Goal: Task Accomplishment & Management: Complete application form

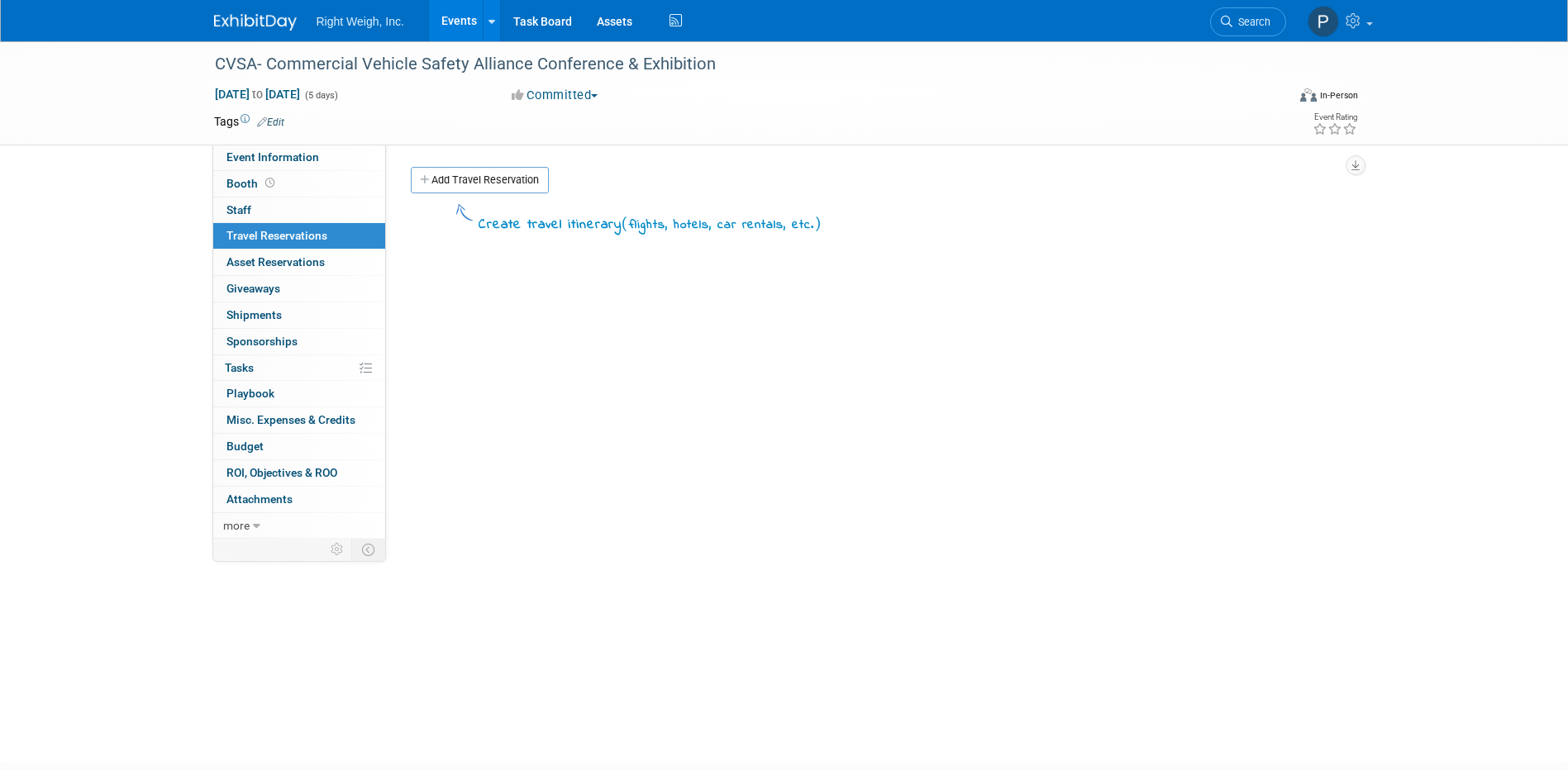
click at [443, 372] on div "Create travel itinerary ( flights, hotels, car rentals, etc. )" at bounding box center [876, 449] width 932 height 496
click at [652, 441] on div "Create travel itinerary ( flights, hotels, car rentals, etc. )" at bounding box center [876, 449] width 932 height 496
click at [290, 257] on span "Asset Reservations 0" at bounding box center [275, 262] width 98 height 13
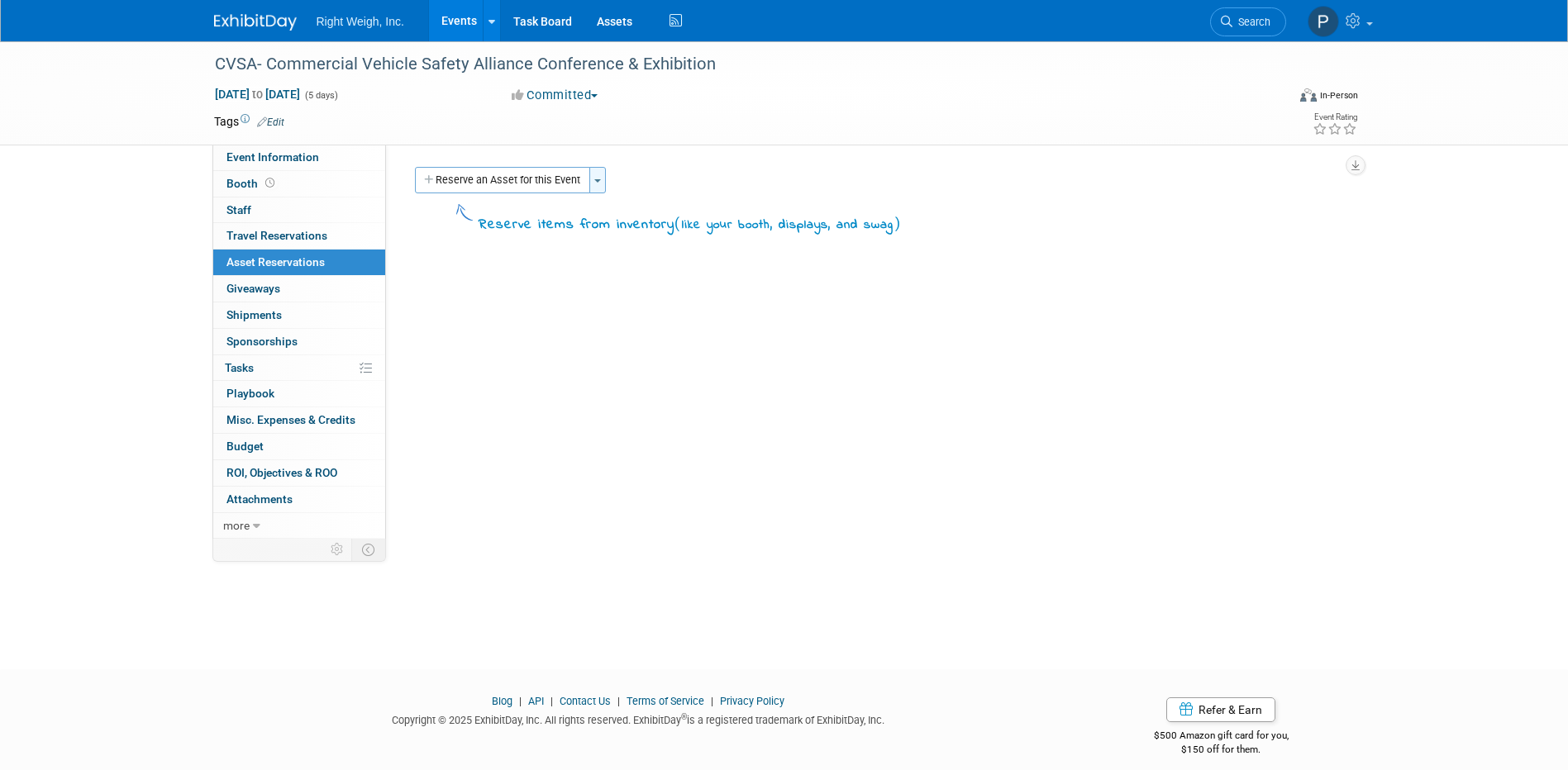
click at [597, 177] on button "Toggle Dropdown" at bounding box center [597, 180] width 17 height 26
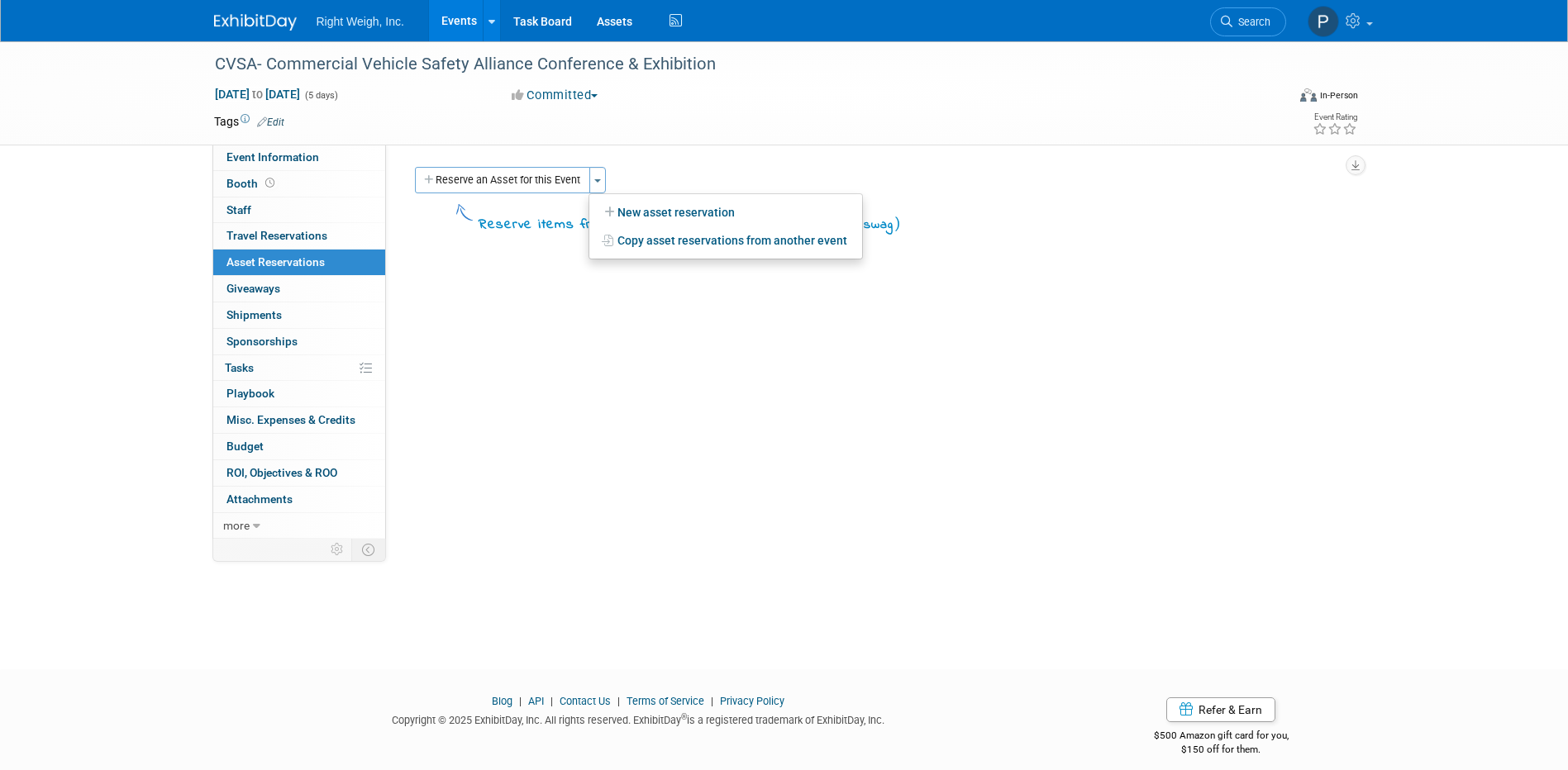
click at [541, 415] on div "Event Website: Edit Event Venue Name: Specify event venue name Event Venue Addr…" at bounding box center [870, 341] width 968 height 394
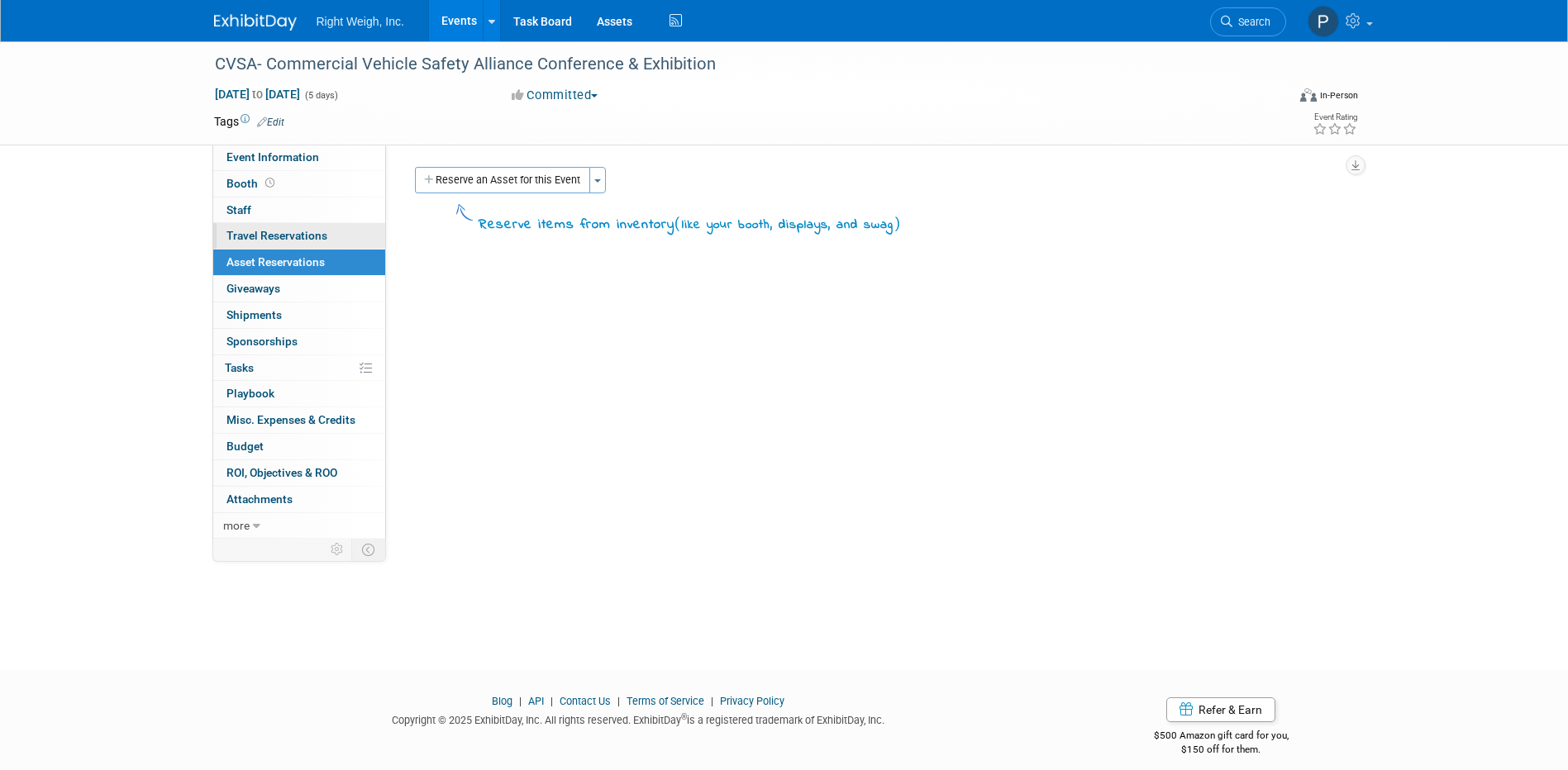
click at [270, 228] on link "0 Travel Reservations 0" at bounding box center [299, 236] width 172 height 25
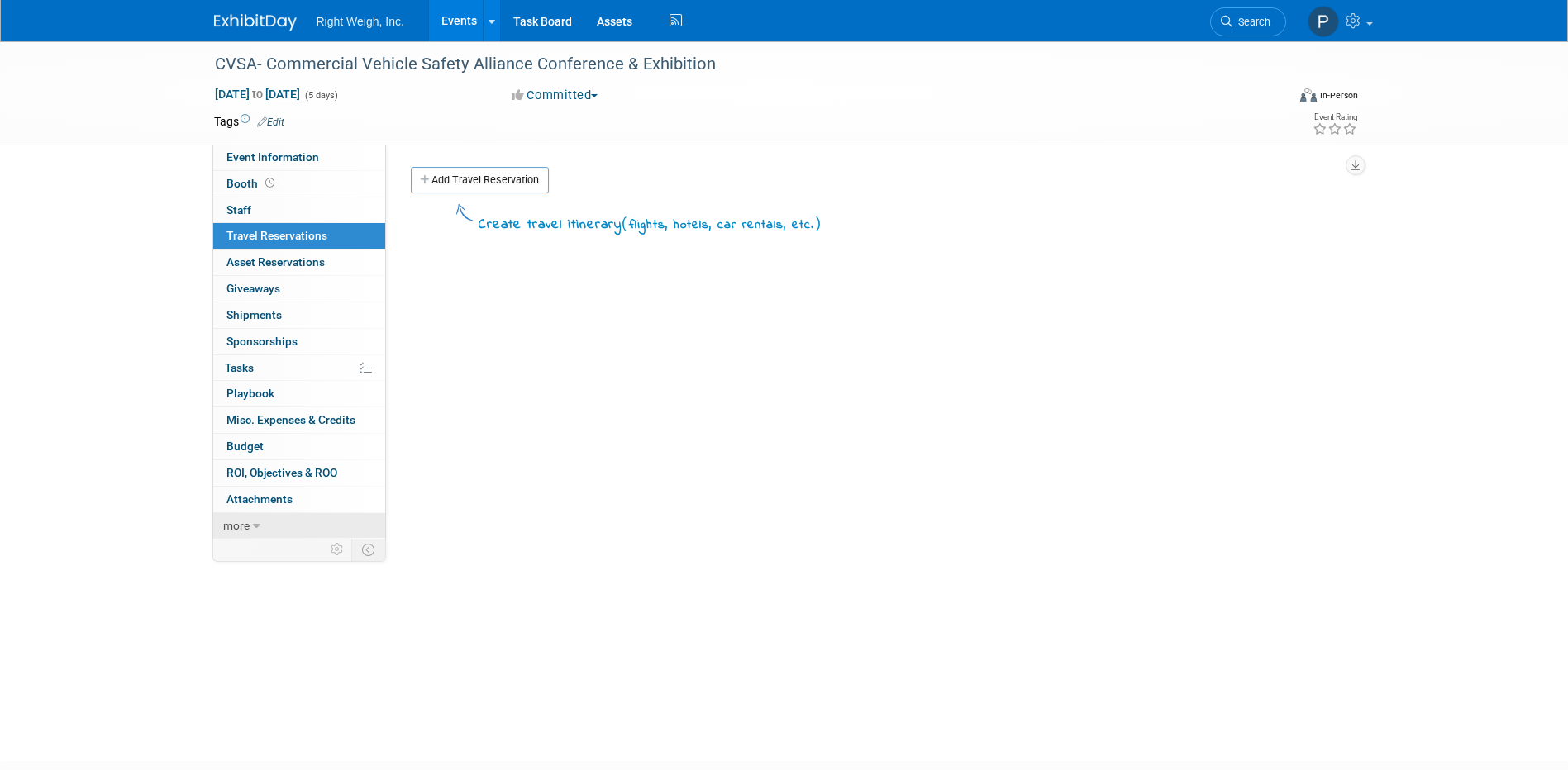
click at [256, 522] on icon at bounding box center [257, 526] width 8 height 11
click at [642, 448] on div "Create travel itinerary ( flights, hotels, car rentals, etc. )" at bounding box center [876, 449] width 932 height 496
click at [1155, 318] on div "Create travel itinerary ( flights, hotels, car rentals, etc. )" at bounding box center [876, 449] width 932 height 496
click at [280, 233] on span "Travel Reservations 0" at bounding box center [277, 235] width 101 height 13
click at [283, 233] on span "Travel Reservations 0" at bounding box center [277, 235] width 101 height 13
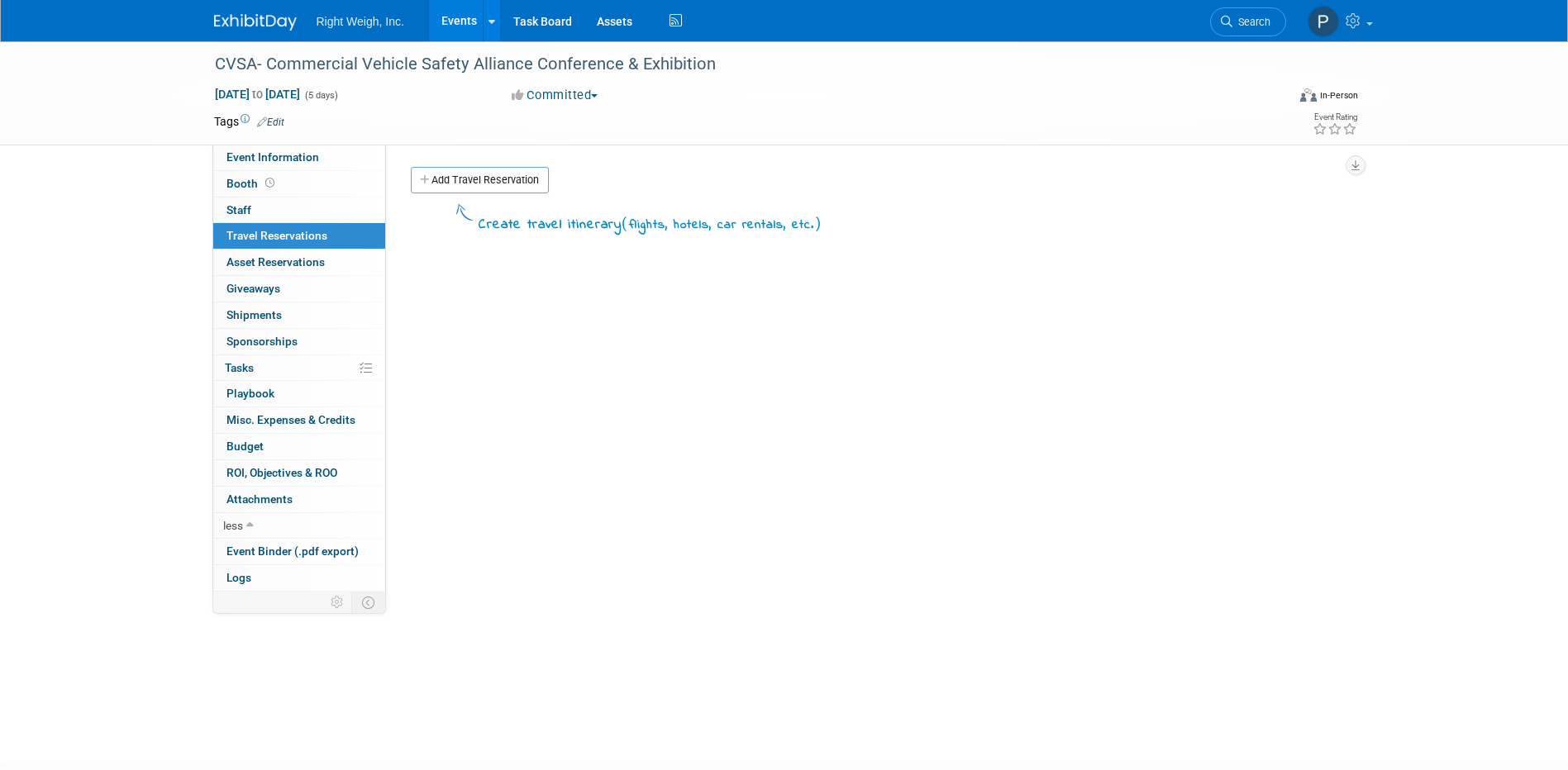
click at [283, 233] on span "Travel Reservations 0" at bounding box center [277, 235] width 101 height 13
click at [453, 180] on link "Add Travel Reservation" at bounding box center [479, 180] width 138 height 26
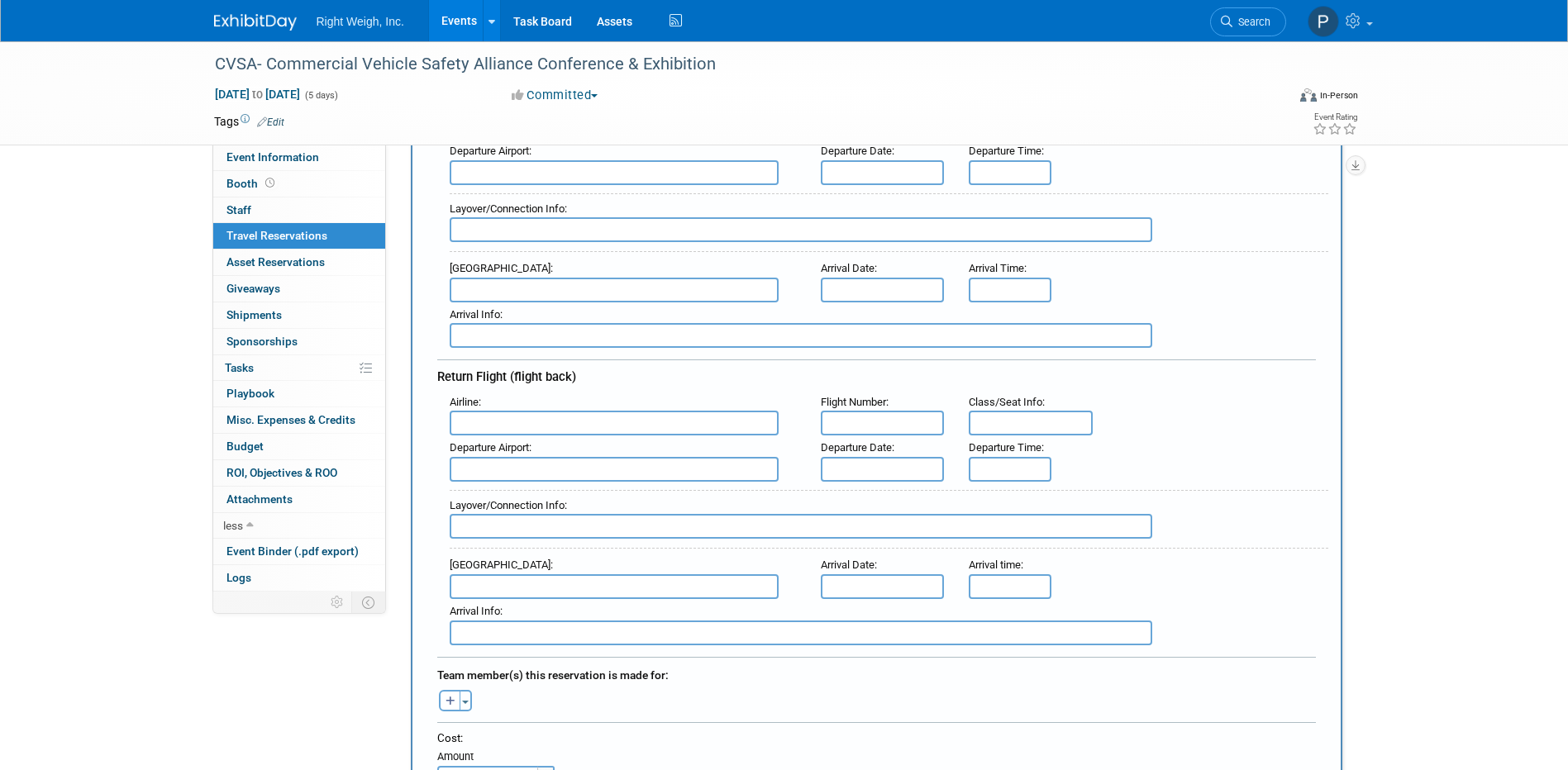
scroll to position [83, 0]
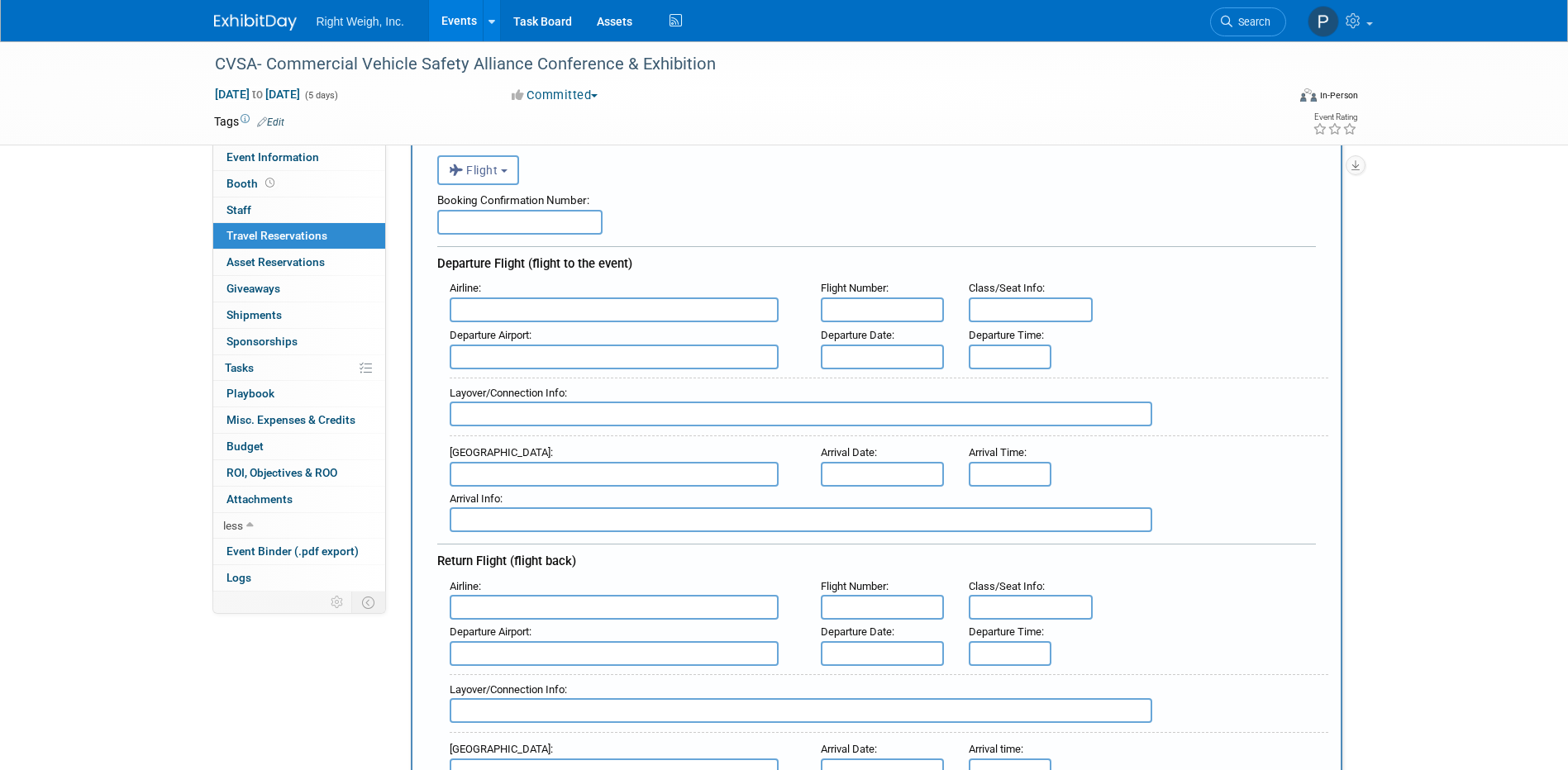
click at [482, 223] on input "text" at bounding box center [520, 222] width 165 height 25
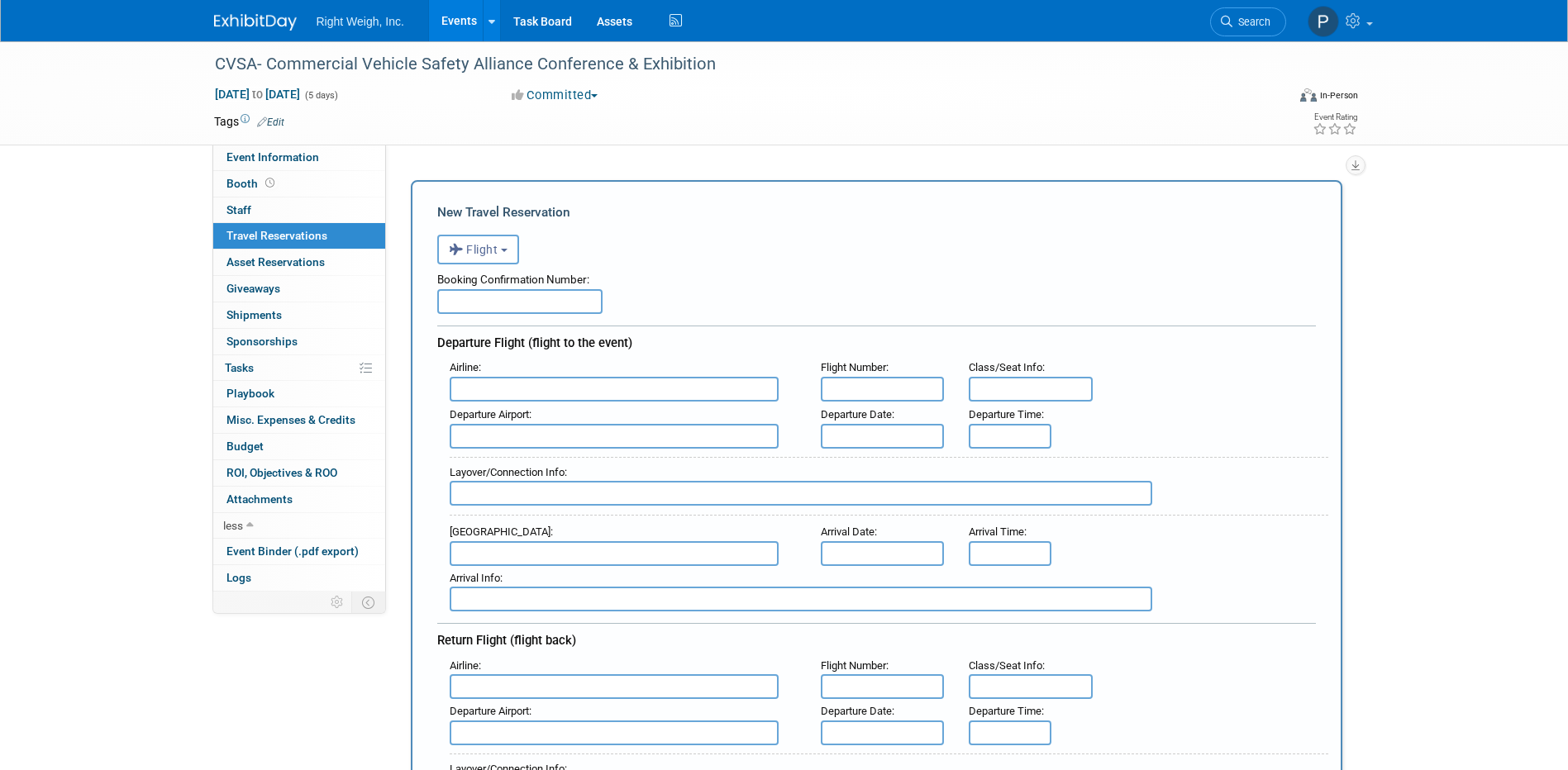
scroll to position [0, 0]
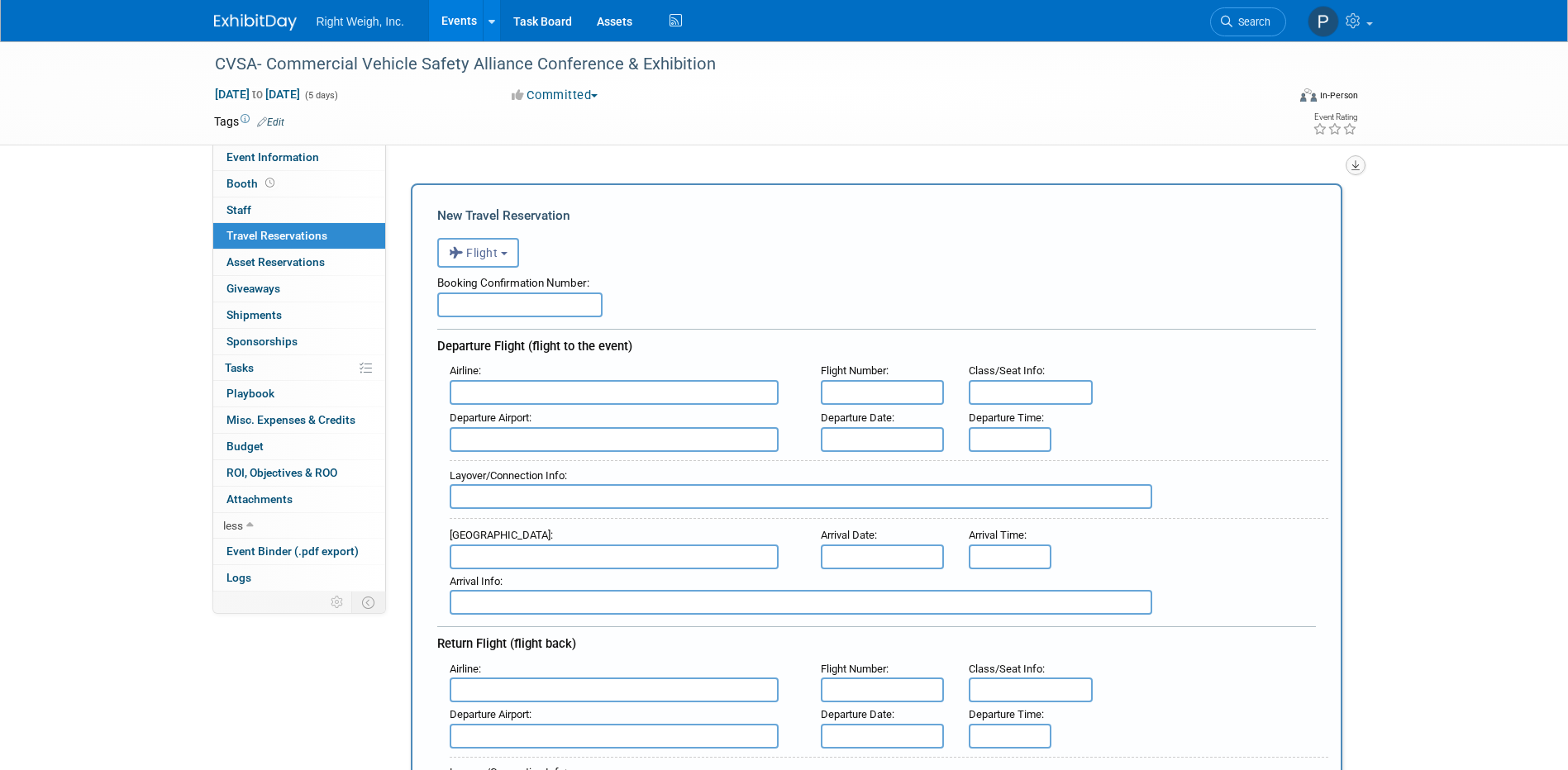
click at [1357, 167] on icon "button" at bounding box center [1356, 165] width 9 height 10
click at [505, 252] on b "button" at bounding box center [505, 254] width 7 height 3
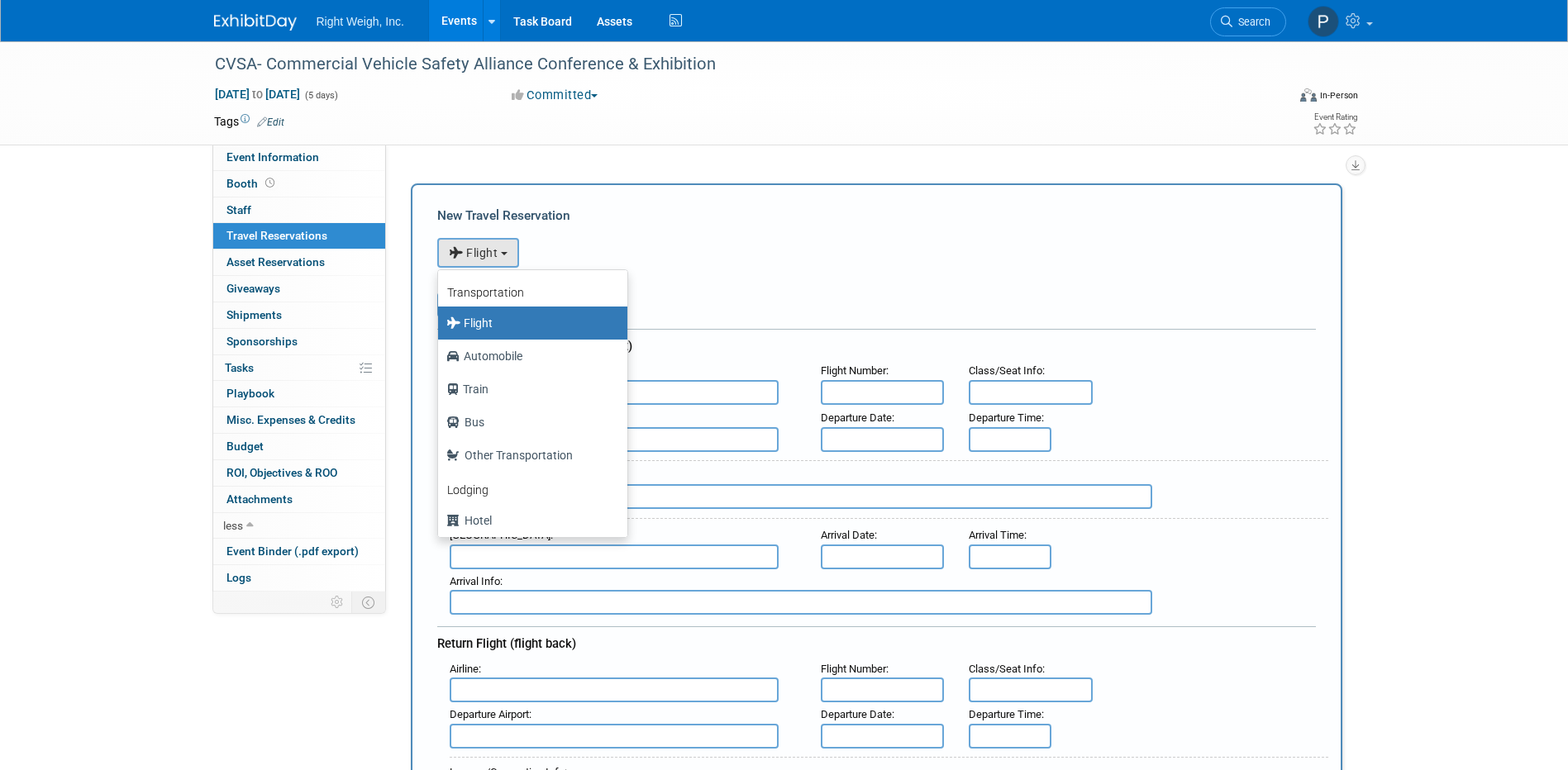
click at [479, 323] on label "Flight" at bounding box center [528, 323] width 164 height 26
click at [440, 323] on input "Flight" at bounding box center [435, 321] width 10 height 10
click at [703, 262] on div "<i class="fas fa-plane" style="padding: 6px 4px 6px 1px;"></i> Flight <i class=…" at bounding box center [877, 251] width 879 height 34
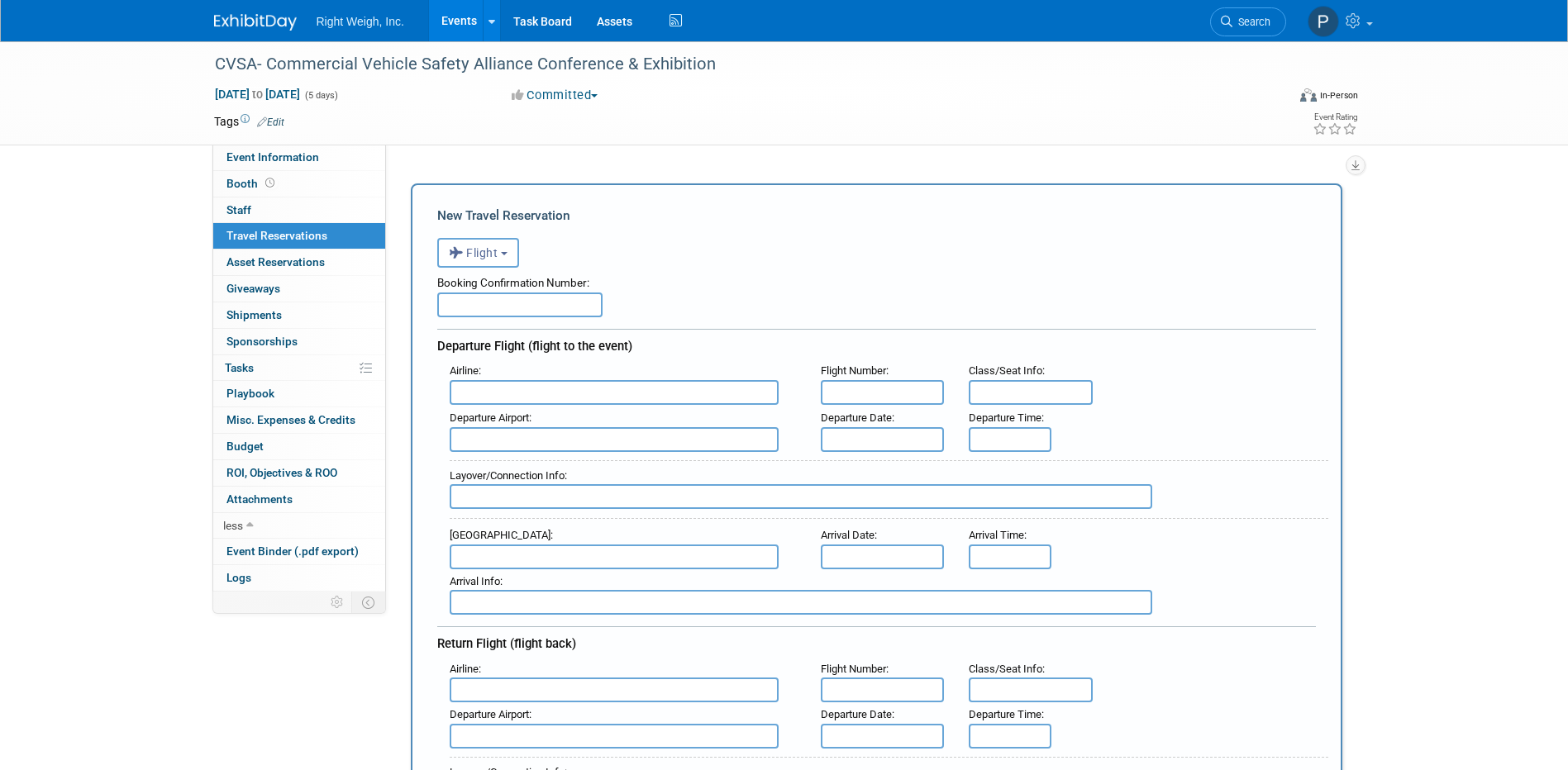
click at [455, 308] on input "text" at bounding box center [520, 305] width 165 height 25
paste input "JGOIRC"
type input "JGOIRC"
click at [489, 386] on input "text" at bounding box center [614, 392] width 329 height 25
type input "a"
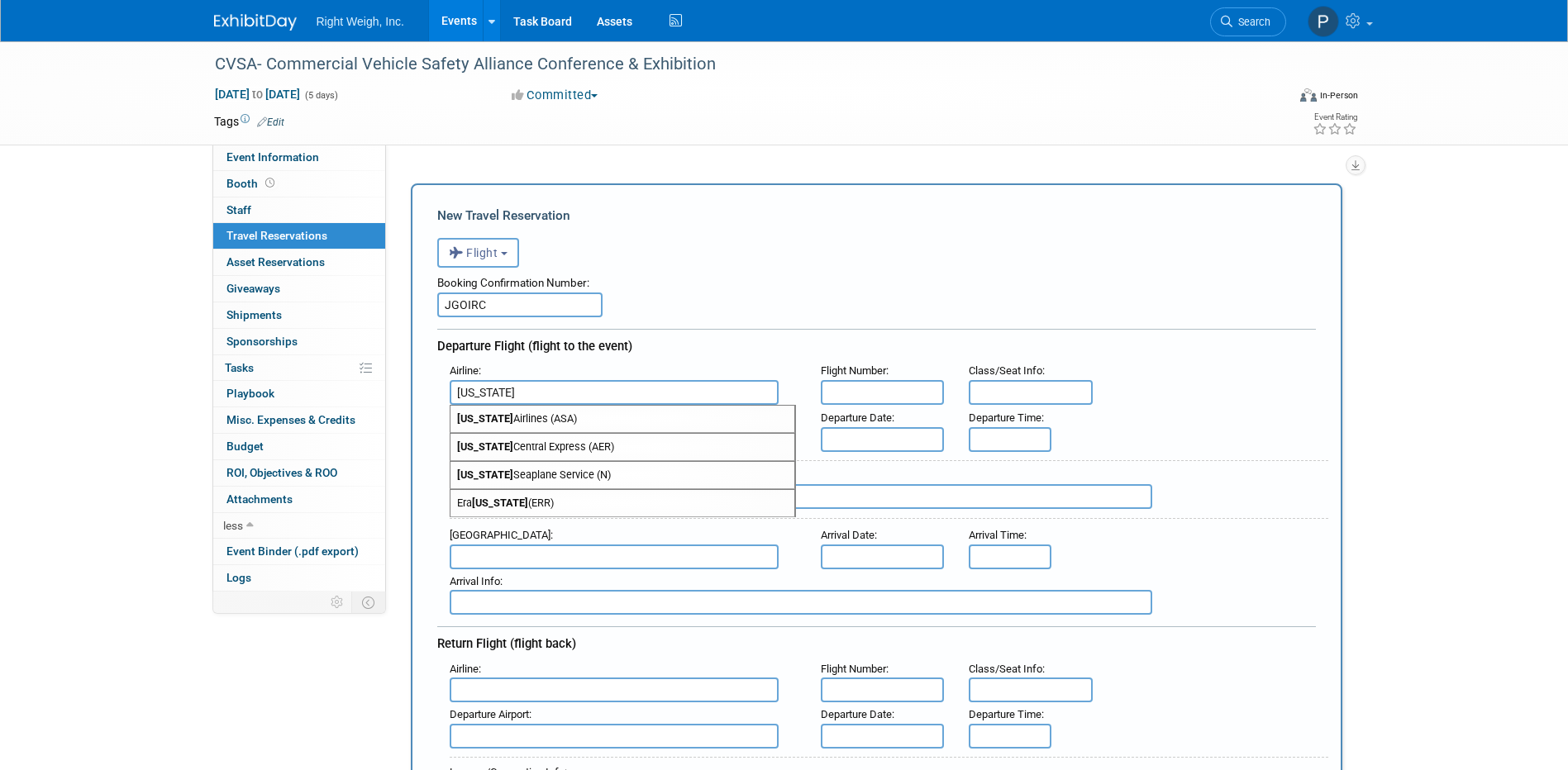
type input "[US_STATE]"
click at [861, 394] on input "text" at bounding box center [882, 392] width 124 height 25
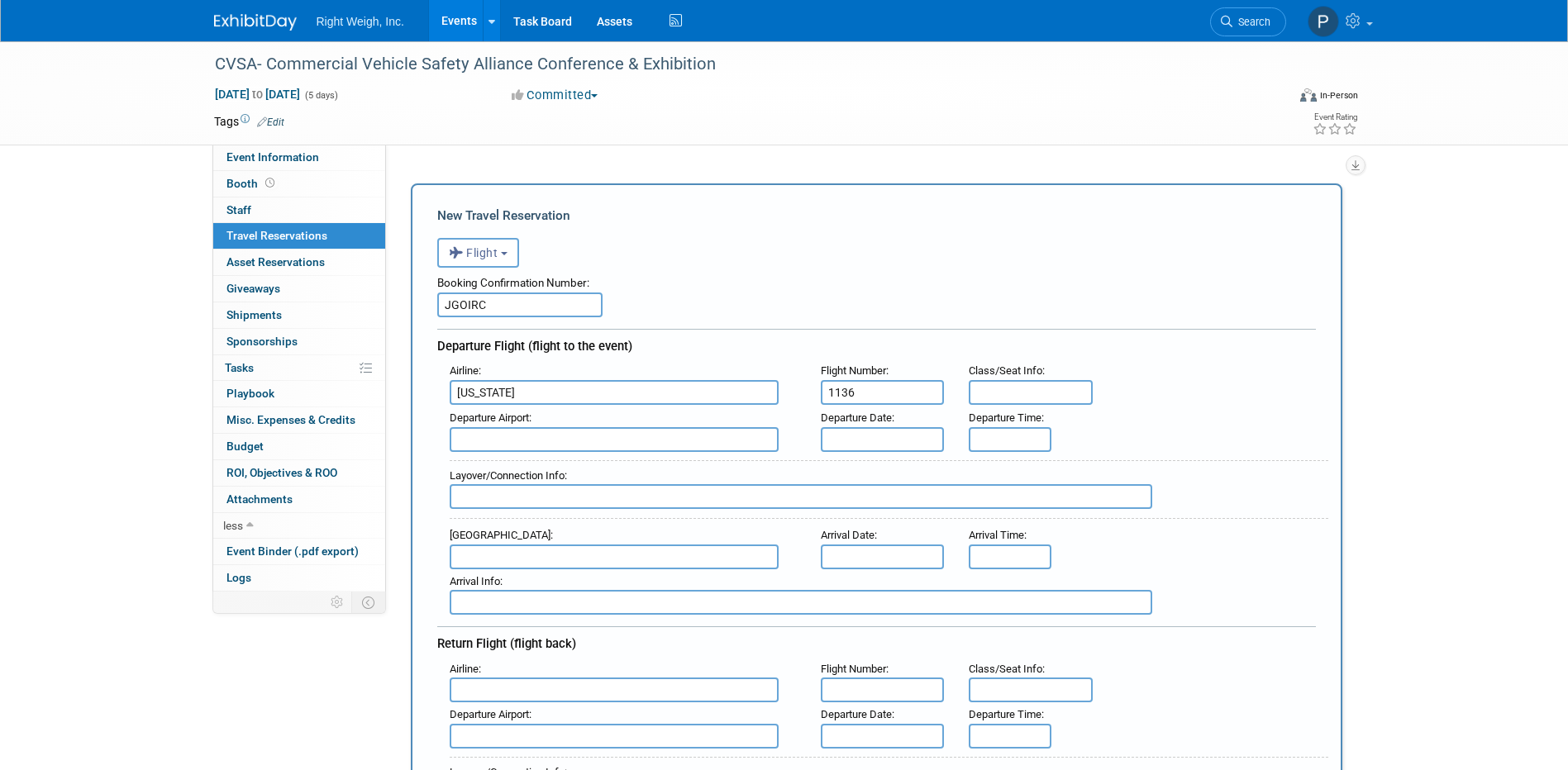
type input "1136"
click at [1017, 395] on input "text" at bounding box center [1030, 392] width 124 height 25
click at [503, 441] on input "text" at bounding box center [614, 439] width 329 height 25
click at [558, 469] on span "PDX - [GEOGRAPHIC_DATA]" at bounding box center [622, 466] width 344 height 26
type input "PDX - [GEOGRAPHIC_DATA]"
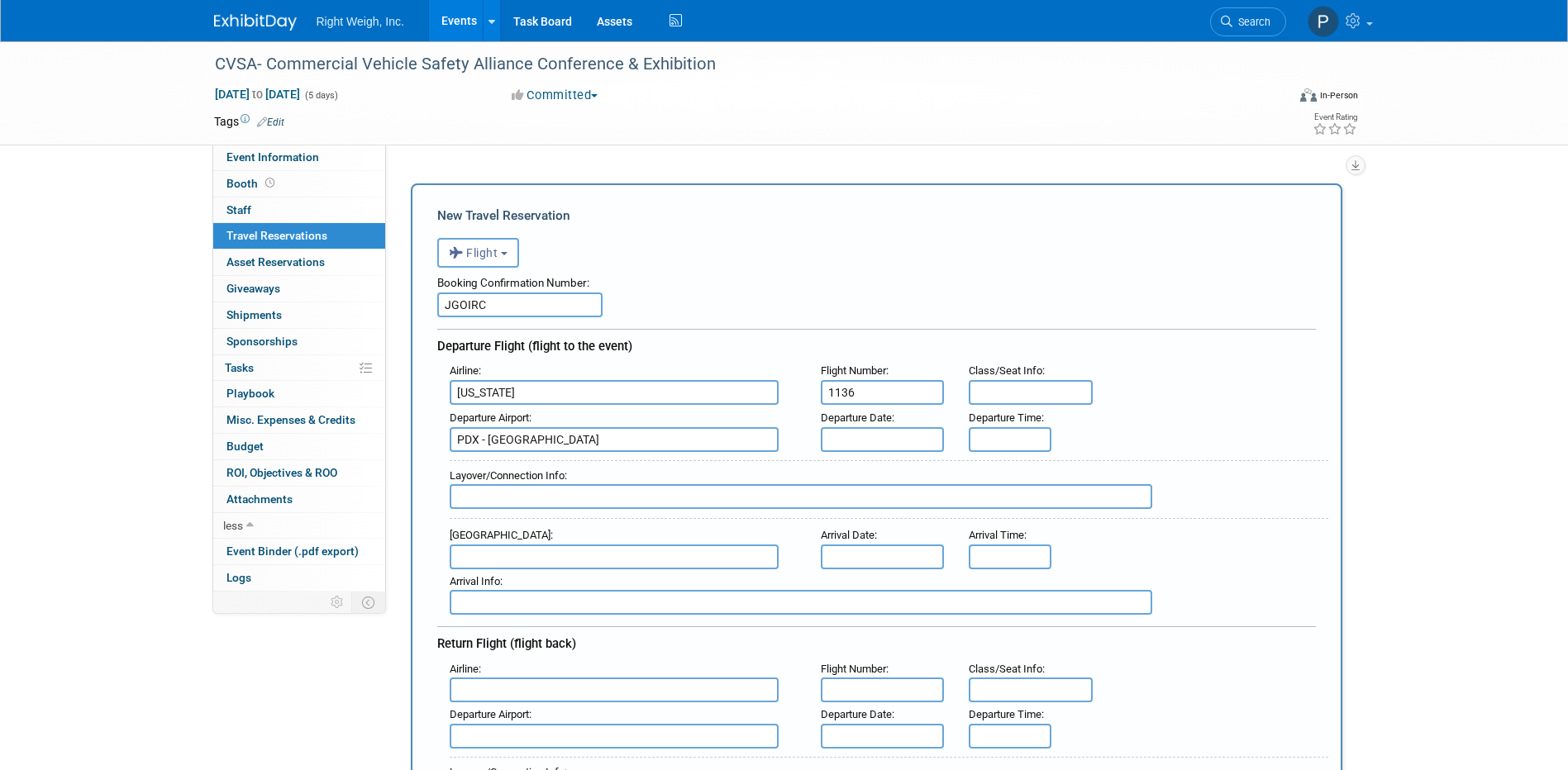
click at [872, 432] on input "text" at bounding box center [882, 439] width 124 height 25
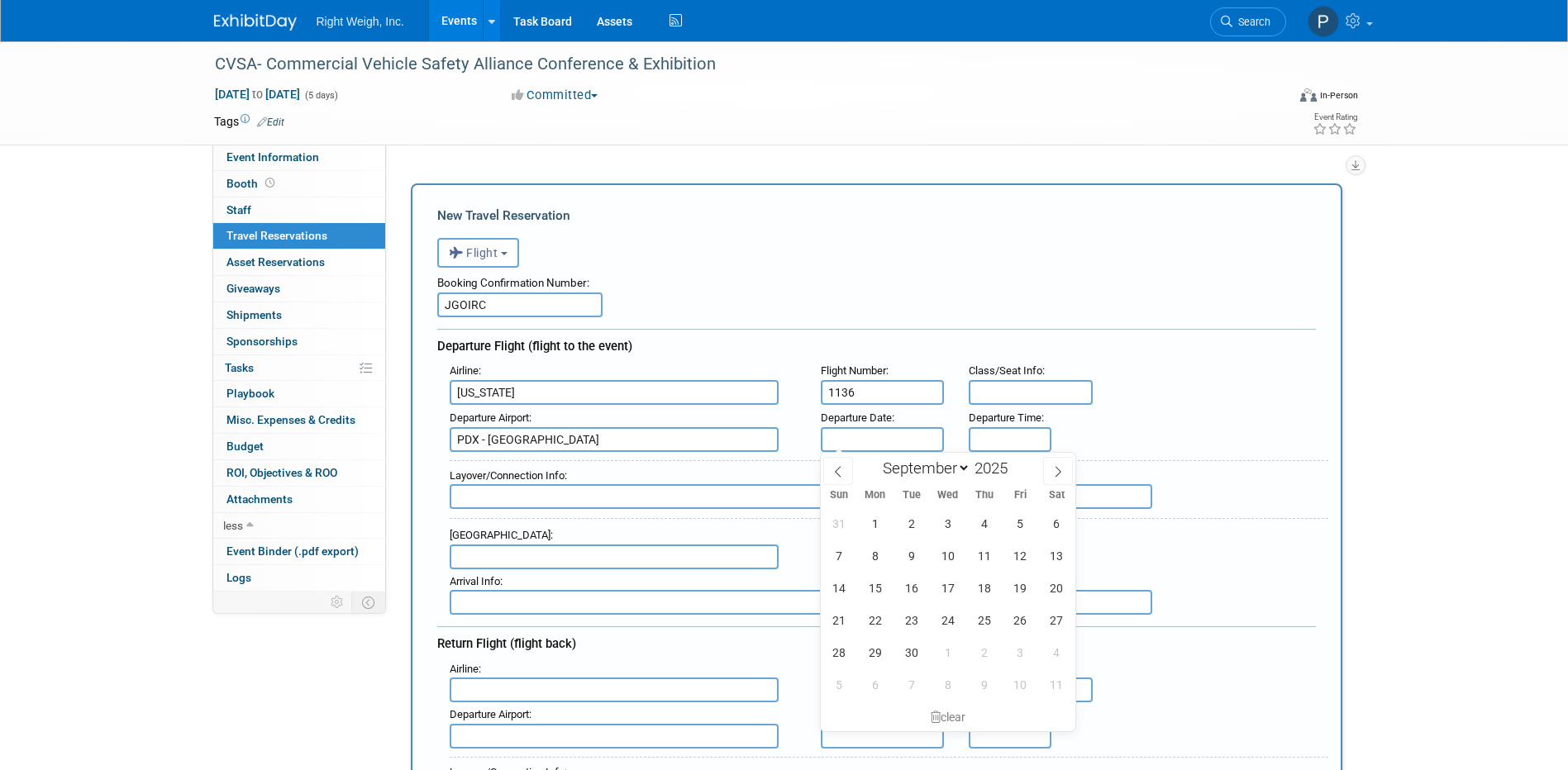
click at [872, 432] on input "text" at bounding box center [882, 439] width 124 height 25
click at [1061, 587] on span "20" at bounding box center [1056, 587] width 32 height 32
type input "[DATE]"
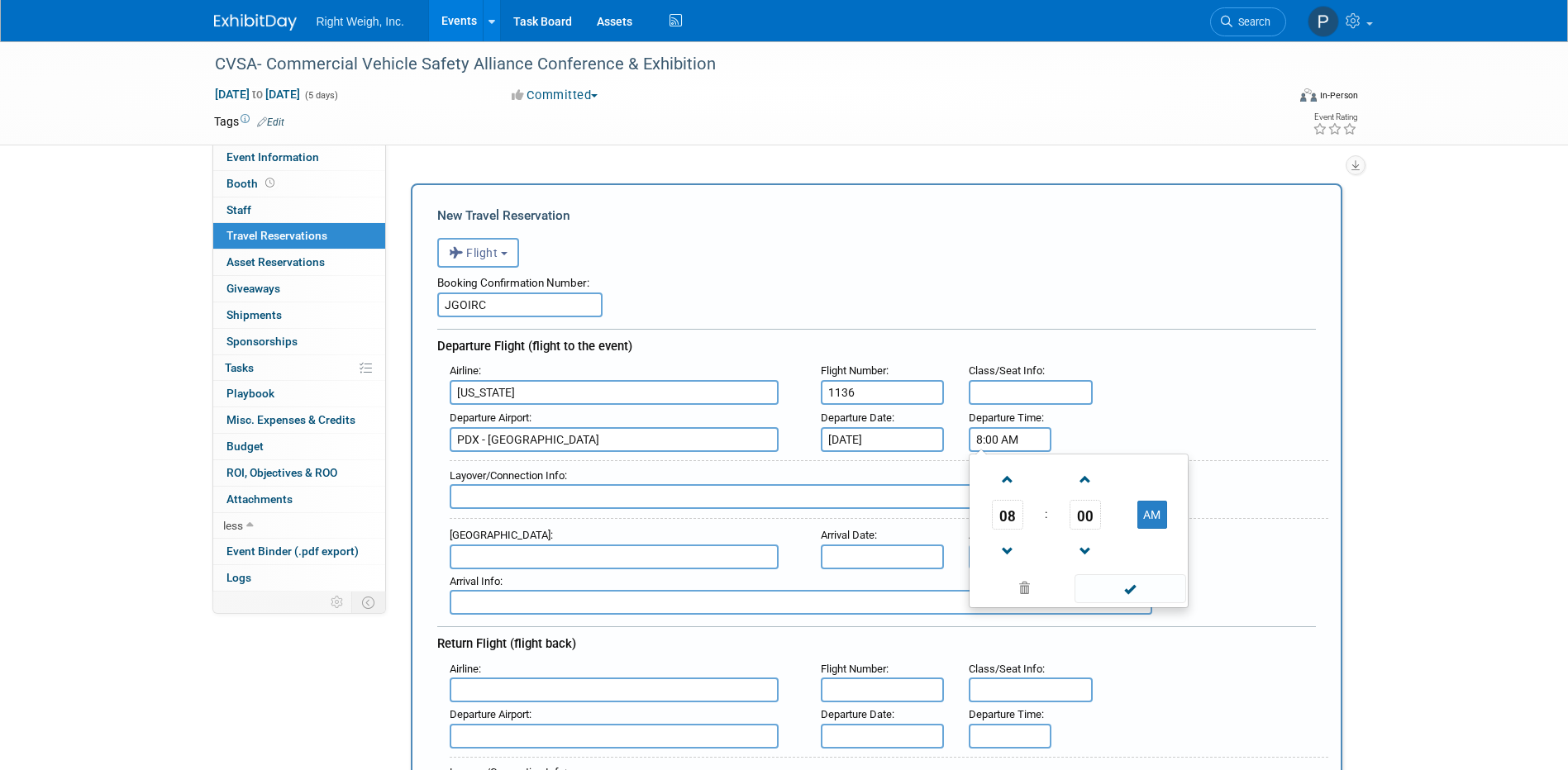
click at [998, 439] on input "8:00 AM" at bounding box center [1009, 439] width 83 height 25
click at [1000, 433] on input "8:00 AM" at bounding box center [1009, 439] width 83 height 25
type input "7:00 AM"
click at [1251, 395] on div "Airline : [US_STATE] Flight Number : 1136 Class/Seat Info :" at bounding box center [883, 382] width 891 height 47
click at [508, 557] on input "text" at bounding box center [614, 557] width 329 height 25
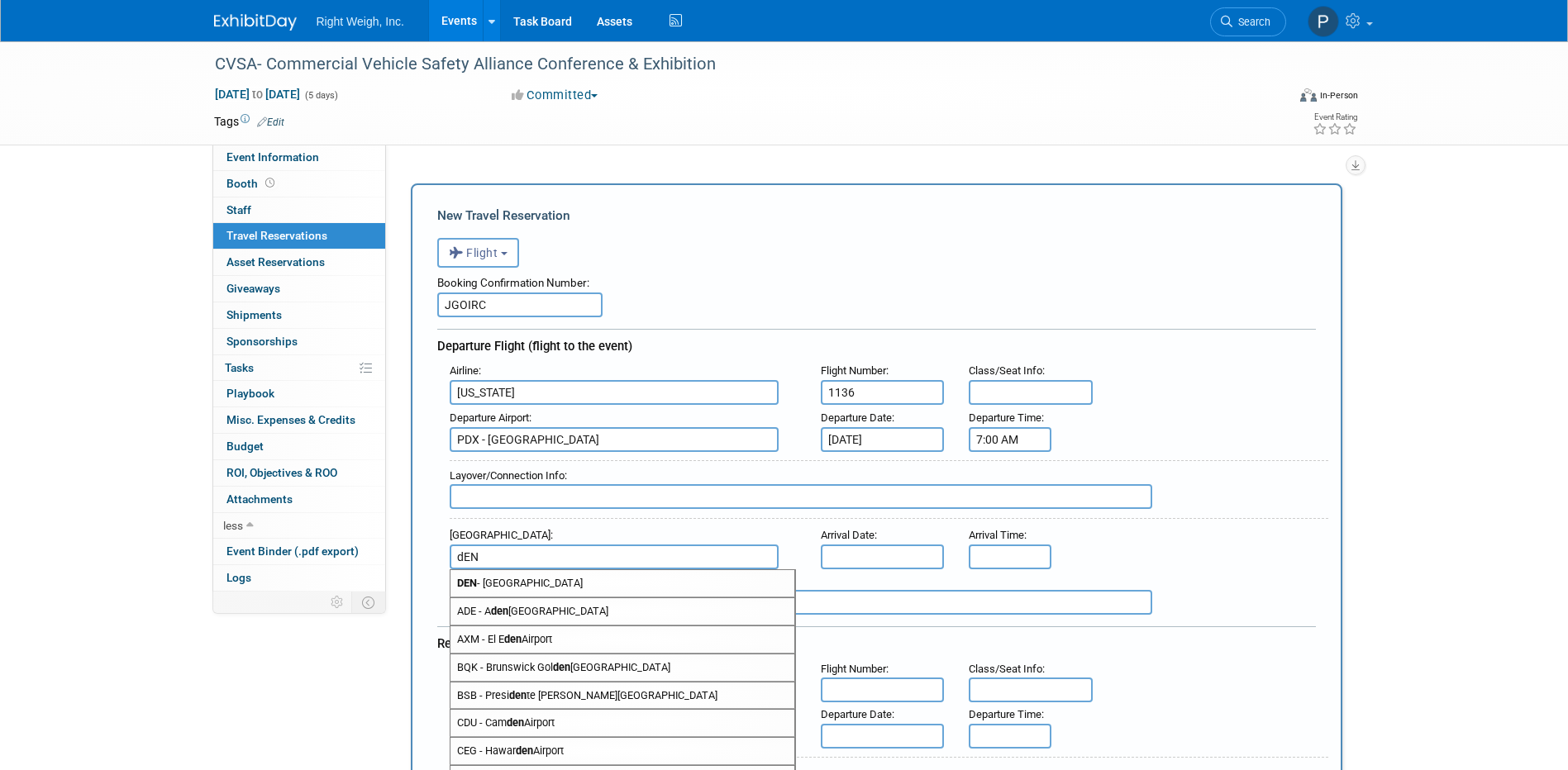
click at [552, 584] on span "DEN - [GEOGRAPHIC_DATA]" at bounding box center [622, 584] width 344 height 26
type input "DEN - [GEOGRAPHIC_DATA]"
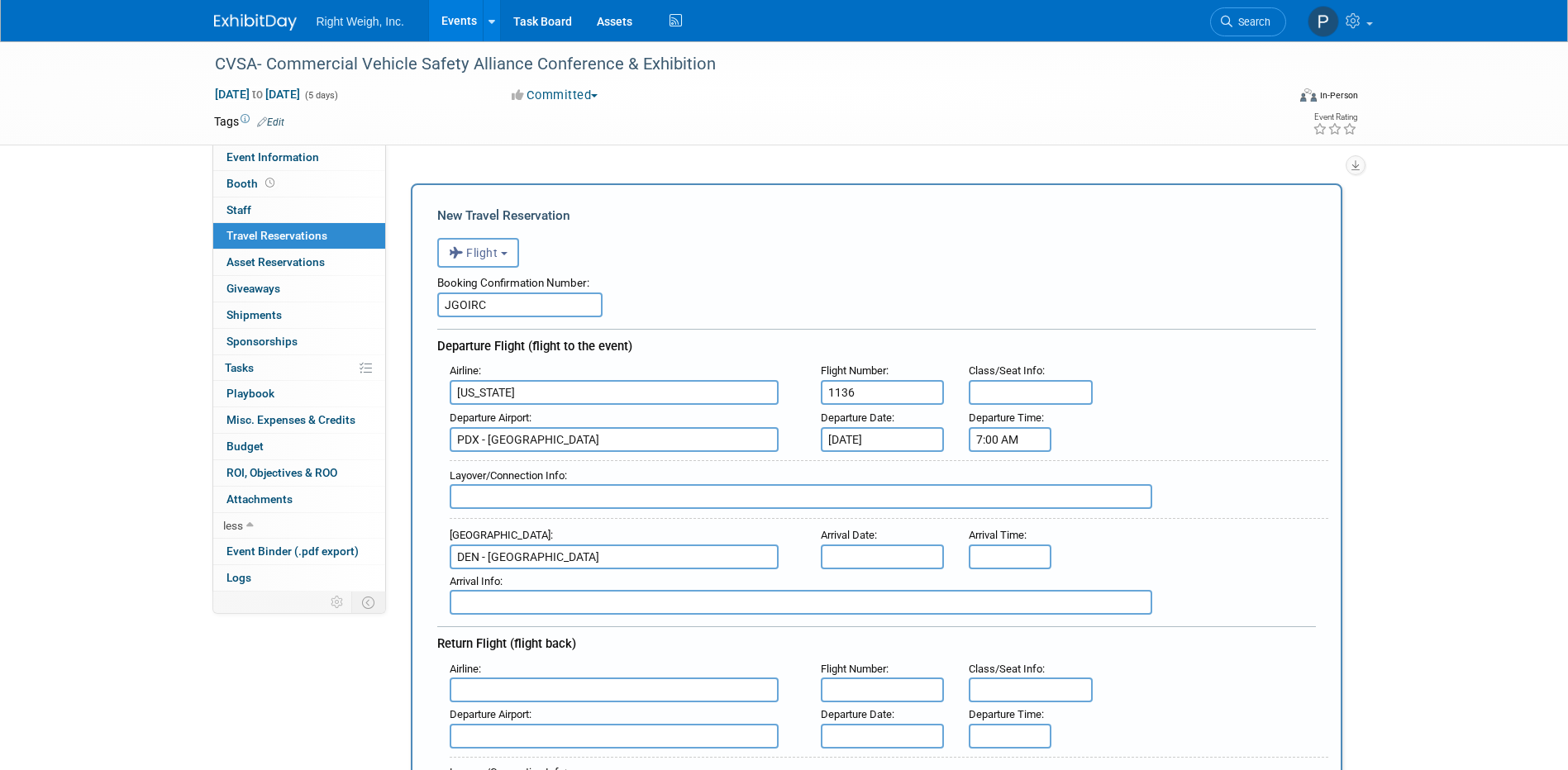
click at [859, 552] on input "text" at bounding box center [882, 557] width 124 height 25
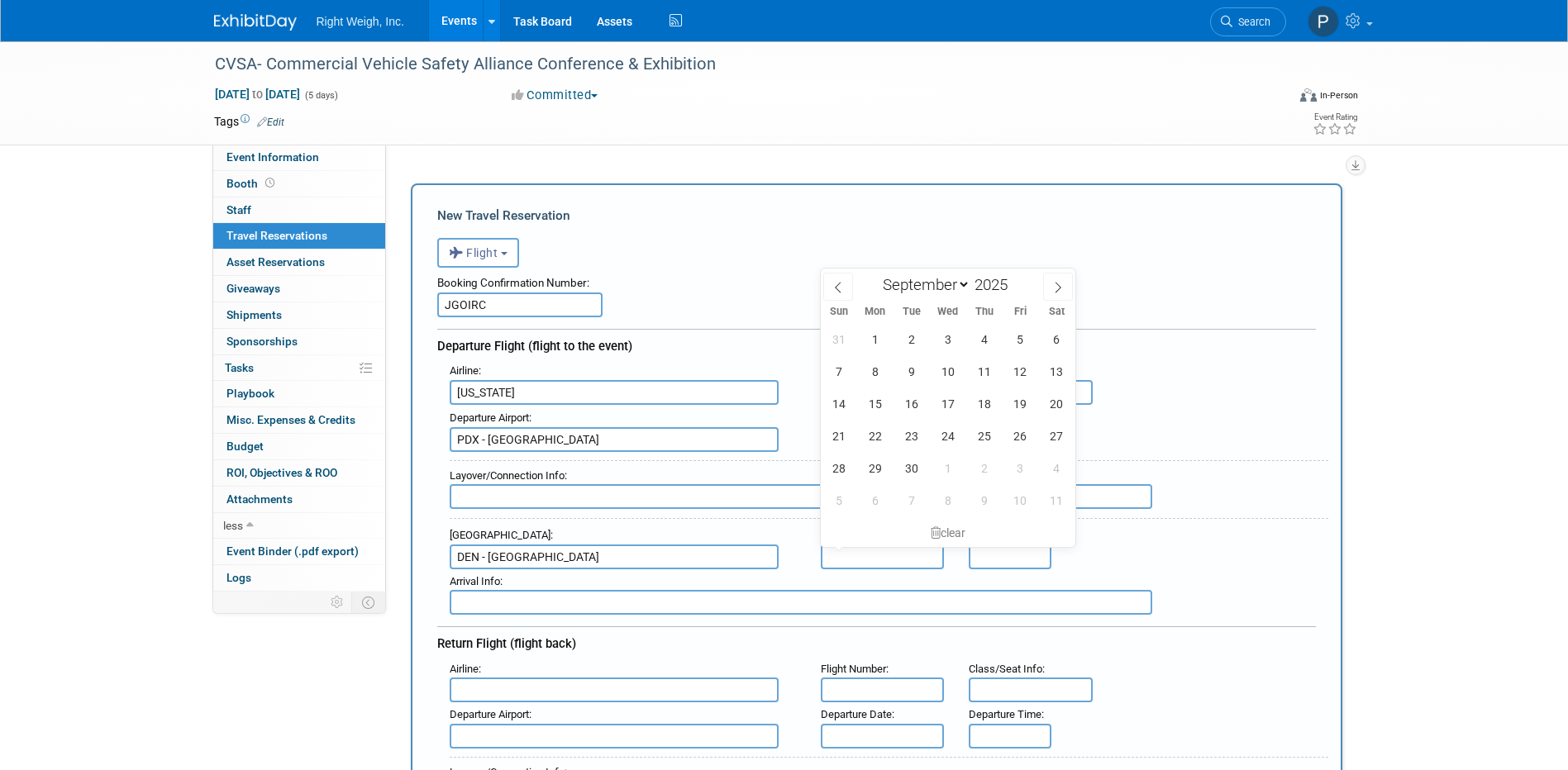
click at [909, 551] on input "text" at bounding box center [882, 557] width 124 height 25
click at [1055, 405] on span "20" at bounding box center [1056, 404] width 32 height 32
type input "[DATE]"
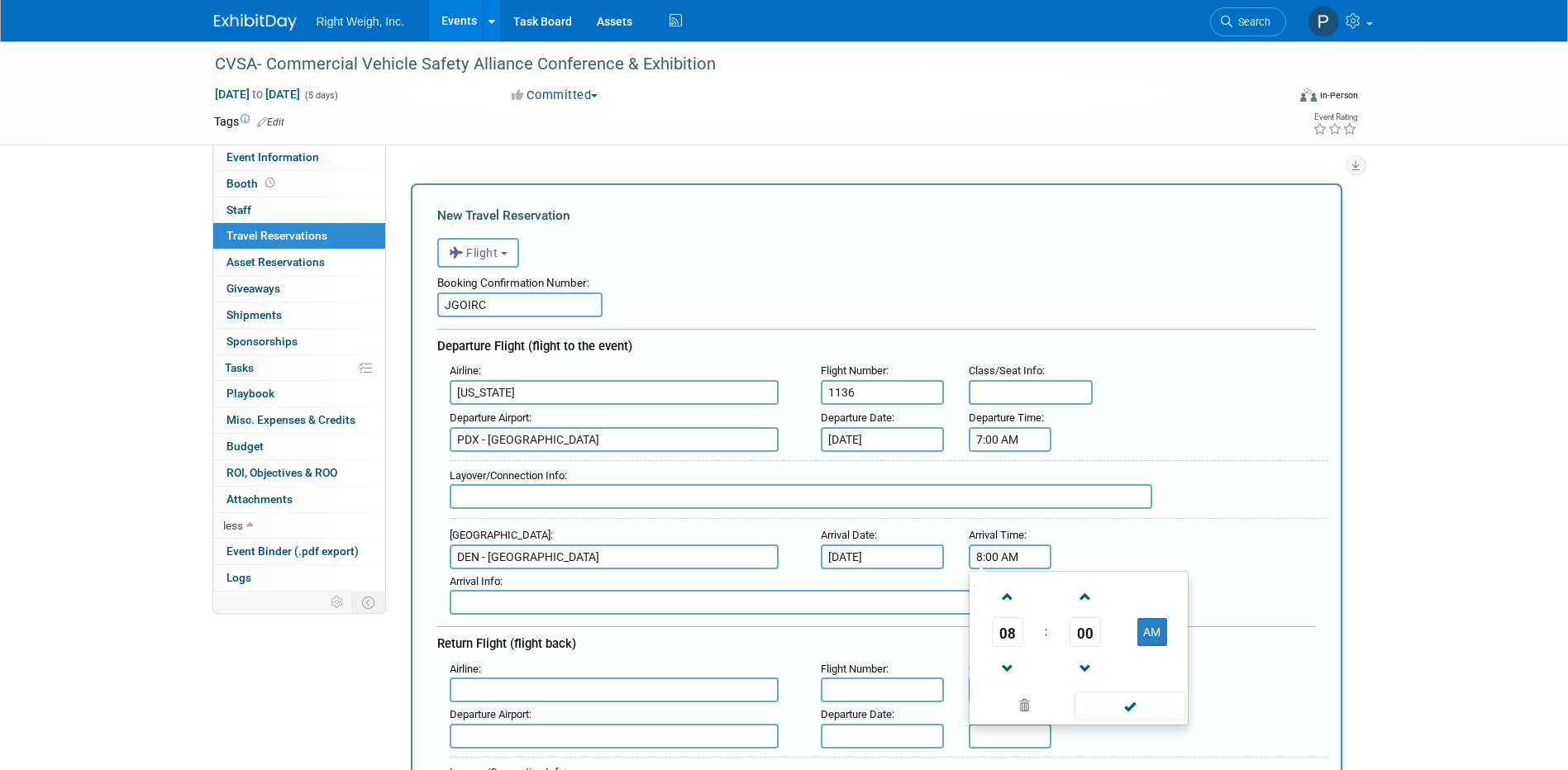
click at [1005, 559] on input "8:00 AM" at bounding box center [1009, 557] width 83 height 25
click at [1009, 594] on span at bounding box center [1007, 597] width 29 height 29
click at [1082, 591] on span at bounding box center [1084, 597] width 29 height 29
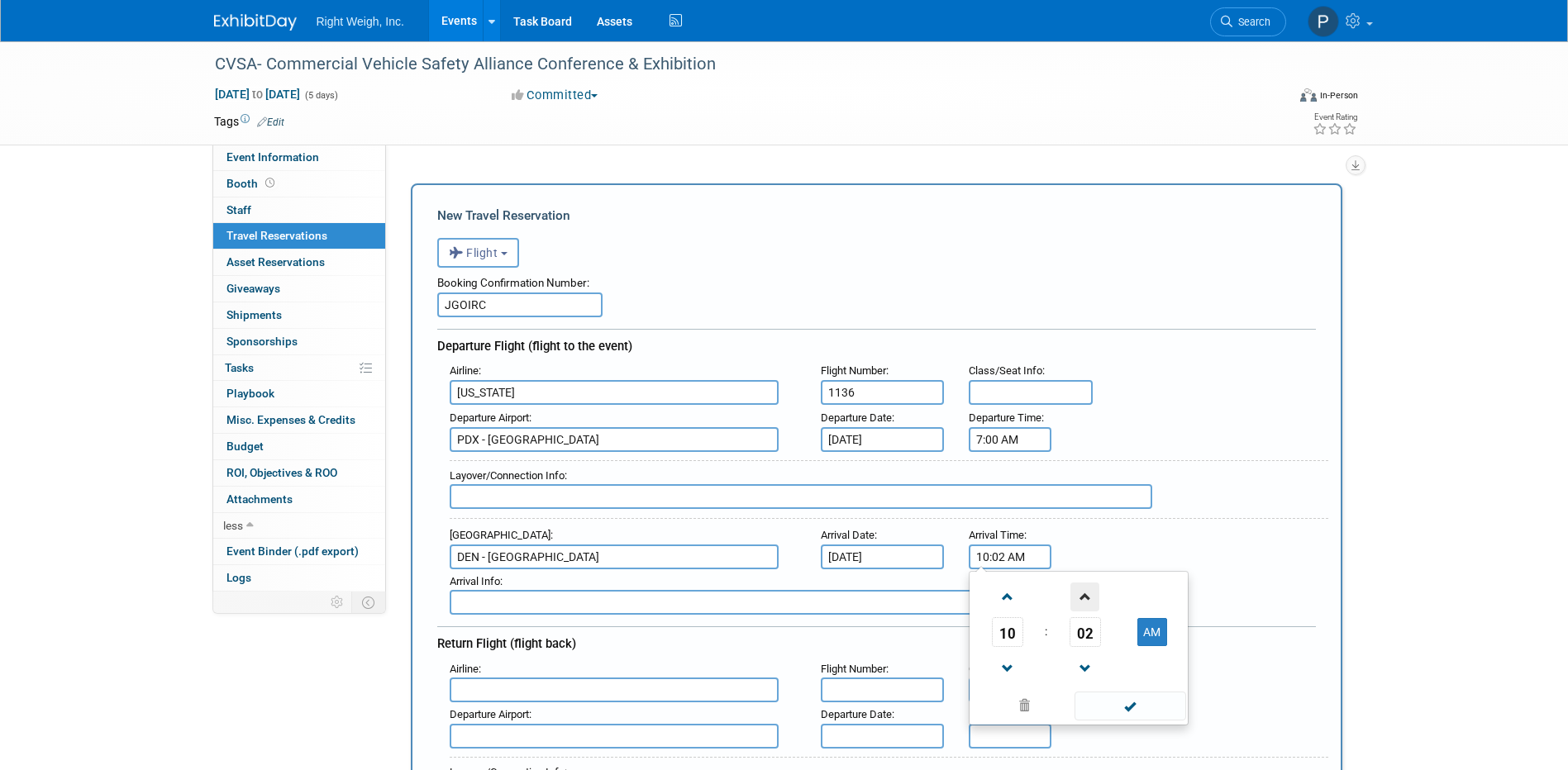
click at [1082, 591] on span at bounding box center [1084, 597] width 29 height 29
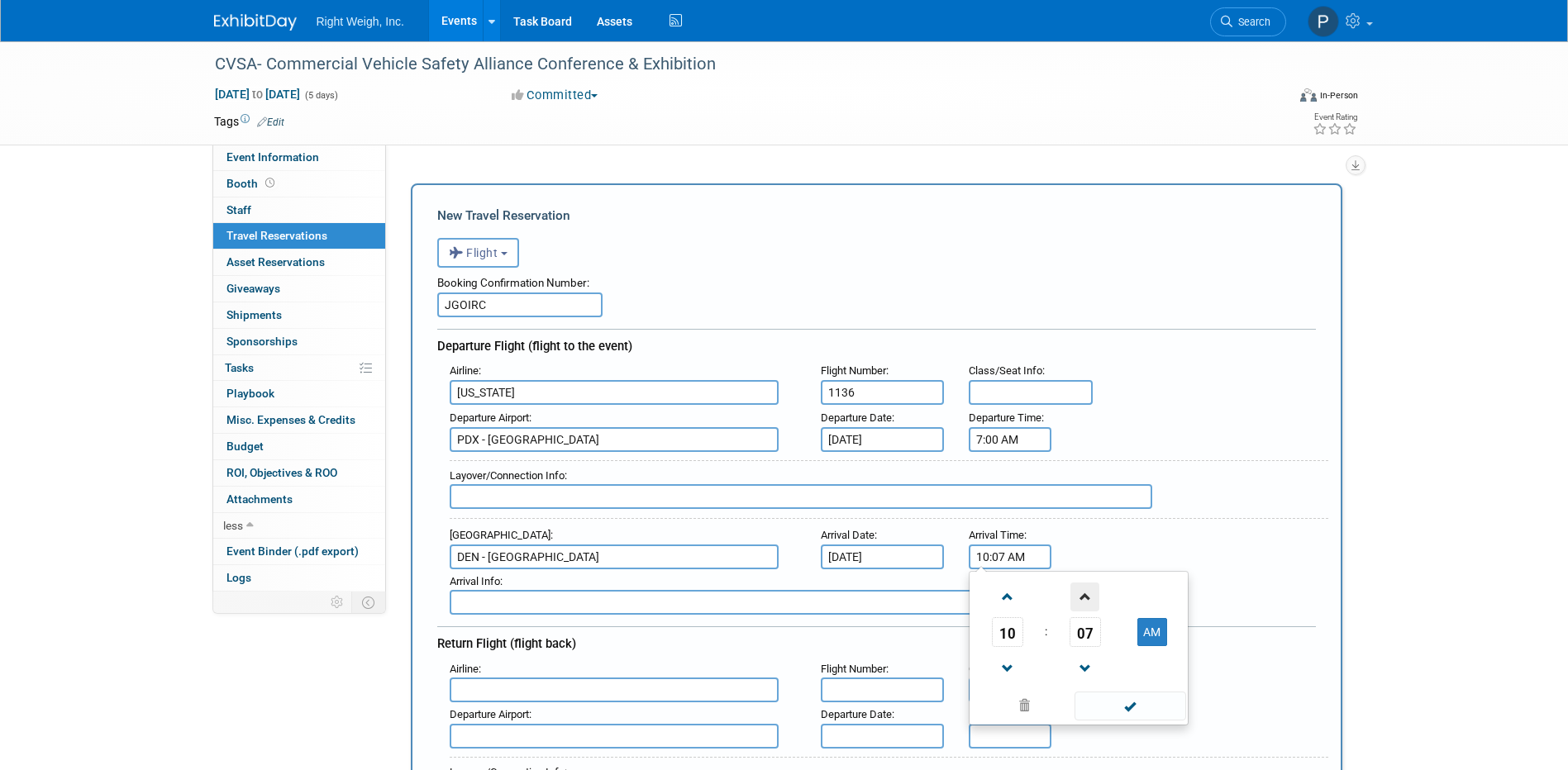
click at [1082, 591] on span at bounding box center [1084, 597] width 29 height 29
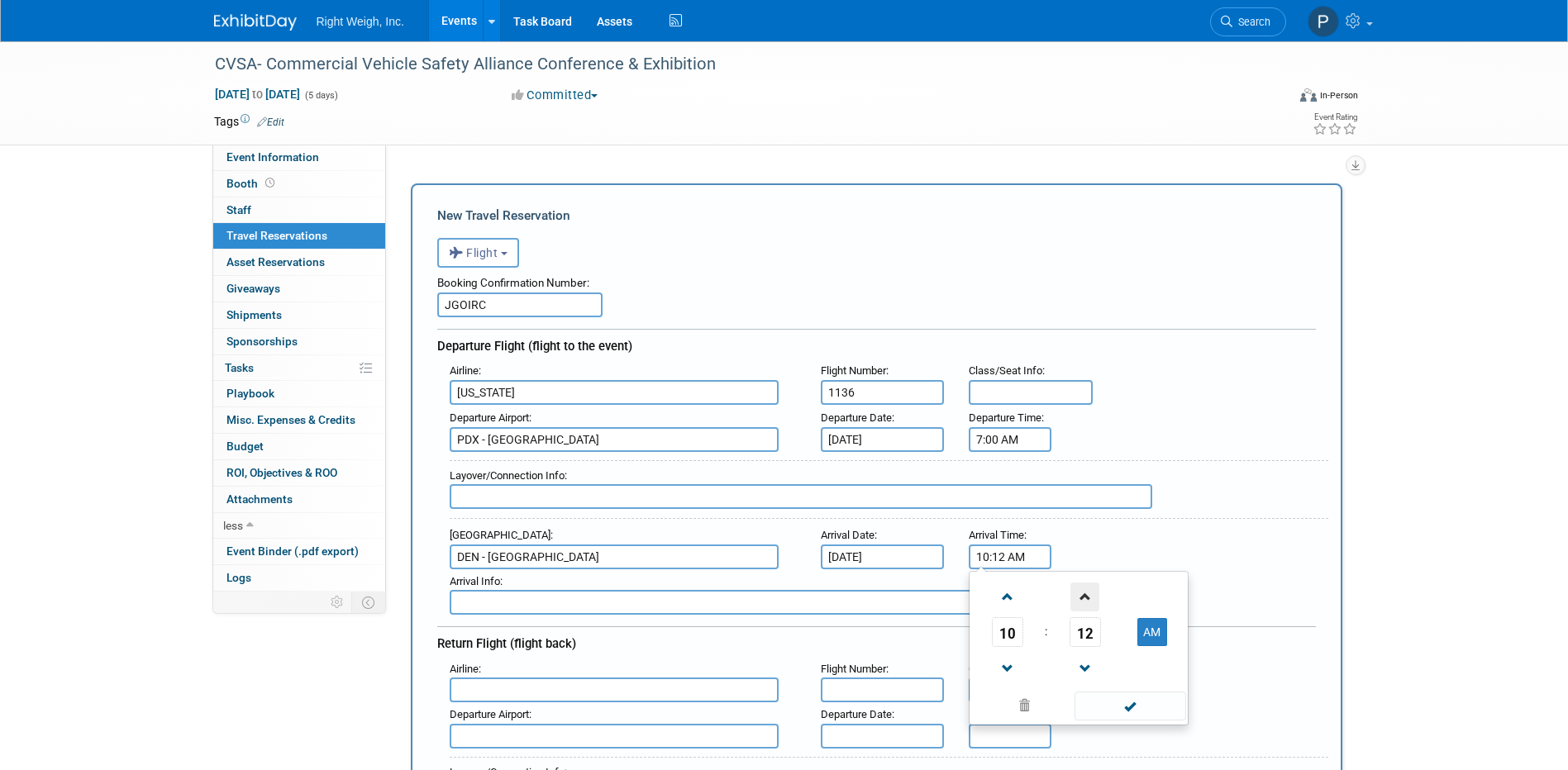
click at [1082, 591] on span at bounding box center [1084, 597] width 29 height 29
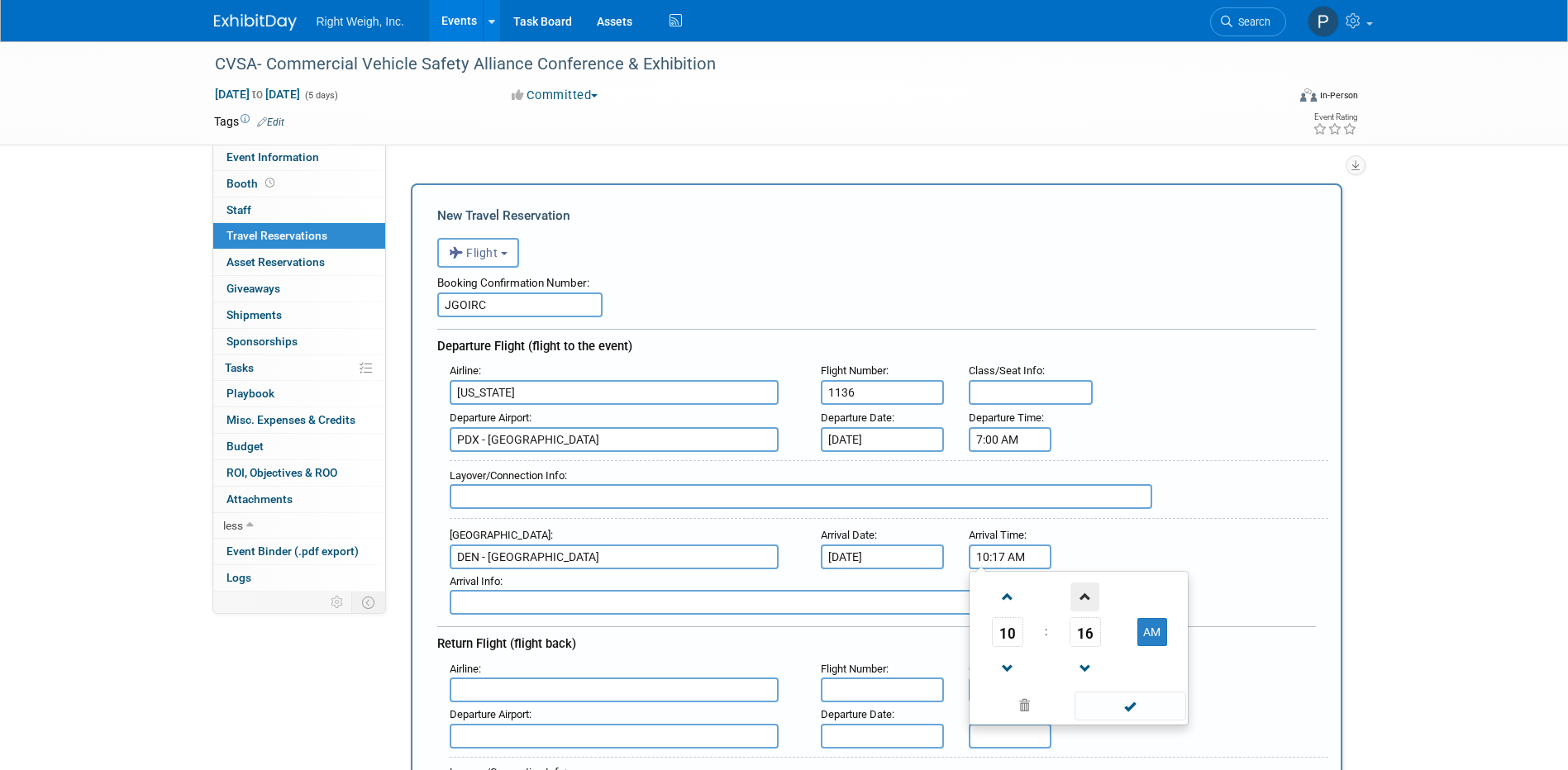
click at [1082, 591] on span at bounding box center [1084, 597] width 29 height 29
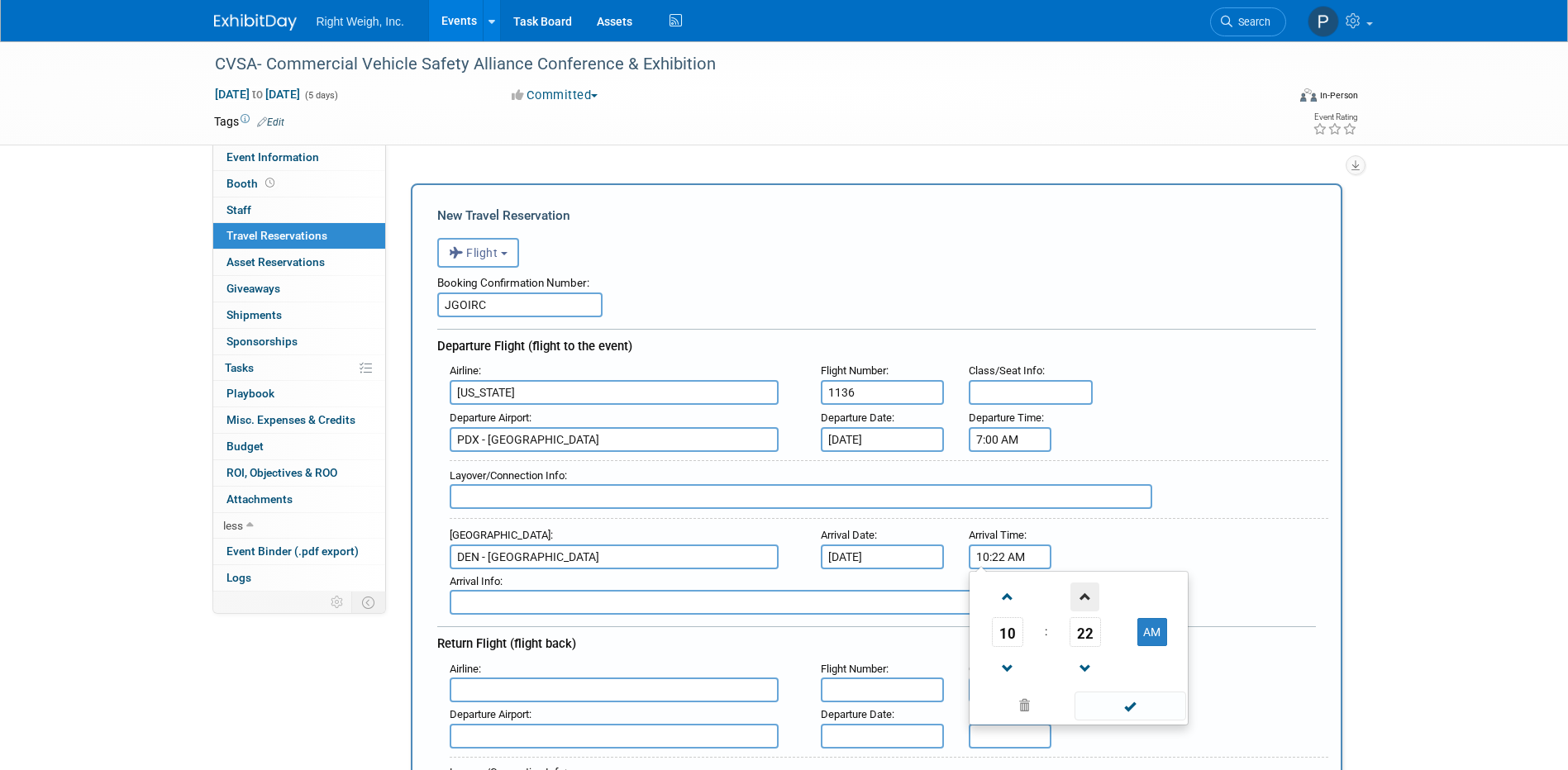
click at [1082, 591] on span at bounding box center [1084, 597] width 29 height 29
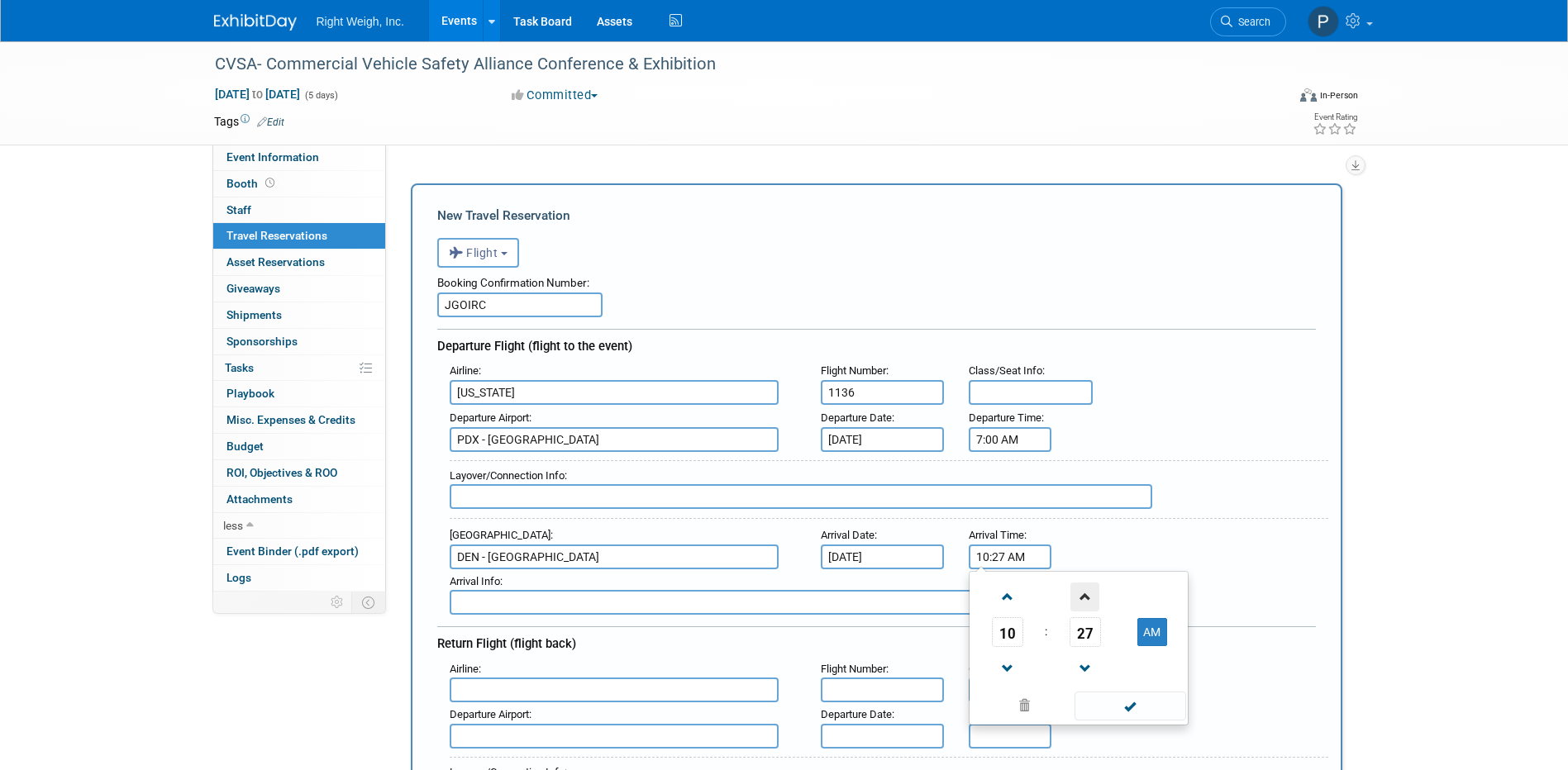
click at [1082, 591] on span at bounding box center [1084, 597] width 29 height 29
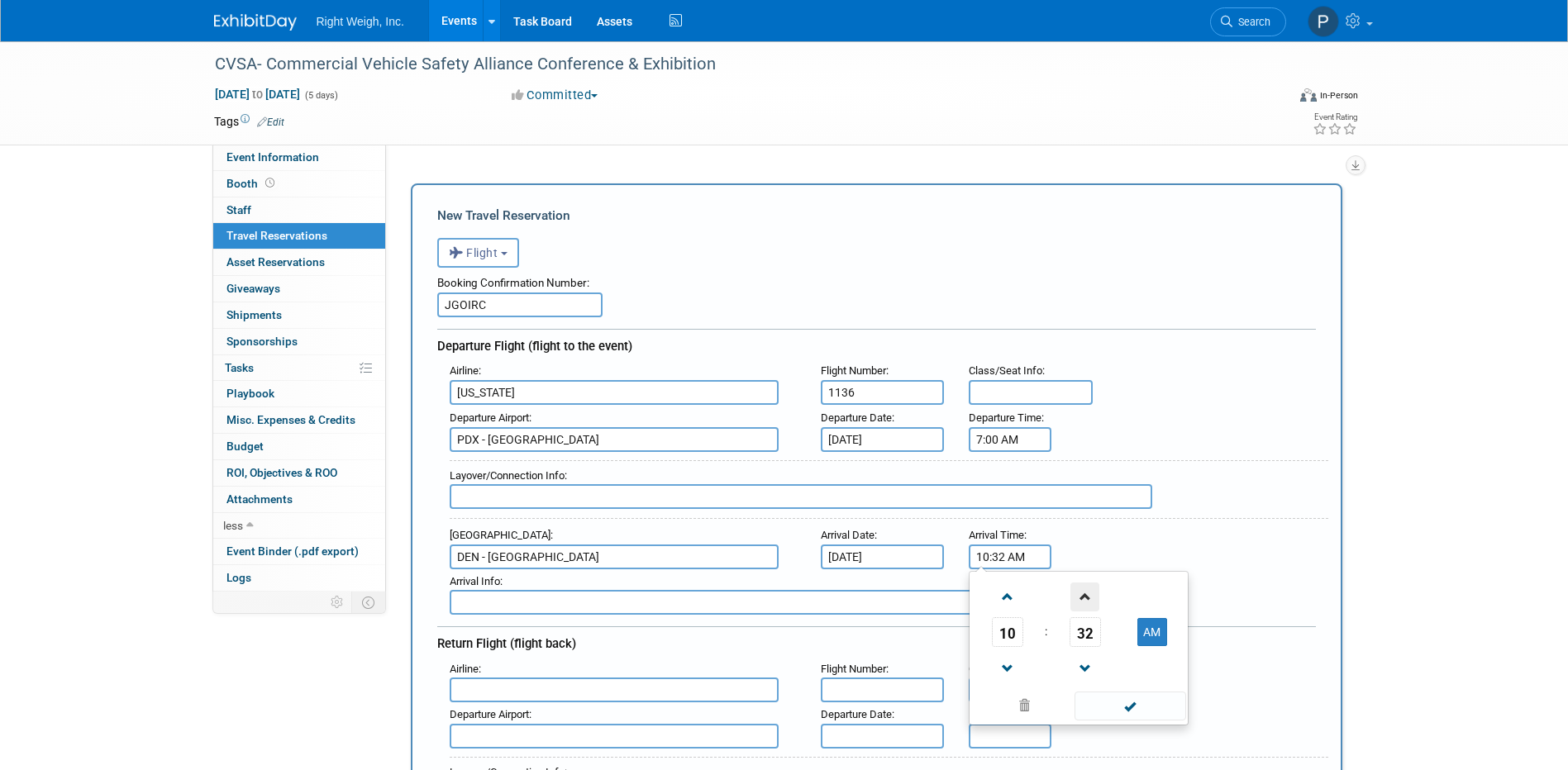
click at [1082, 591] on span at bounding box center [1084, 597] width 29 height 29
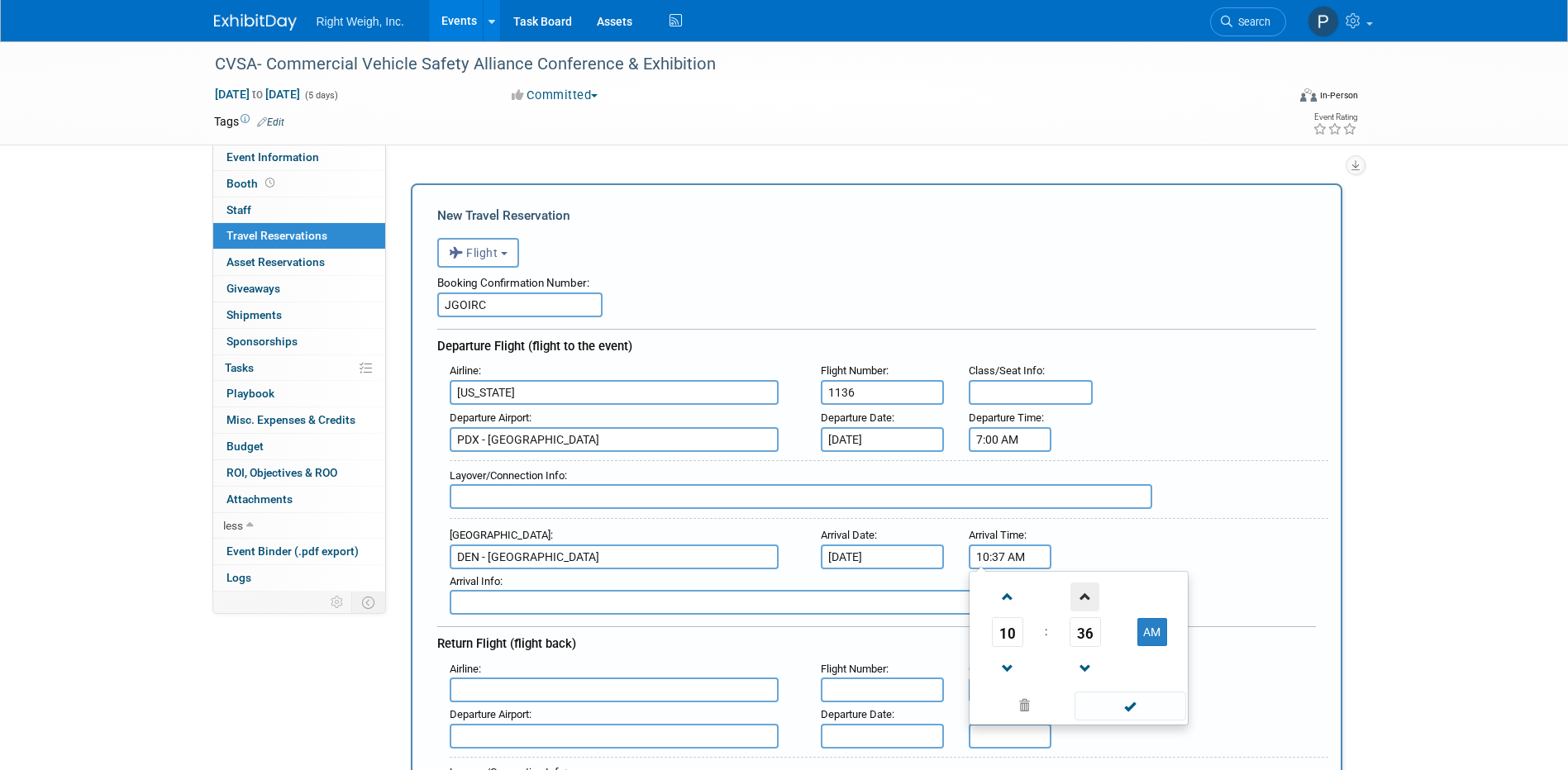
click at [1082, 591] on span at bounding box center [1084, 597] width 29 height 29
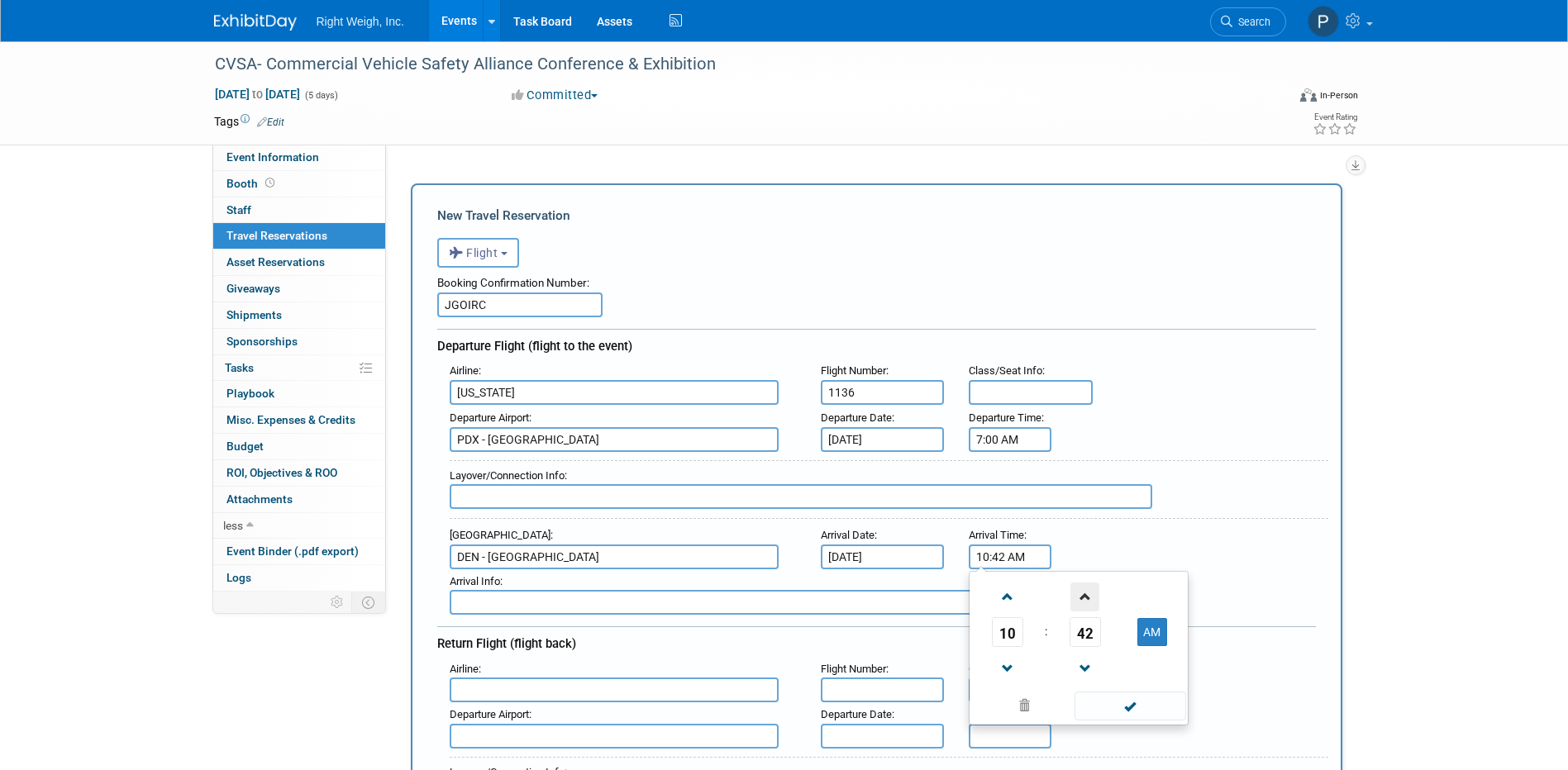
click at [1082, 591] on span at bounding box center [1084, 597] width 29 height 29
type input "10:45 AM"
click at [1135, 706] on span at bounding box center [1130, 706] width 111 height 29
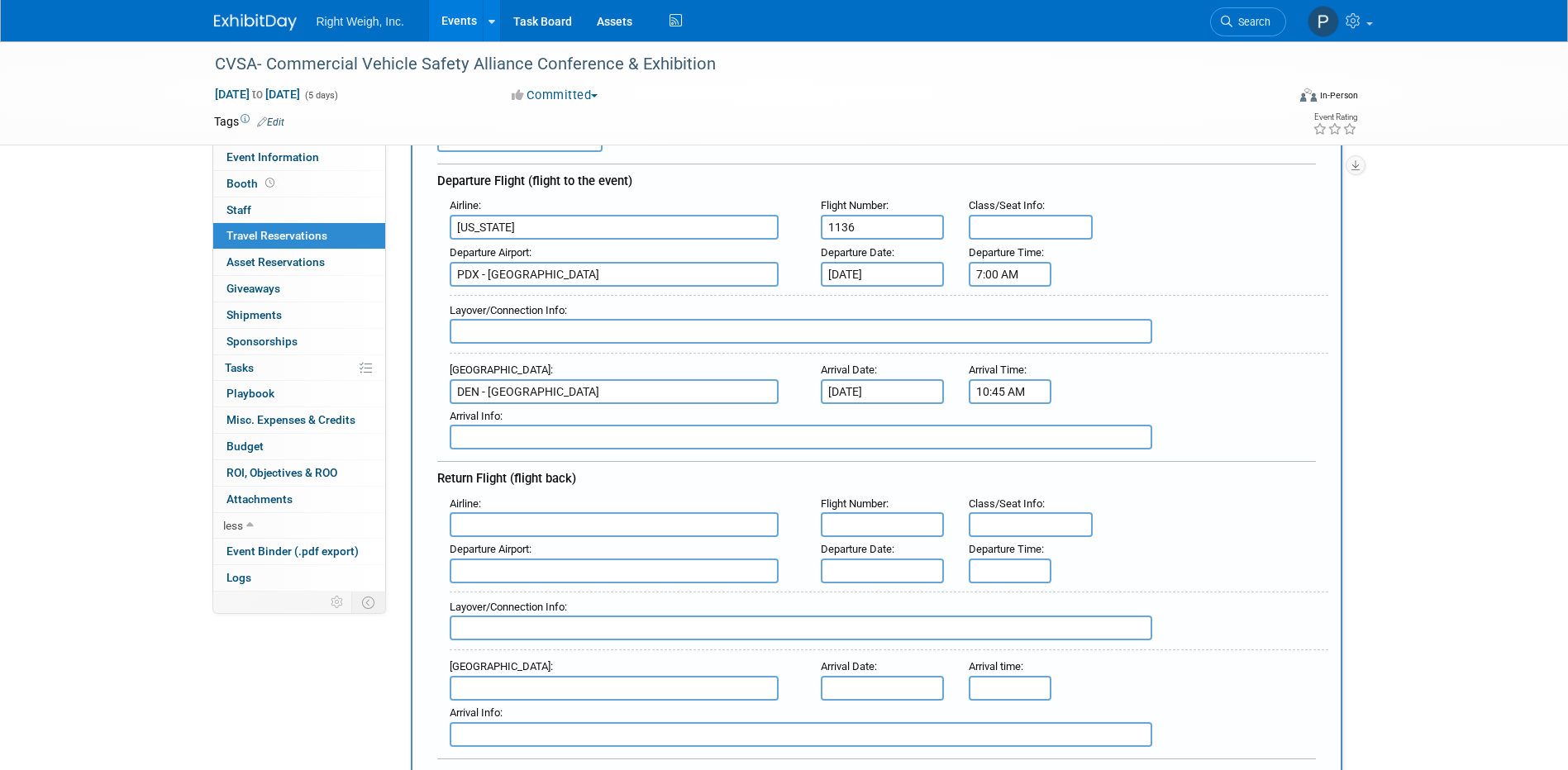
scroll to position [248, 0]
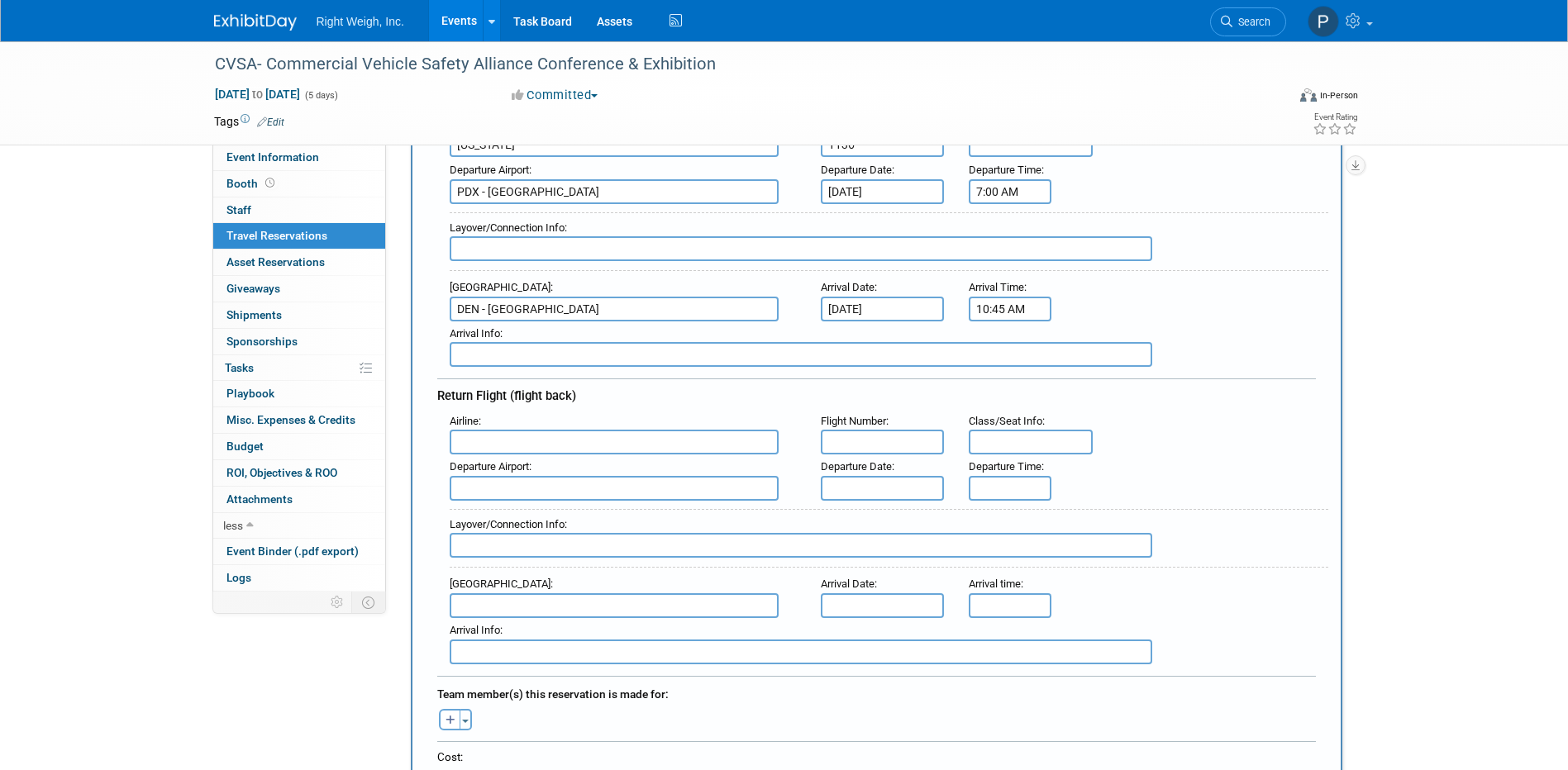
click at [499, 441] on input "text" at bounding box center [614, 442] width 329 height 25
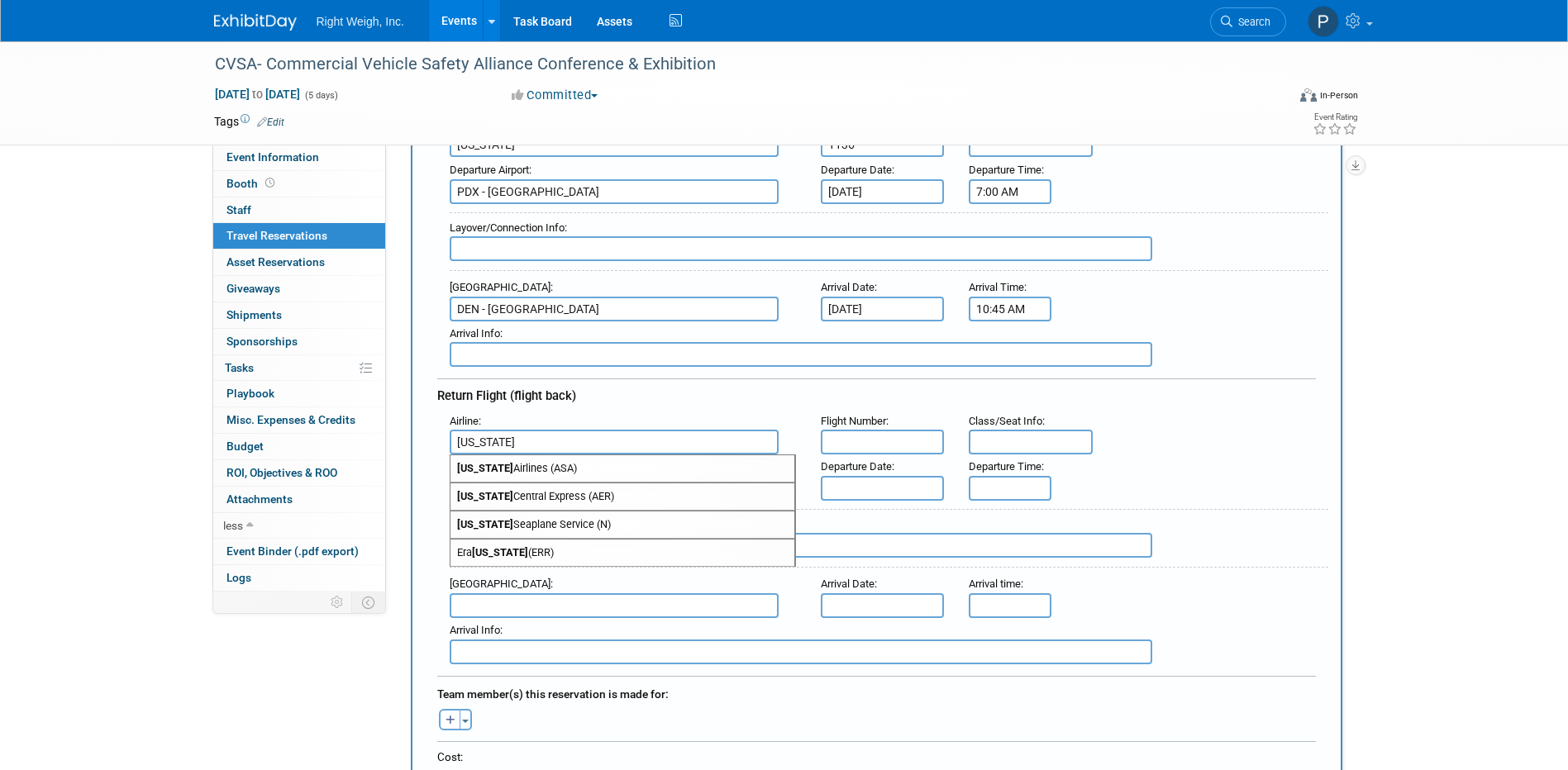
click at [635, 439] on input "[US_STATE]" at bounding box center [614, 442] width 329 height 25
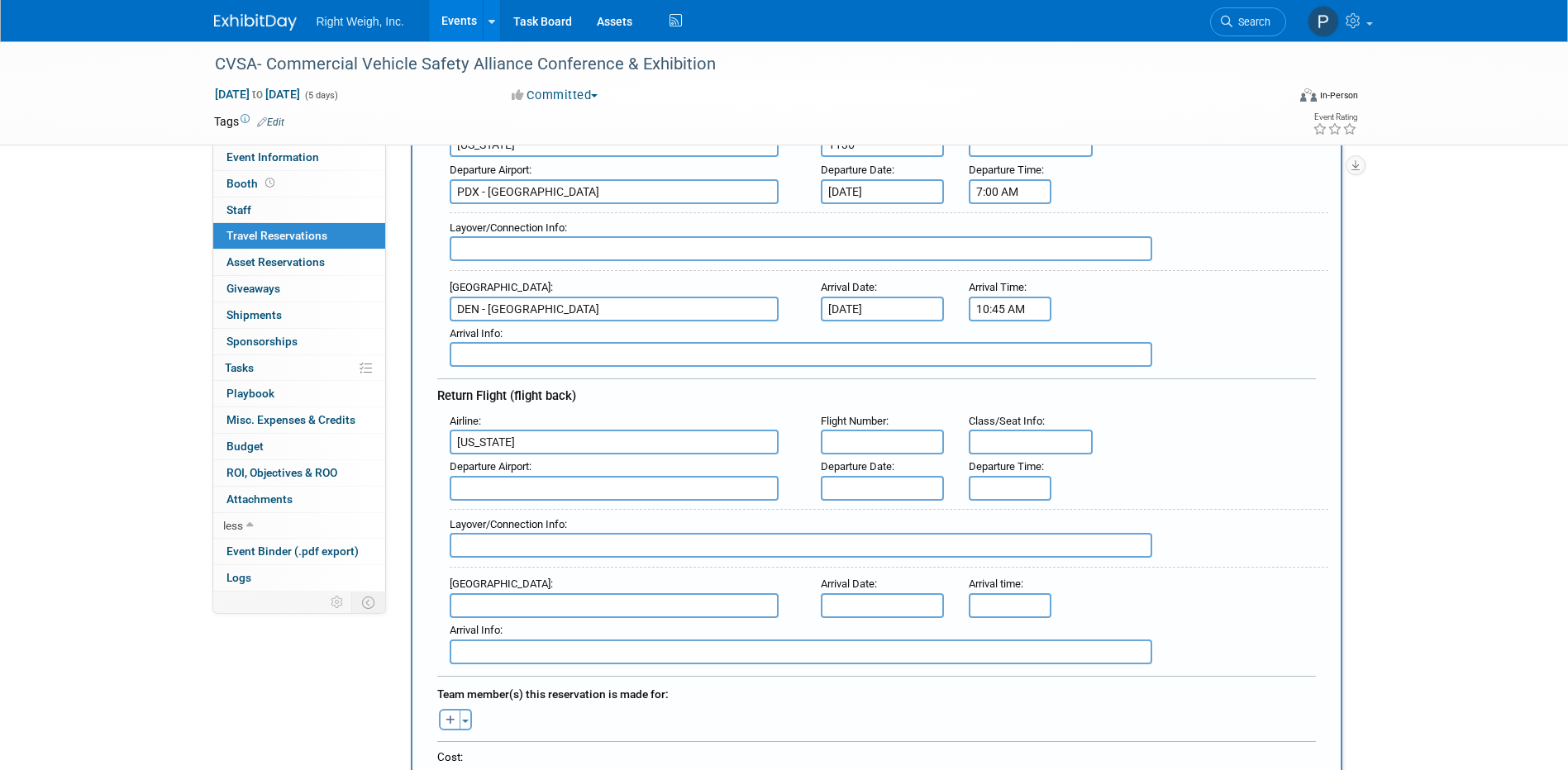
type input "[US_STATE]"
click at [850, 439] on input "text" at bounding box center [882, 442] width 124 height 25
type input "1136"
click at [513, 487] on input "text" at bounding box center [614, 488] width 329 height 25
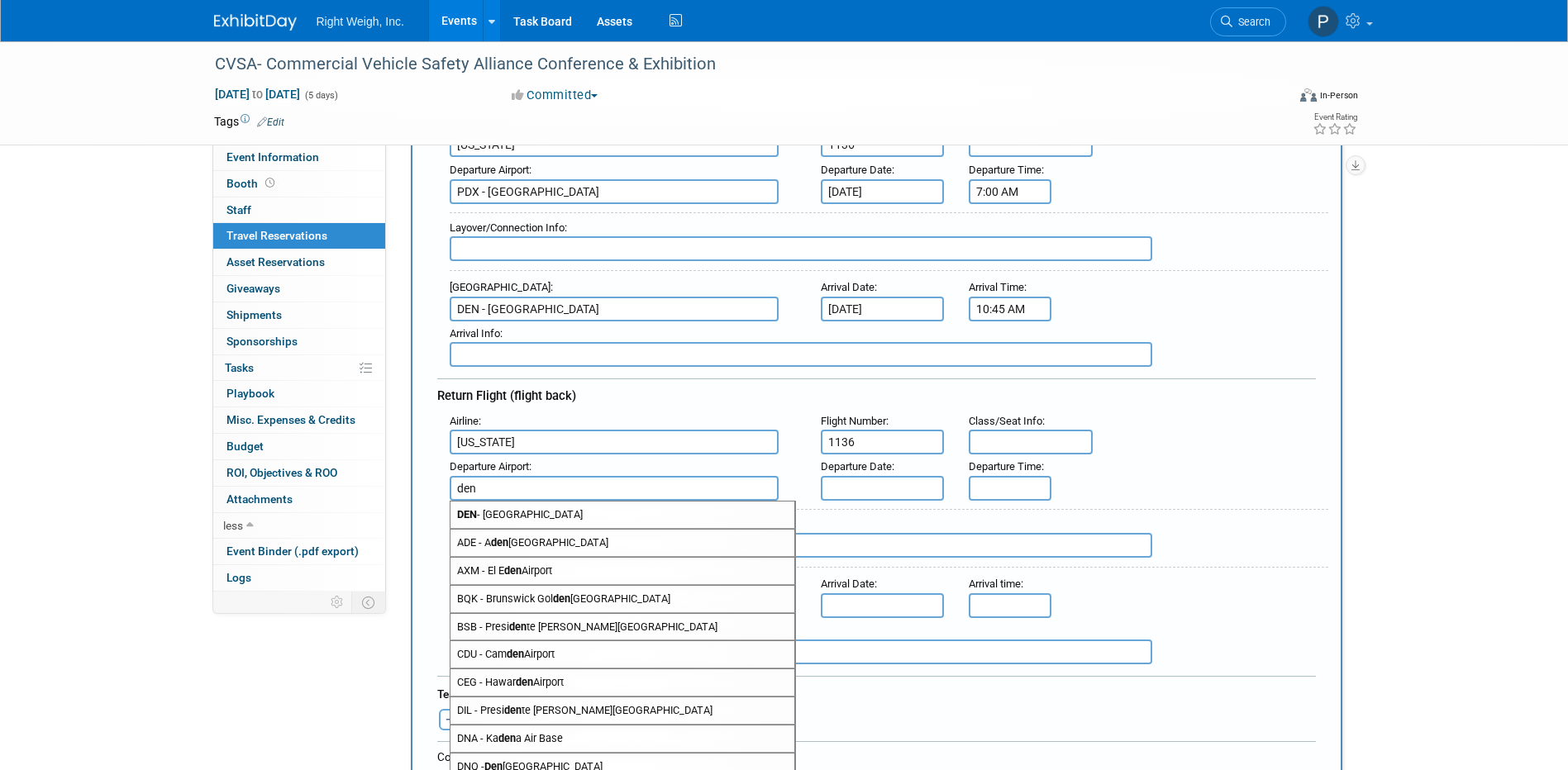
click at [562, 512] on span "DEN - [GEOGRAPHIC_DATA]" at bounding box center [622, 515] width 344 height 26
type input "DEN - [GEOGRAPHIC_DATA]"
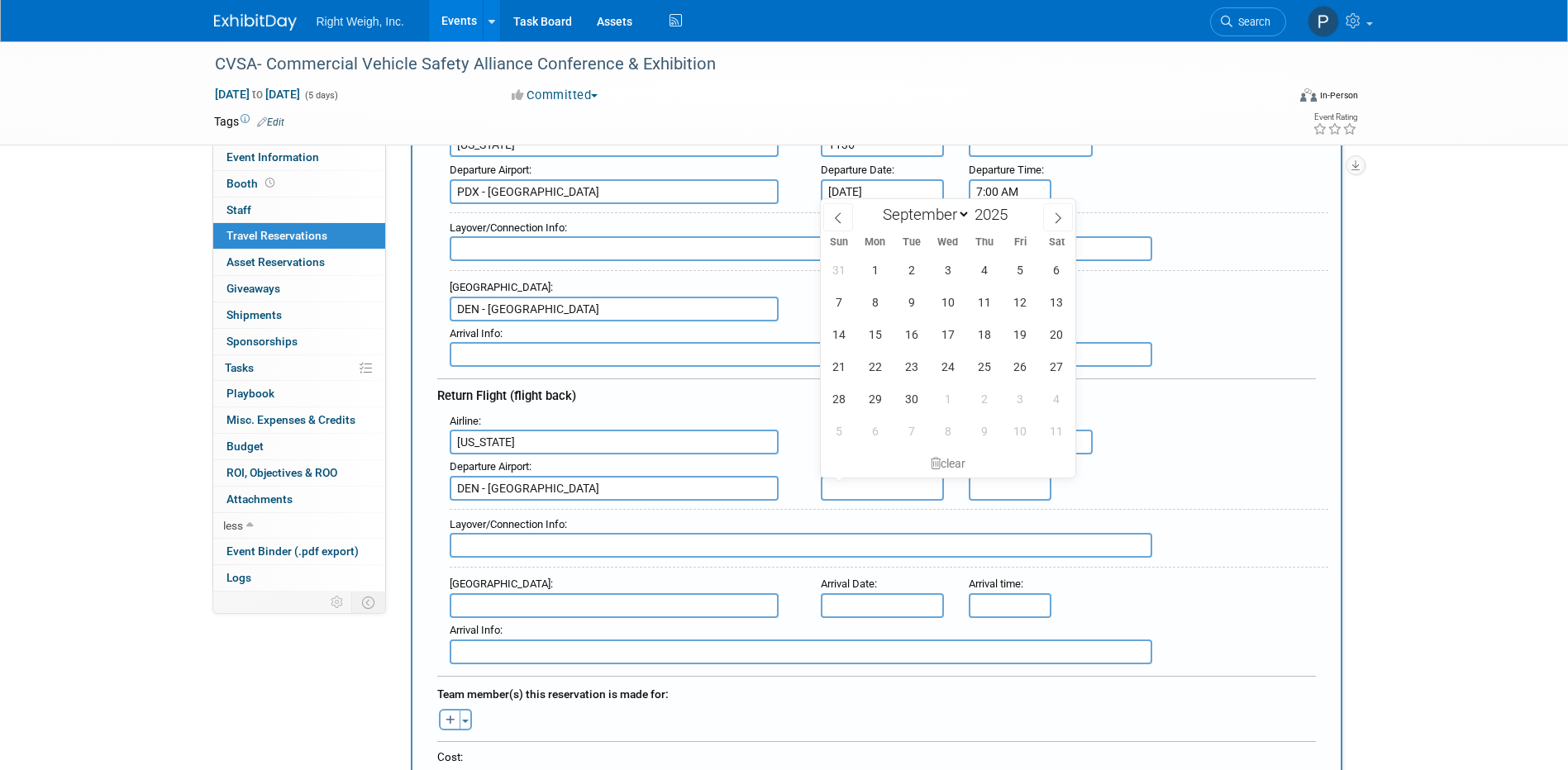
click at [872, 479] on input "text" at bounding box center [882, 488] width 124 height 25
click at [1020, 364] on span "26" at bounding box center [1020, 366] width 32 height 32
type input "[DATE]"
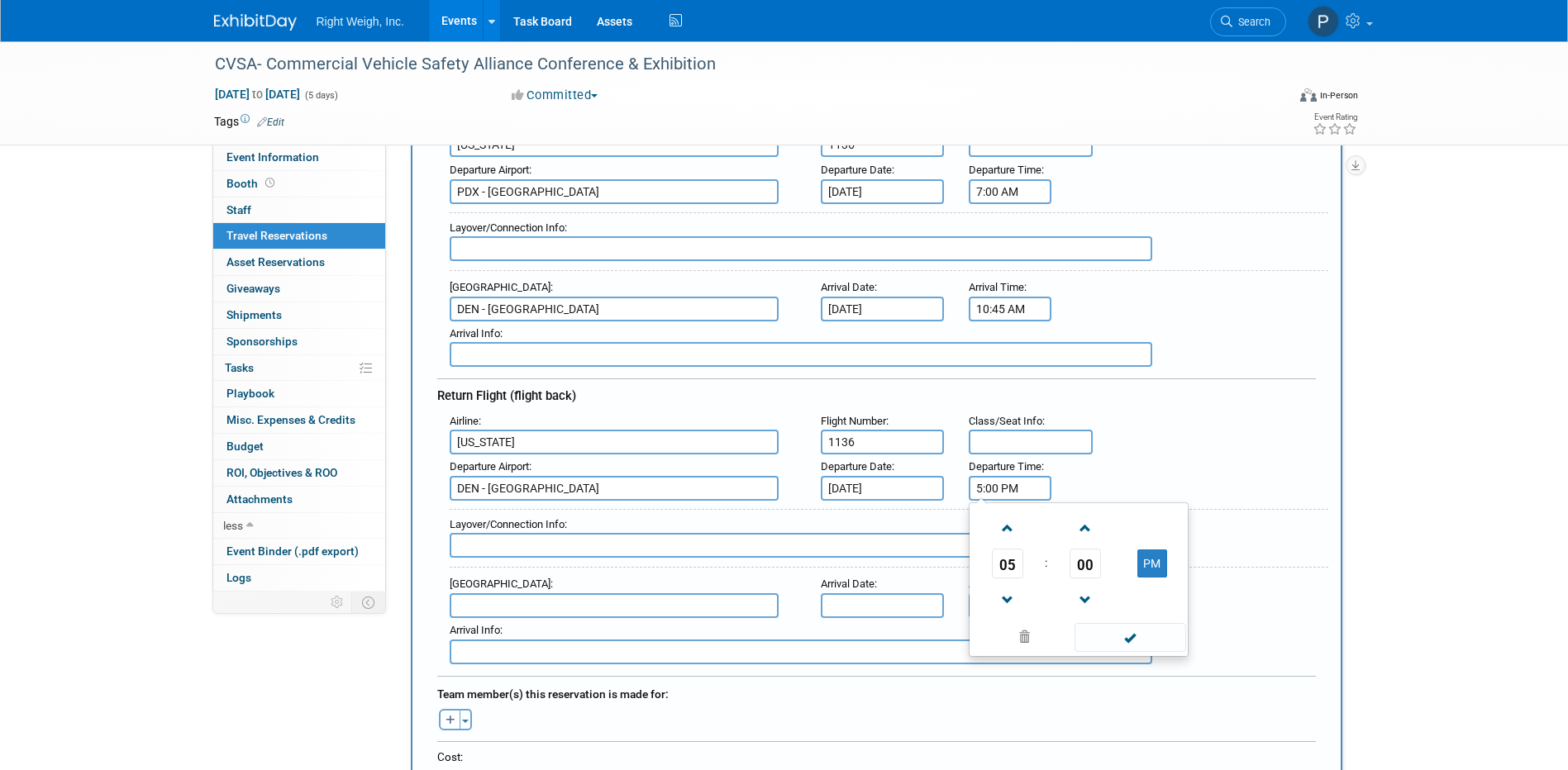
click at [1006, 485] on input "5:00 PM" at bounding box center [1009, 488] width 83 height 25
click at [1000, 484] on input "5:00 PM" at bounding box center [1009, 488] width 83 height 25
click at [1000, 514] on span at bounding box center [1007, 528] width 29 height 29
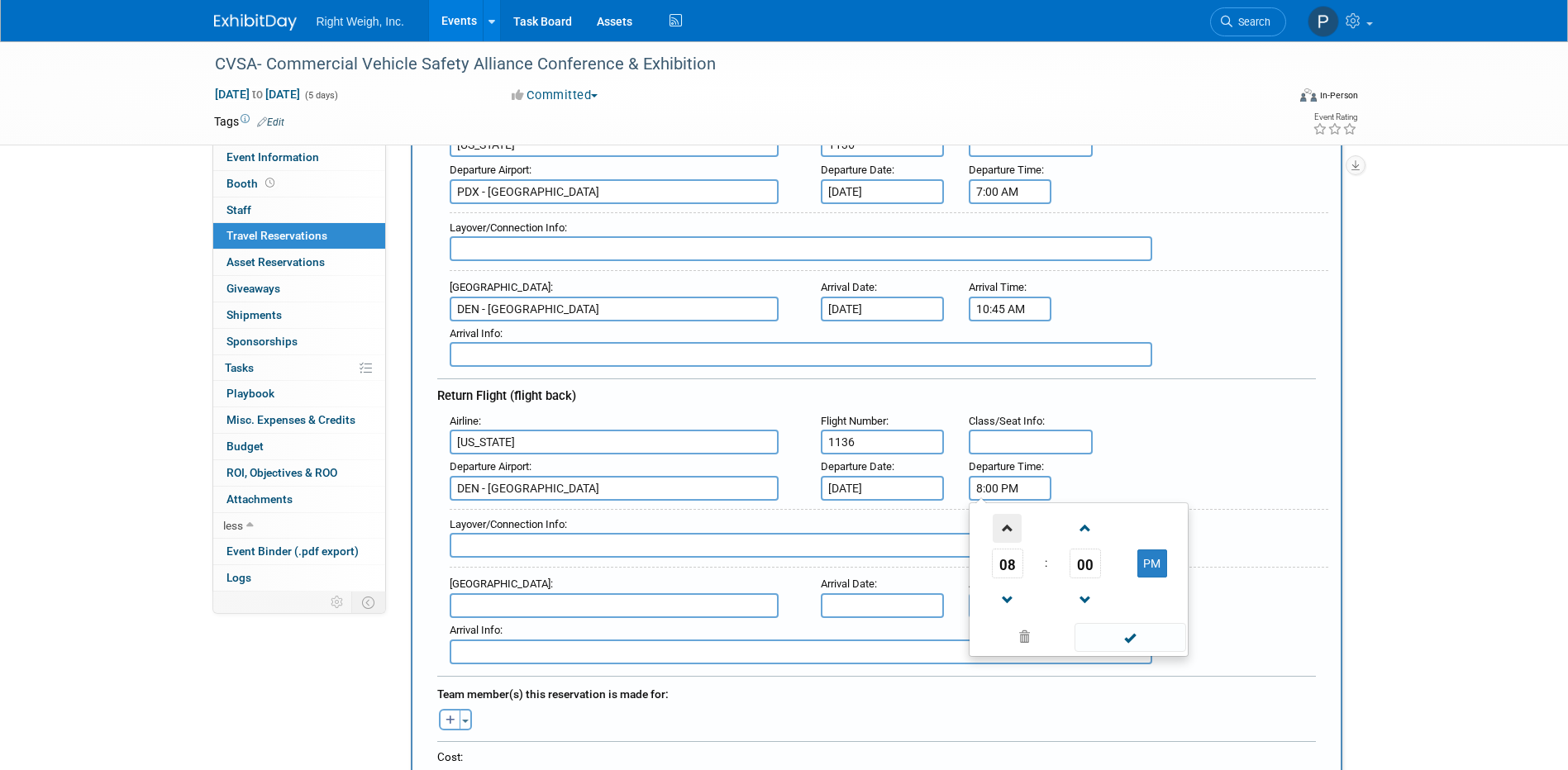
click at [1000, 514] on span at bounding box center [1007, 528] width 29 height 29
click at [1083, 589] on span at bounding box center [1084, 600] width 29 height 29
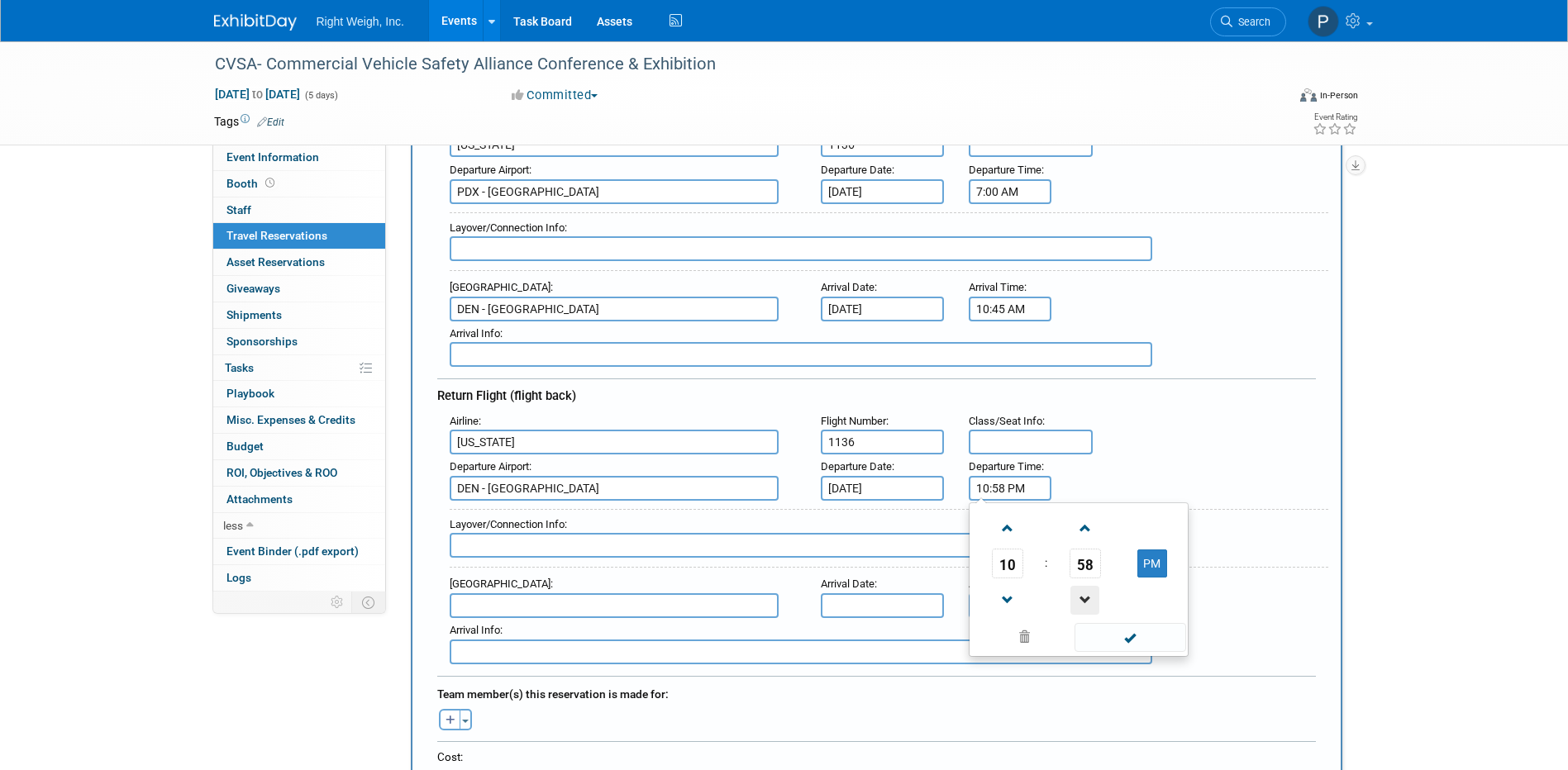
click at [1083, 589] on span at bounding box center [1084, 600] width 29 height 29
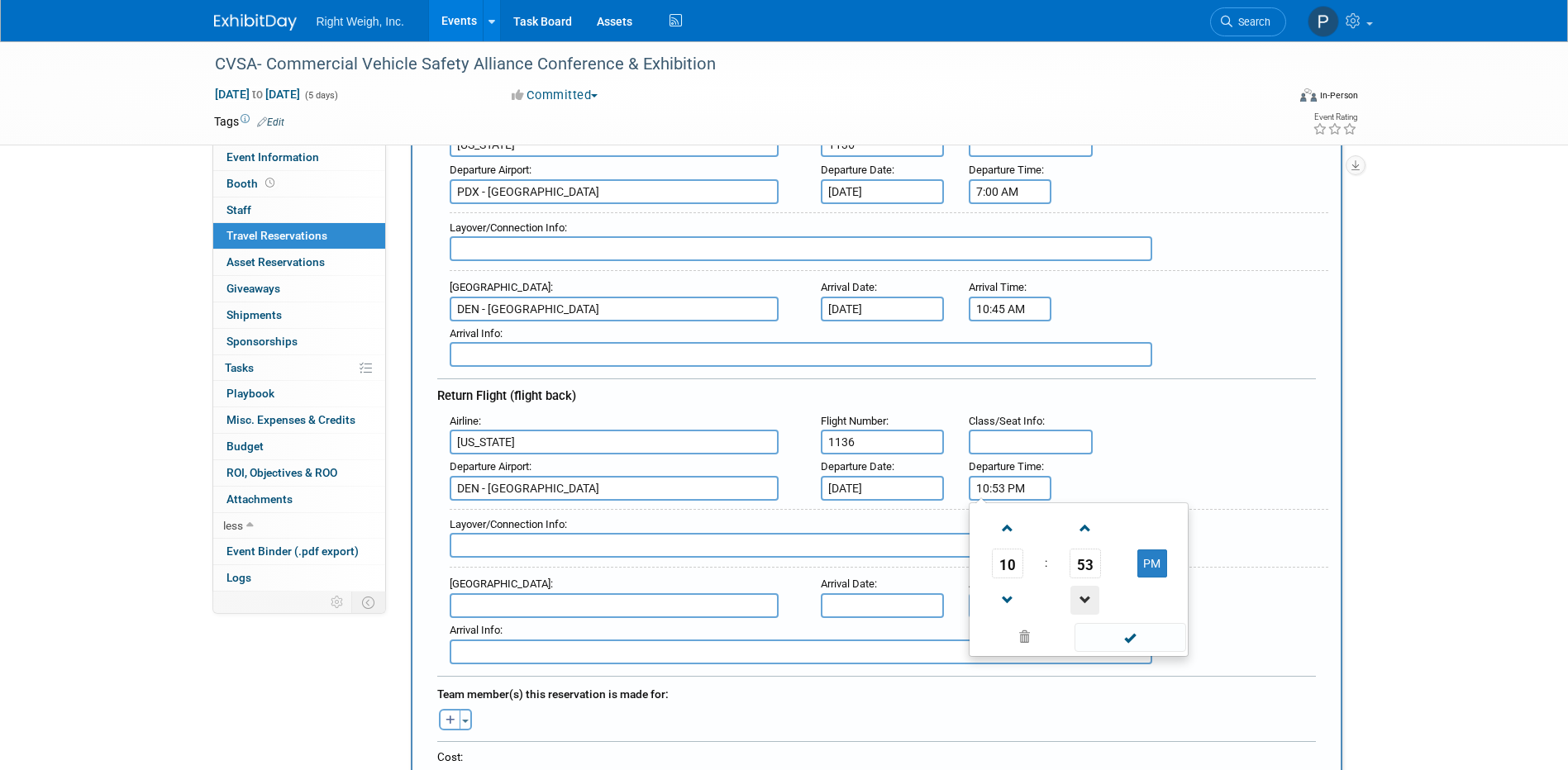
click at [1083, 589] on span at bounding box center [1084, 600] width 29 height 29
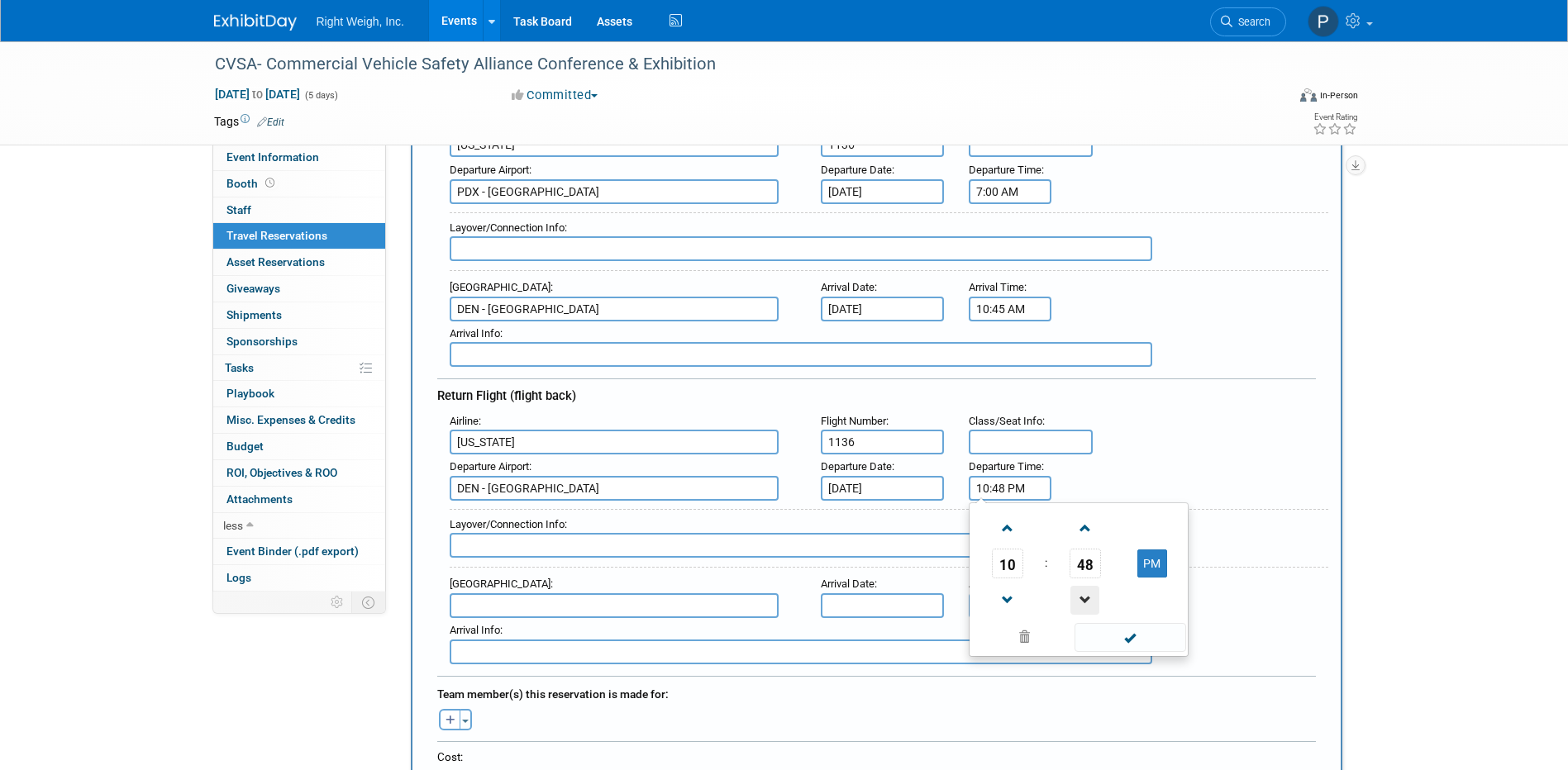
click at [1083, 589] on span at bounding box center [1084, 600] width 29 height 29
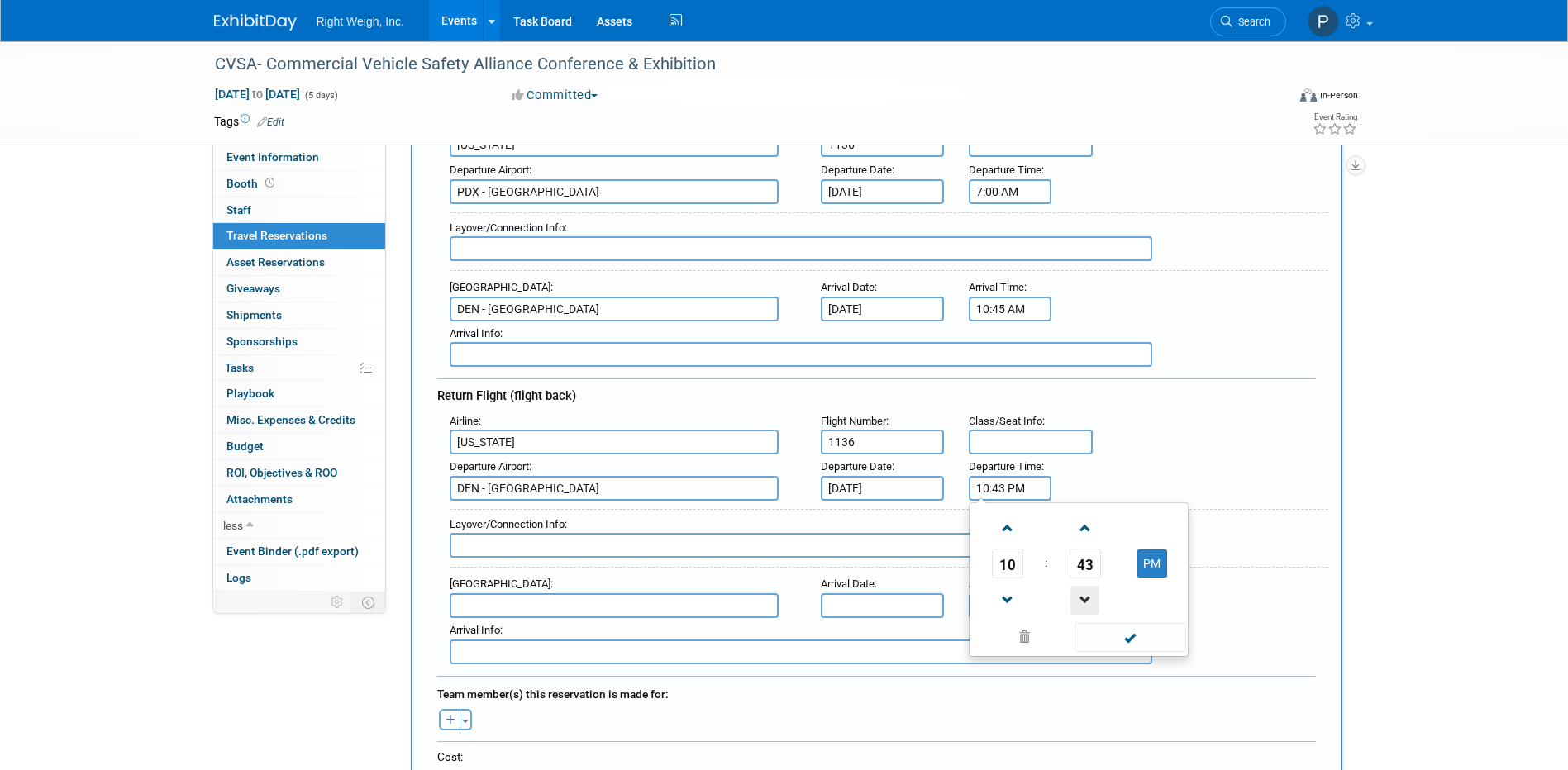
click at [1083, 589] on span at bounding box center [1084, 600] width 29 height 29
type input "10:40 PM"
click at [1127, 629] on span at bounding box center [1130, 637] width 111 height 29
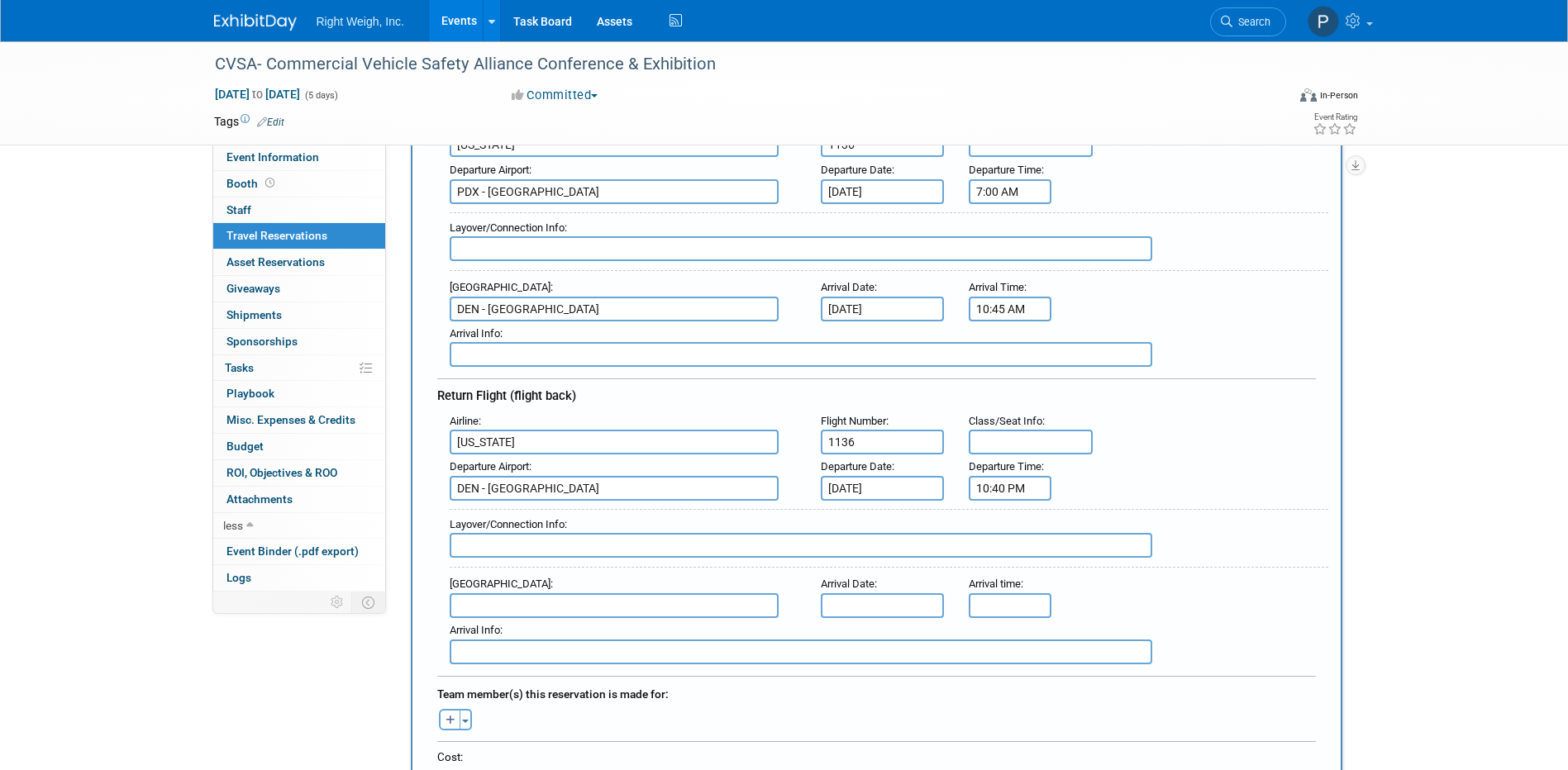
click at [510, 600] on input "text" at bounding box center [614, 606] width 329 height 25
type input "p"
click at [553, 627] on span "PDX - [GEOGRAPHIC_DATA]" at bounding box center [622, 633] width 344 height 26
type input "PDX - [GEOGRAPHIC_DATA]"
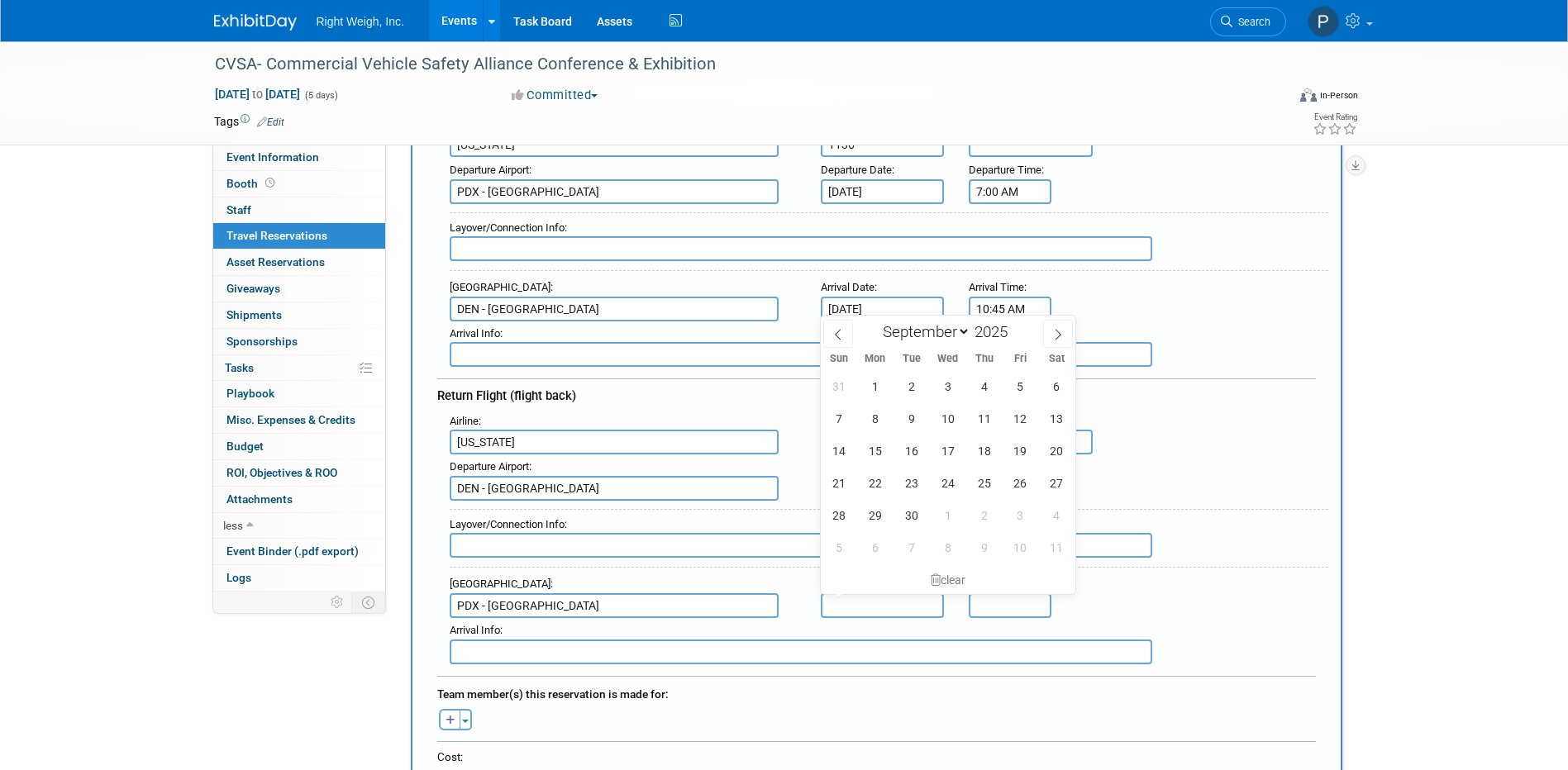
click at [852, 596] on input "text" at bounding box center [882, 606] width 124 height 25
click at [1023, 478] on span "26" at bounding box center [1020, 483] width 32 height 32
type input "[DATE]"
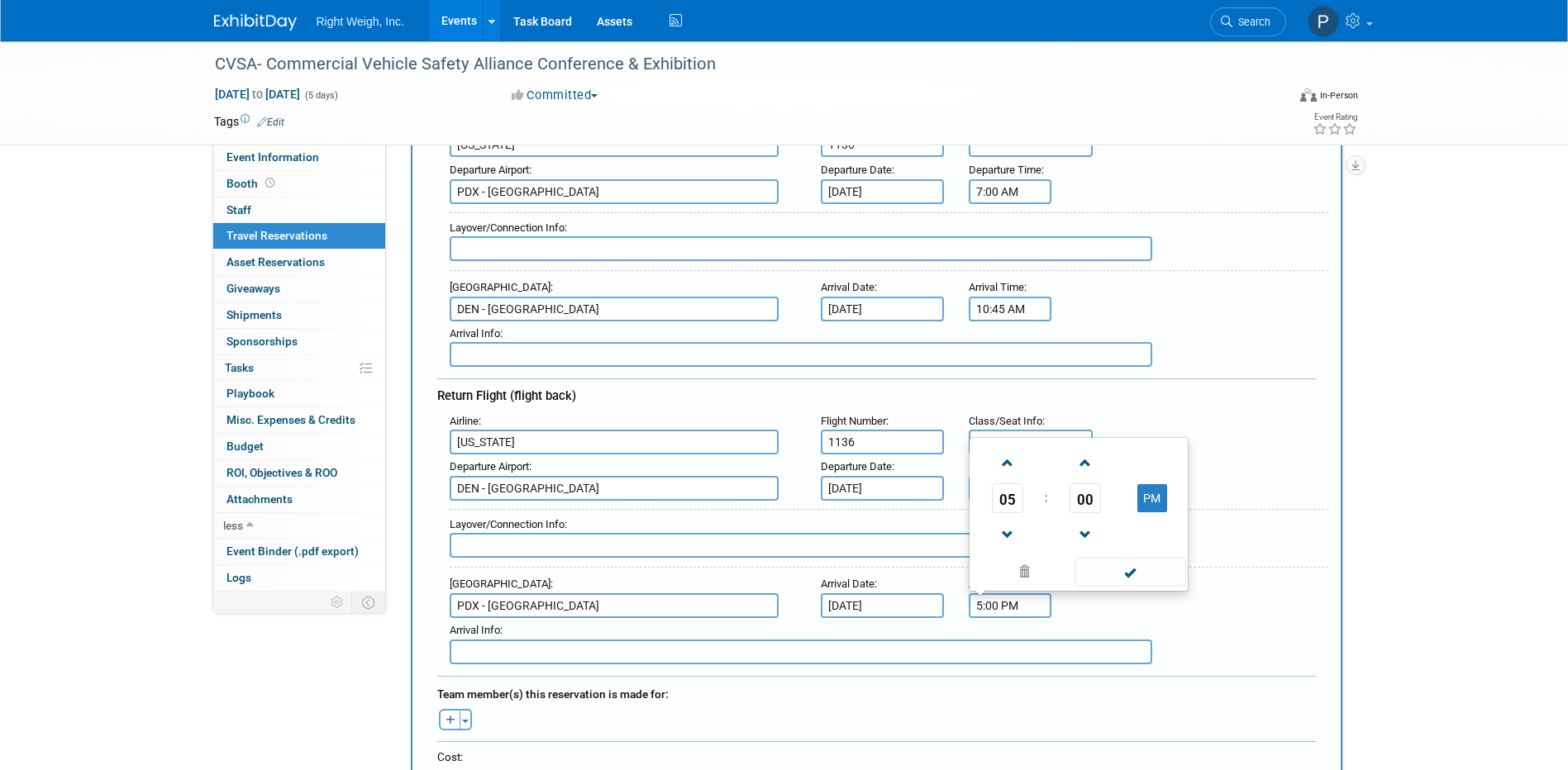
click at [1014, 606] on input "5:00 PM" at bounding box center [1009, 606] width 83 height 25
click at [984, 602] on input "5:00 PM" at bounding box center [1009, 606] width 83 height 25
click at [1004, 527] on span at bounding box center [1007, 535] width 29 height 29
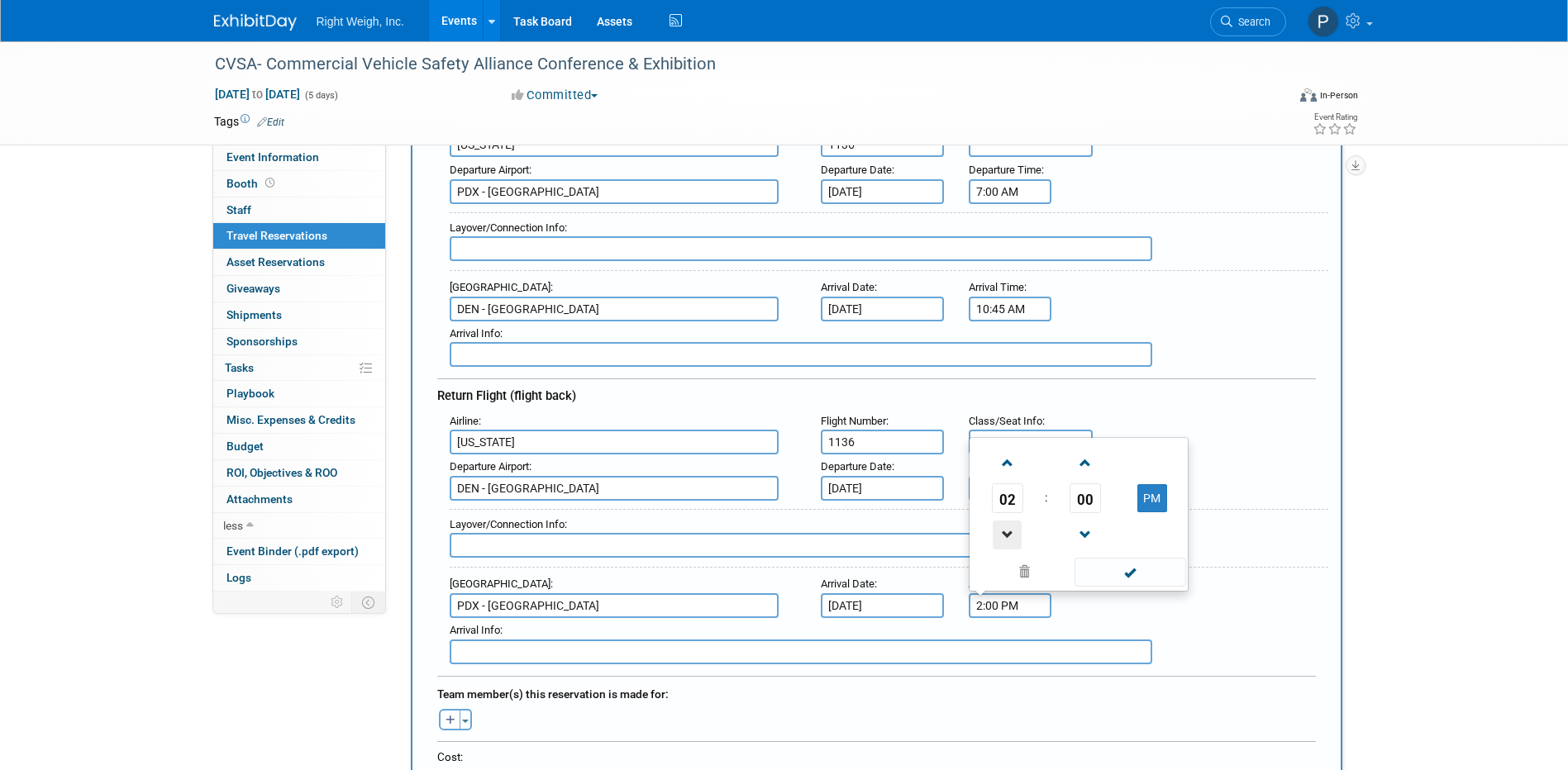
click at [1004, 527] on span at bounding box center [1007, 535] width 29 height 29
click at [1011, 461] on span at bounding box center [1007, 463] width 29 height 29
click at [1082, 524] on span at bounding box center [1084, 535] width 29 height 29
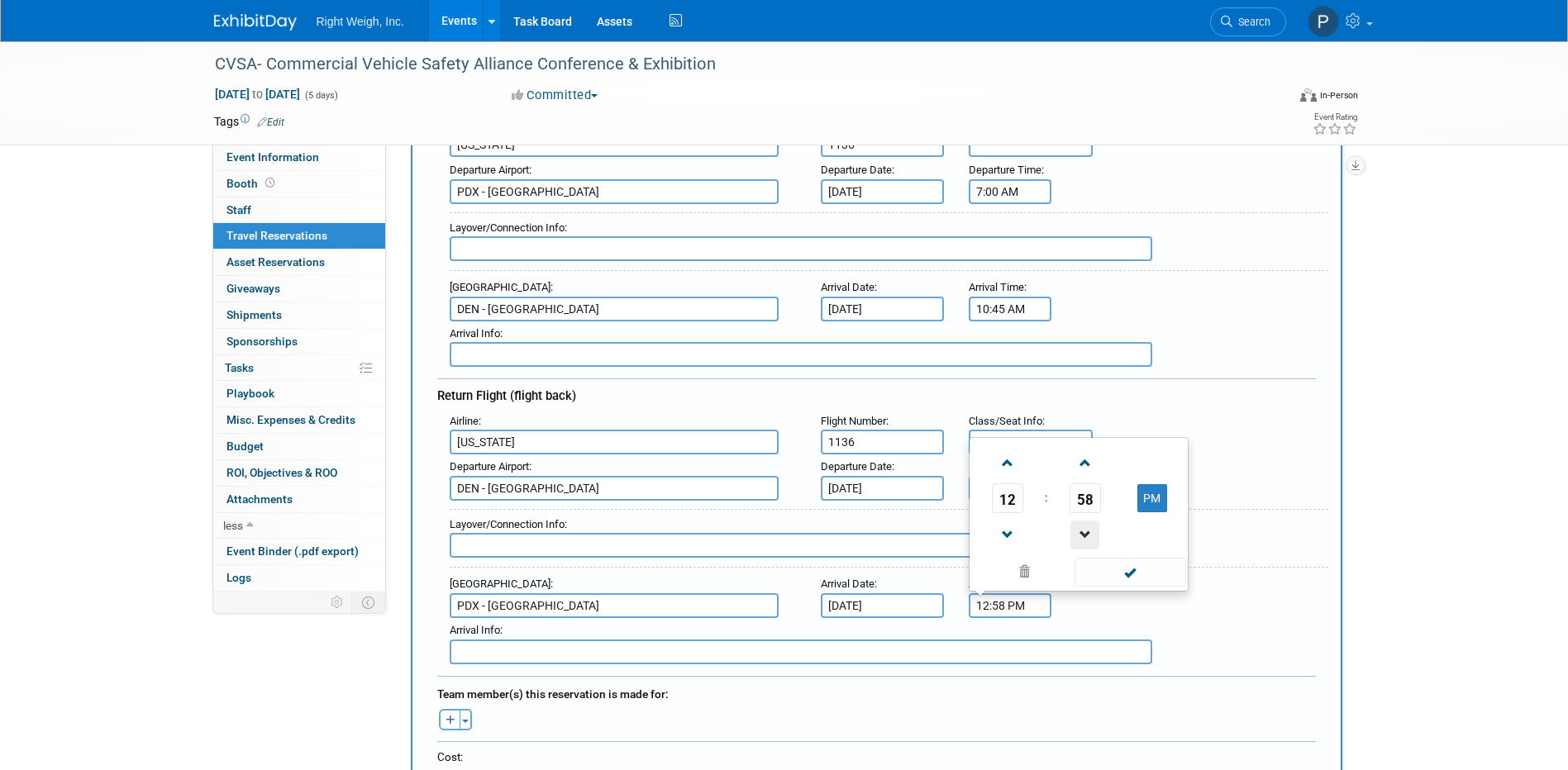
click at [1082, 524] on span at bounding box center [1084, 535] width 29 height 29
click at [1084, 452] on span at bounding box center [1084, 463] width 29 height 29
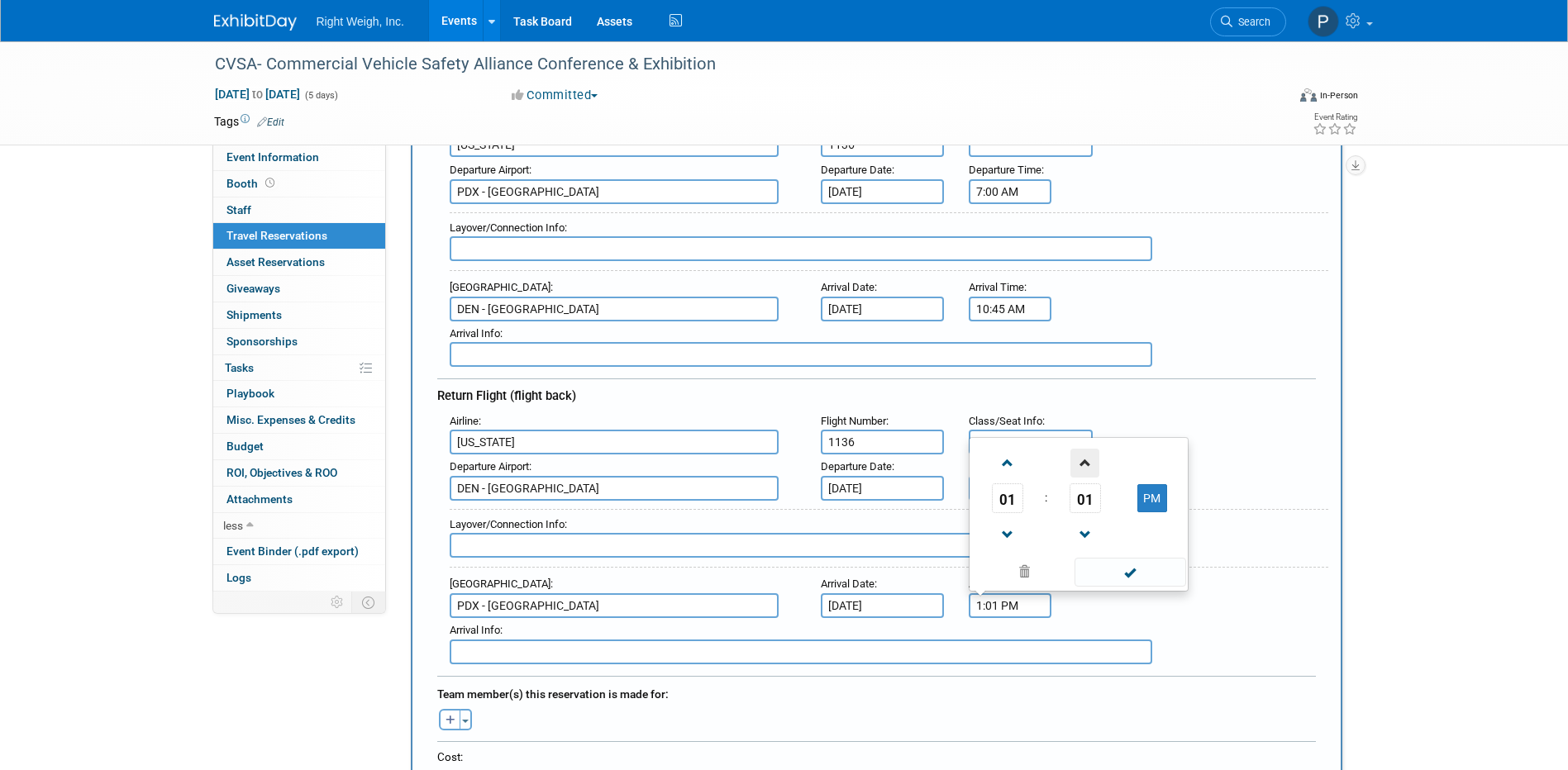
click at [1084, 452] on span at bounding box center [1084, 463] width 29 height 29
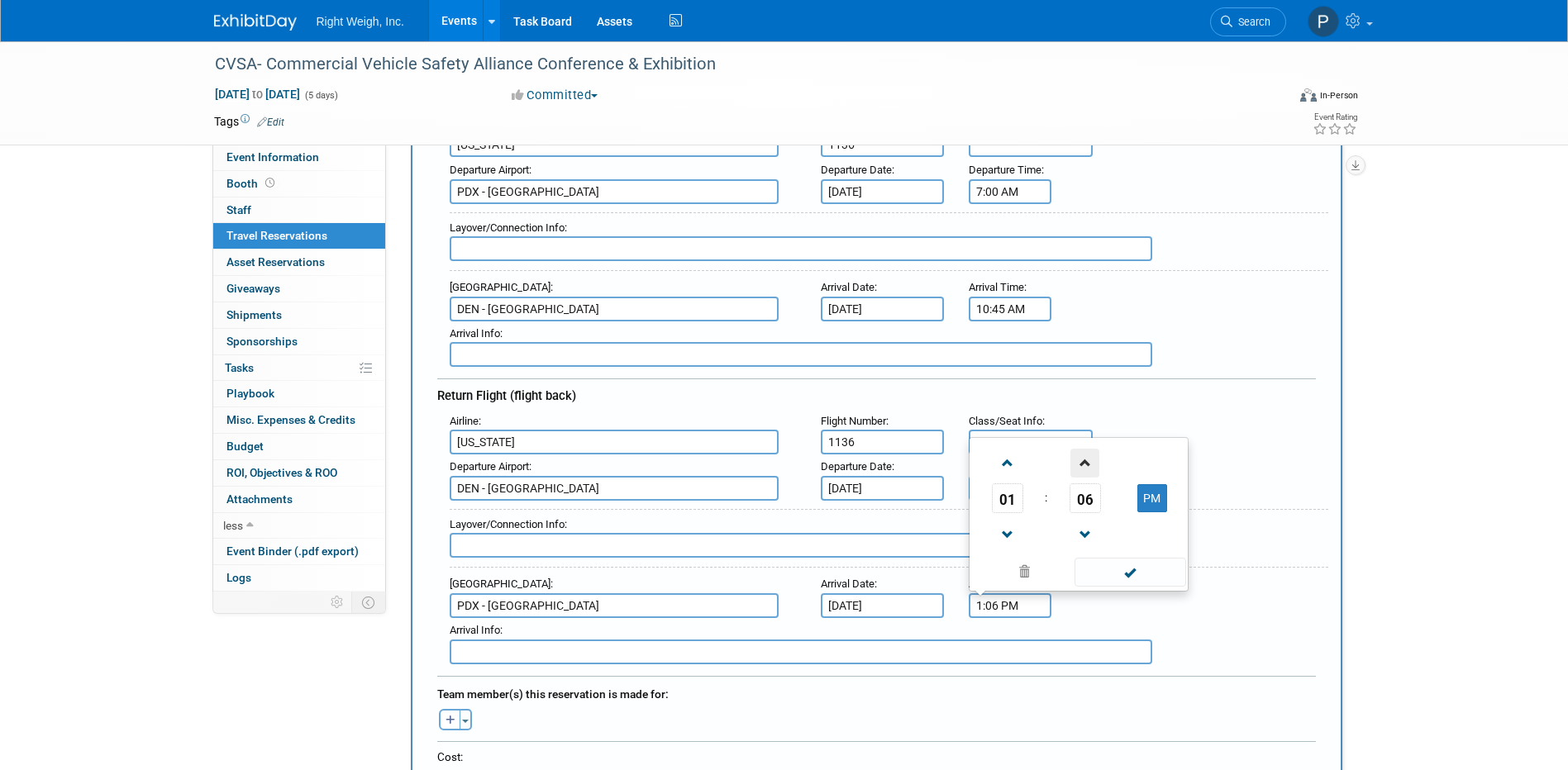
click at [1084, 452] on span at bounding box center [1084, 463] width 29 height 29
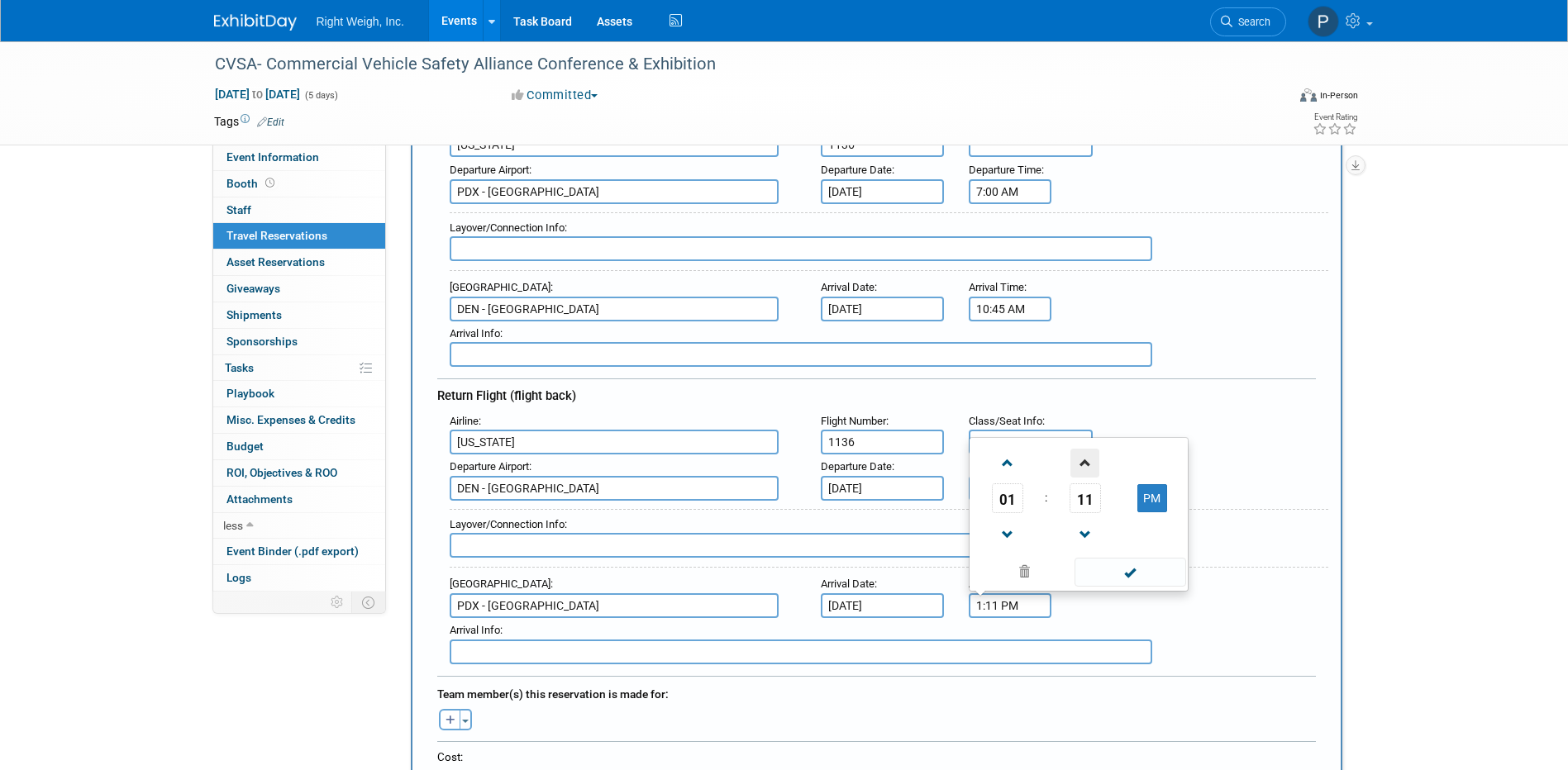
click at [1084, 452] on span at bounding box center [1084, 463] width 29 height 29
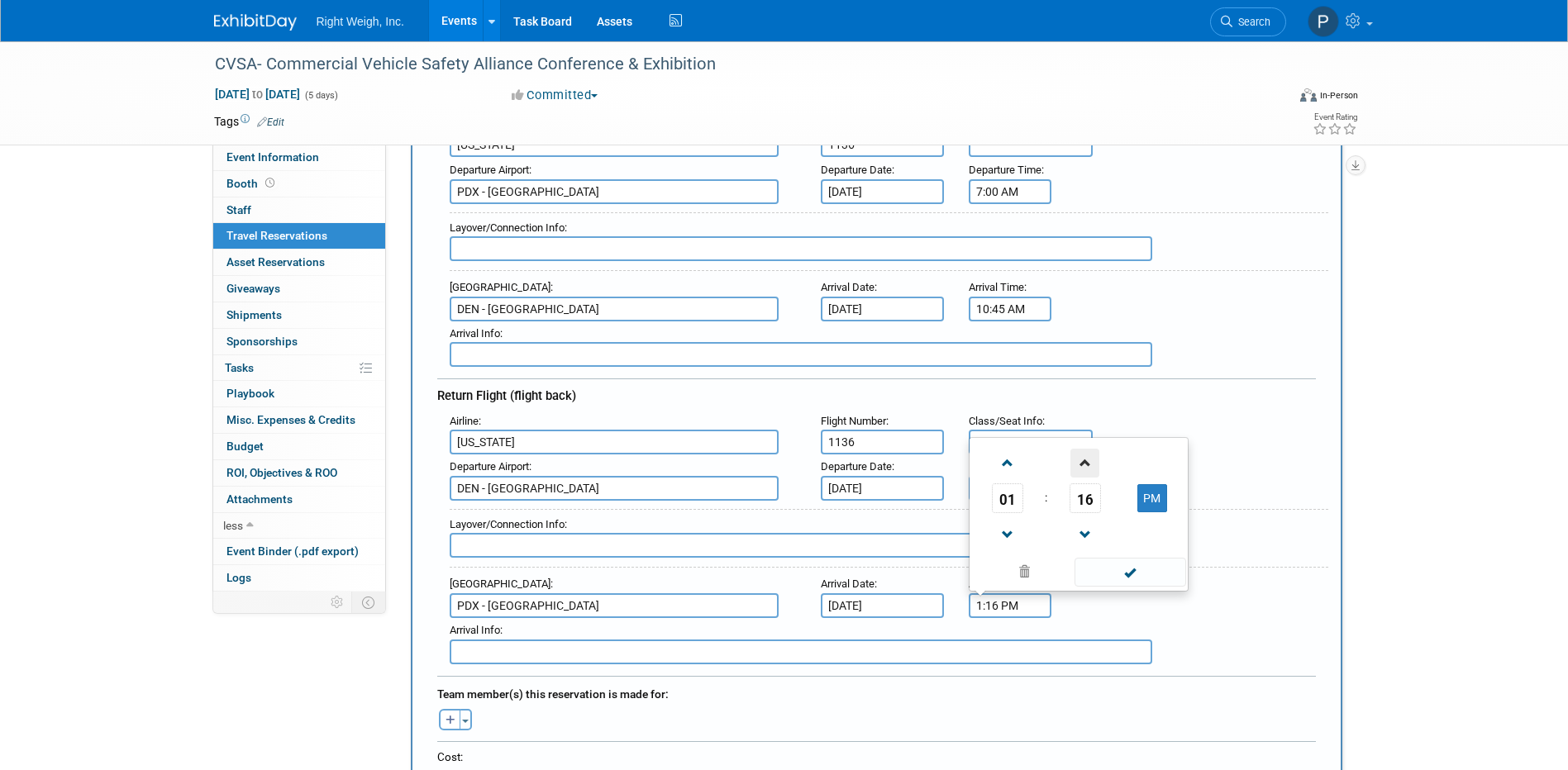
click at [1084, 452] on span at bounding box center [1084, 463] width 29 height 29
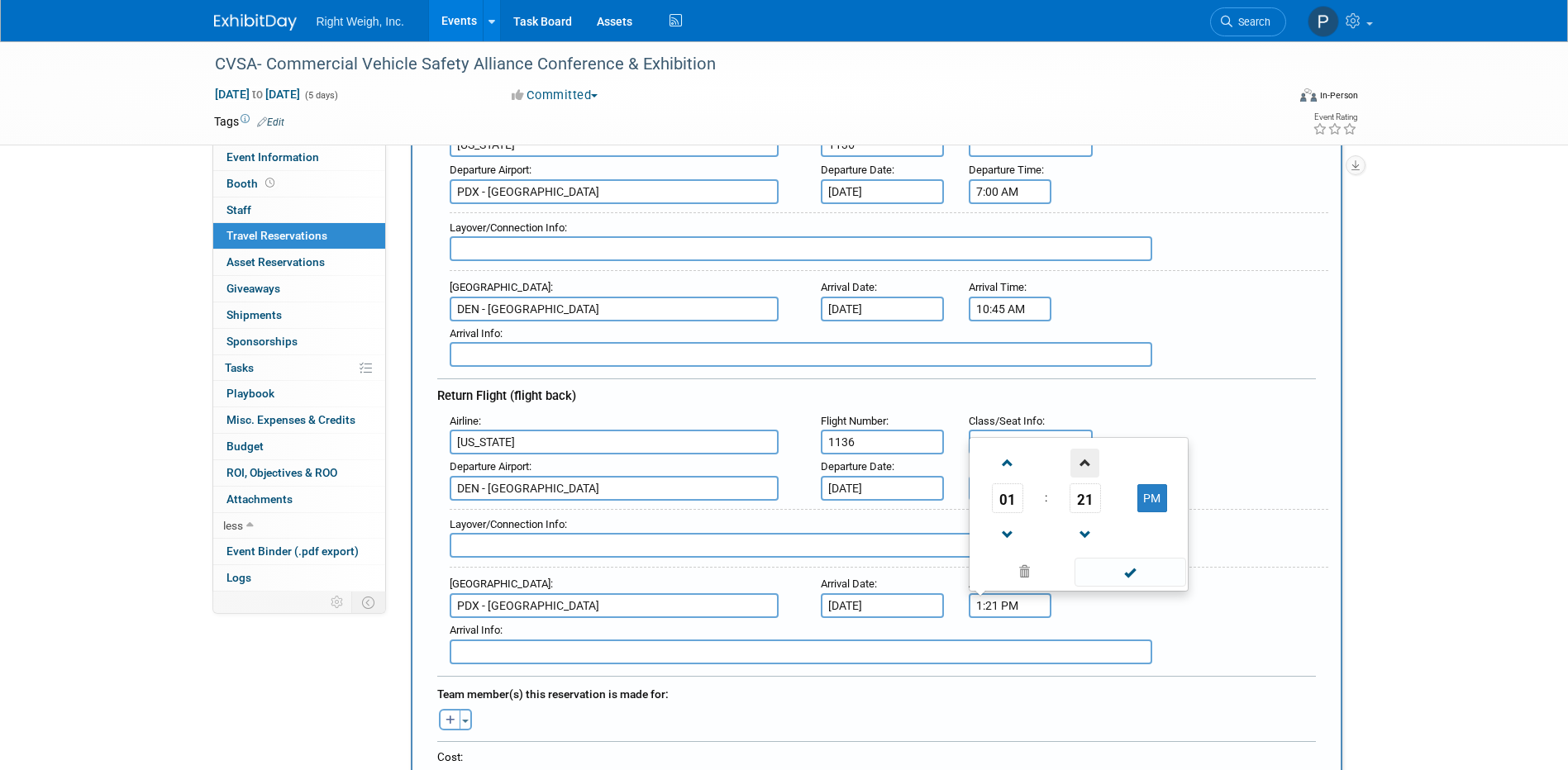
click at [1084, 452] on span at bounding box center [1084, 463] width 29 height 29
type input "1:23 PM"
click at [1136, 562] on span at bounding box center [1130, 572] width 111 height 29
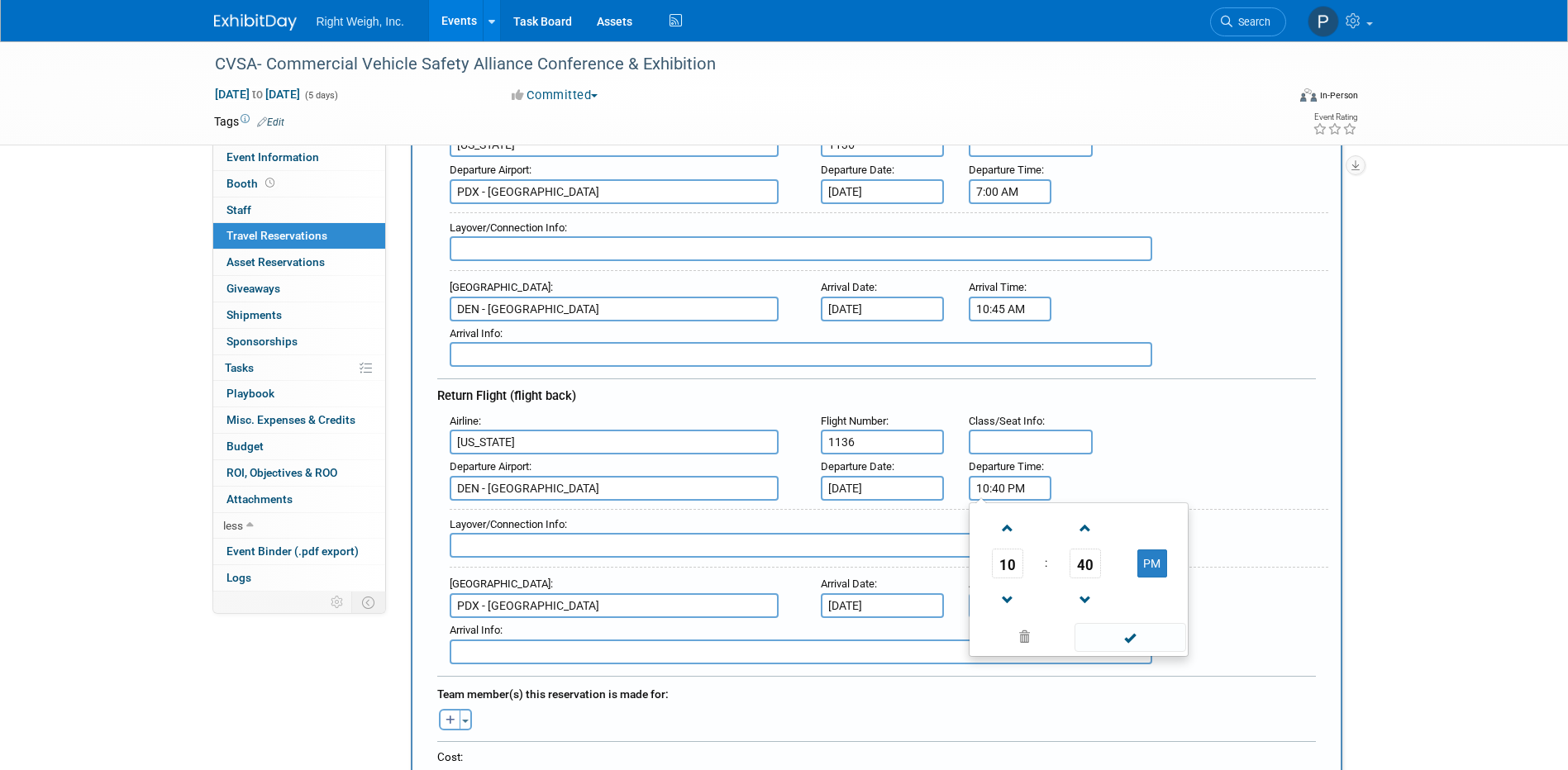
click at [989, 483] on input "10:40 PM" at bounding box center [1009, 488] width 83 height 25
type input "1:40 PM"
click at [1166, 462] on div "Departure Airport : [GEOGRAPHIC_DATA] Departure Date : [DATE] Departure Time : …" at bounding box center [883, 478] width 891 height 46
click at [1015, 441] on input "text" at bounding box center [1030, 442] width 124 height 25
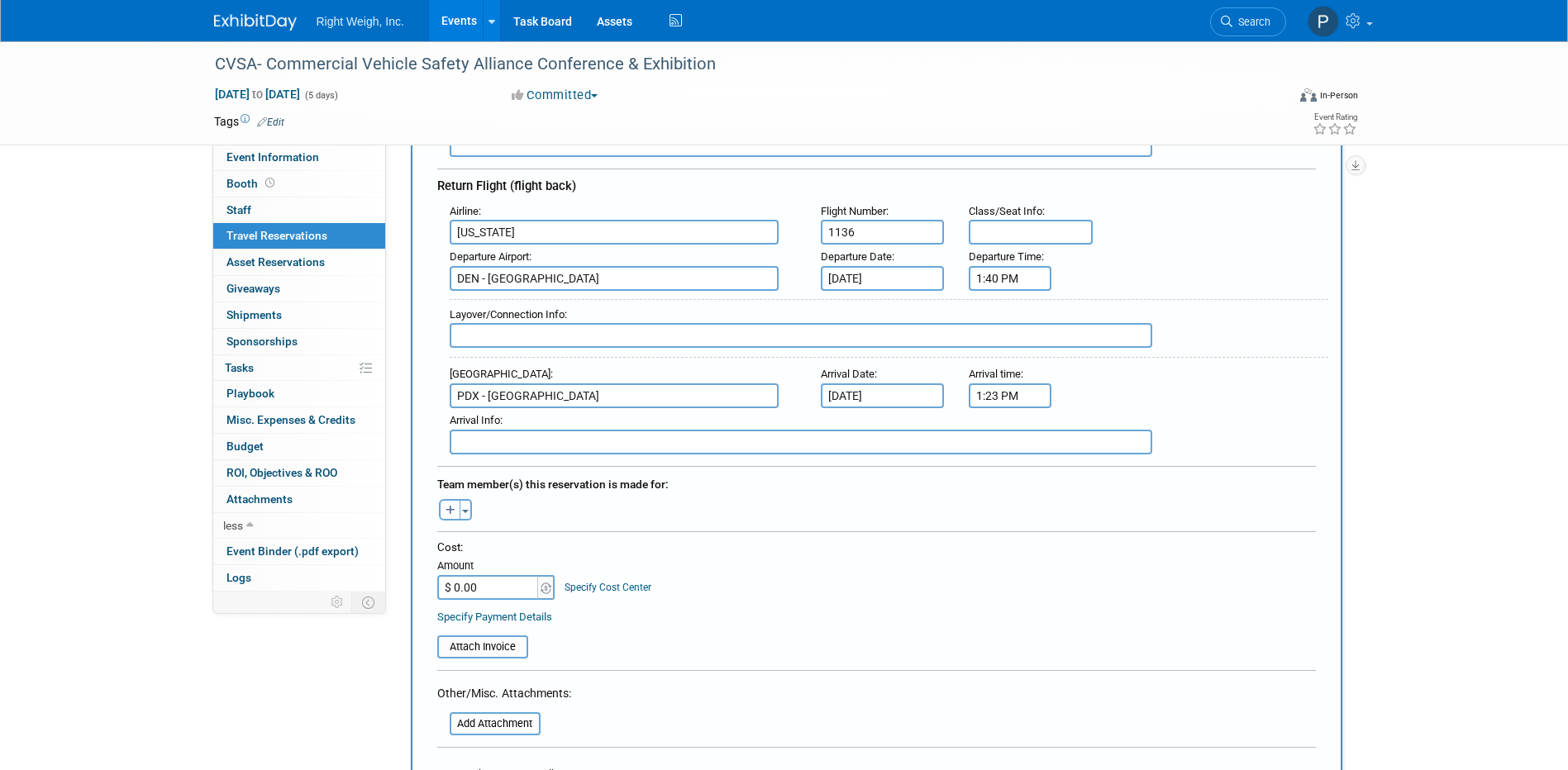
scroll to position [496, 0]
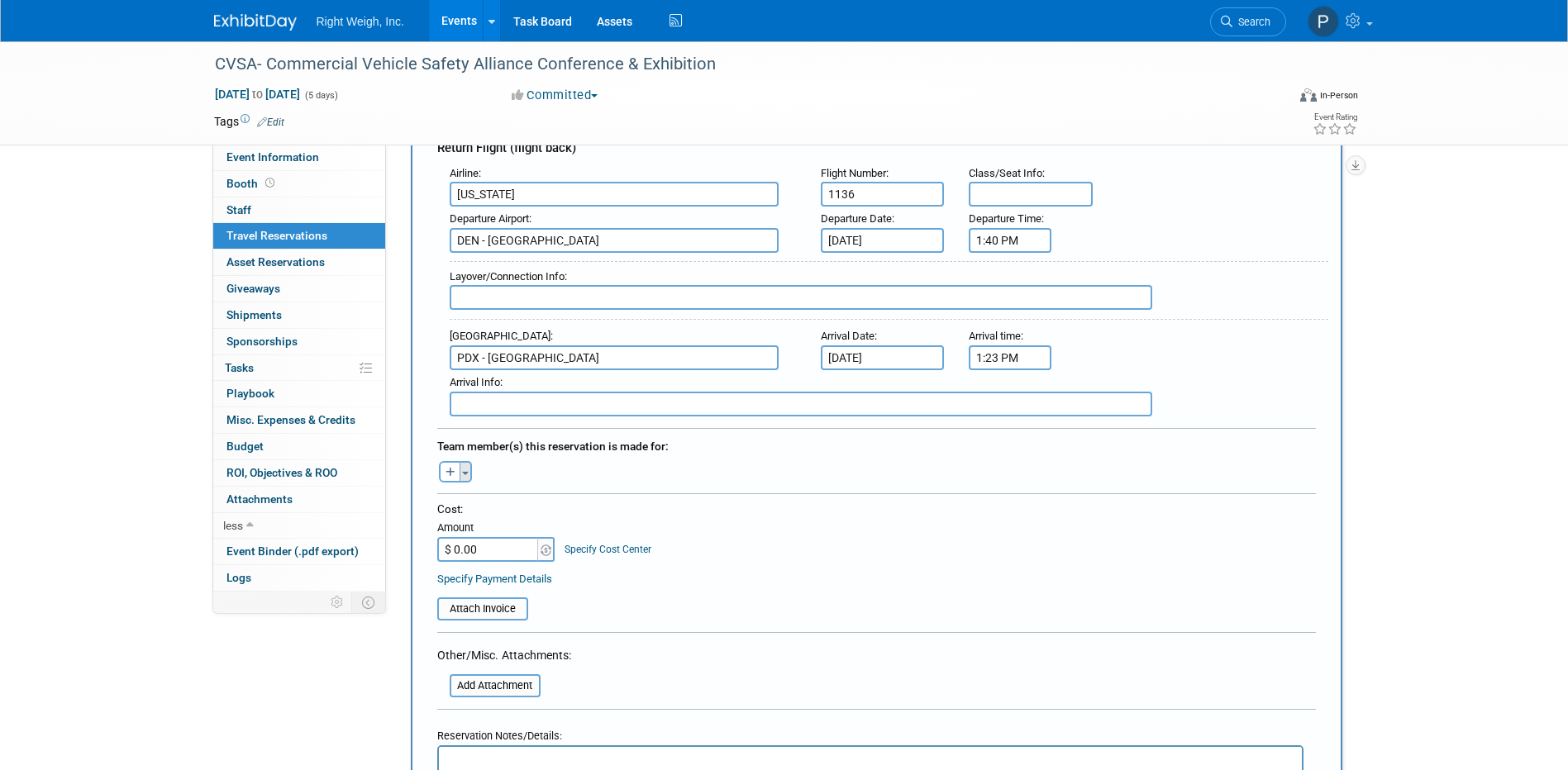
click at [465, 472] on span "button" at bounding box center [466, 473] width 7 height 3
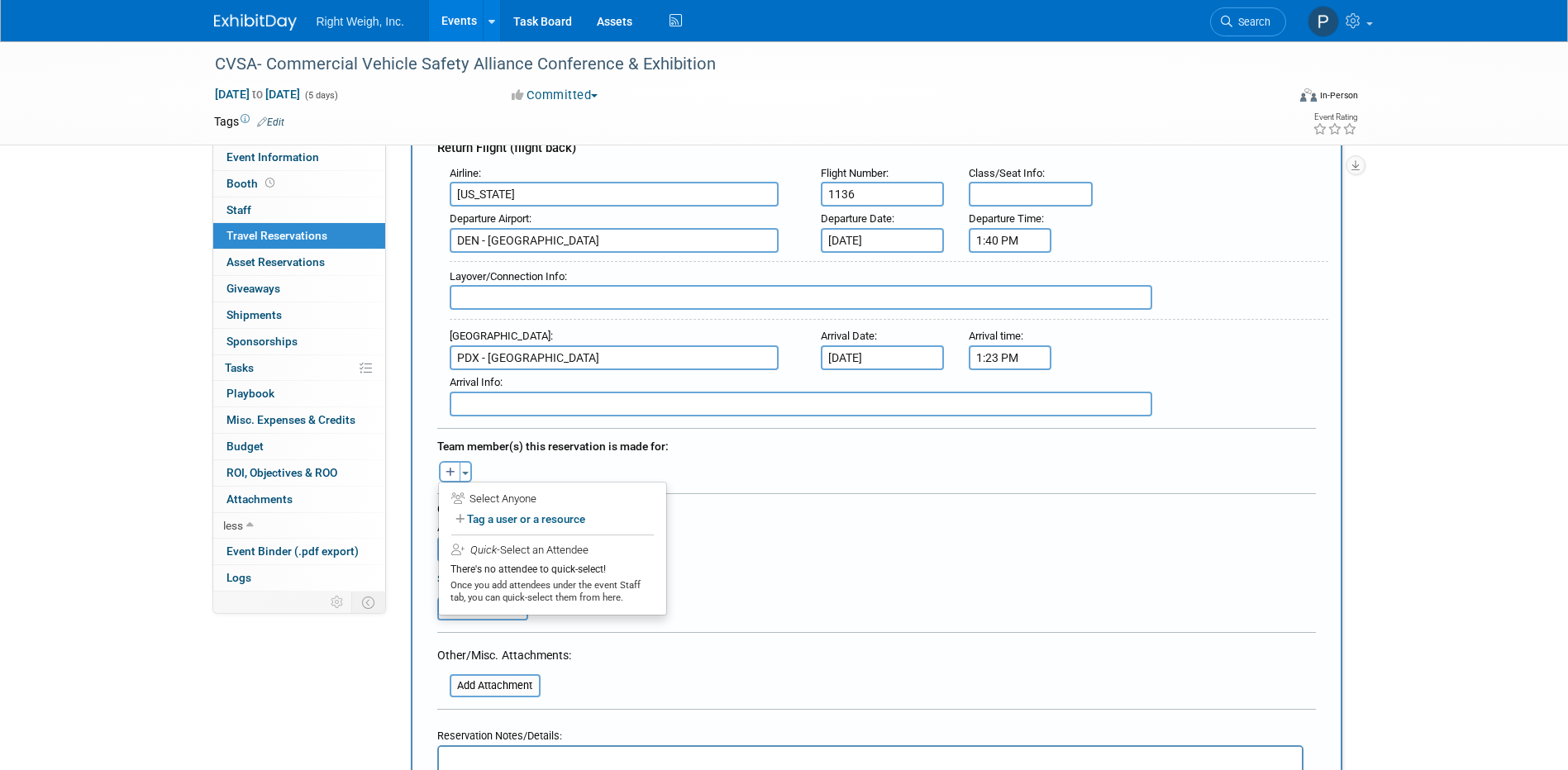
click at [526, 460] on div "[PERSON_NAME] remove [PERSON_NAME] remove [GEOGRAPHIC_DATA] remove" at bounding box center [876, 469] width 903 height 25
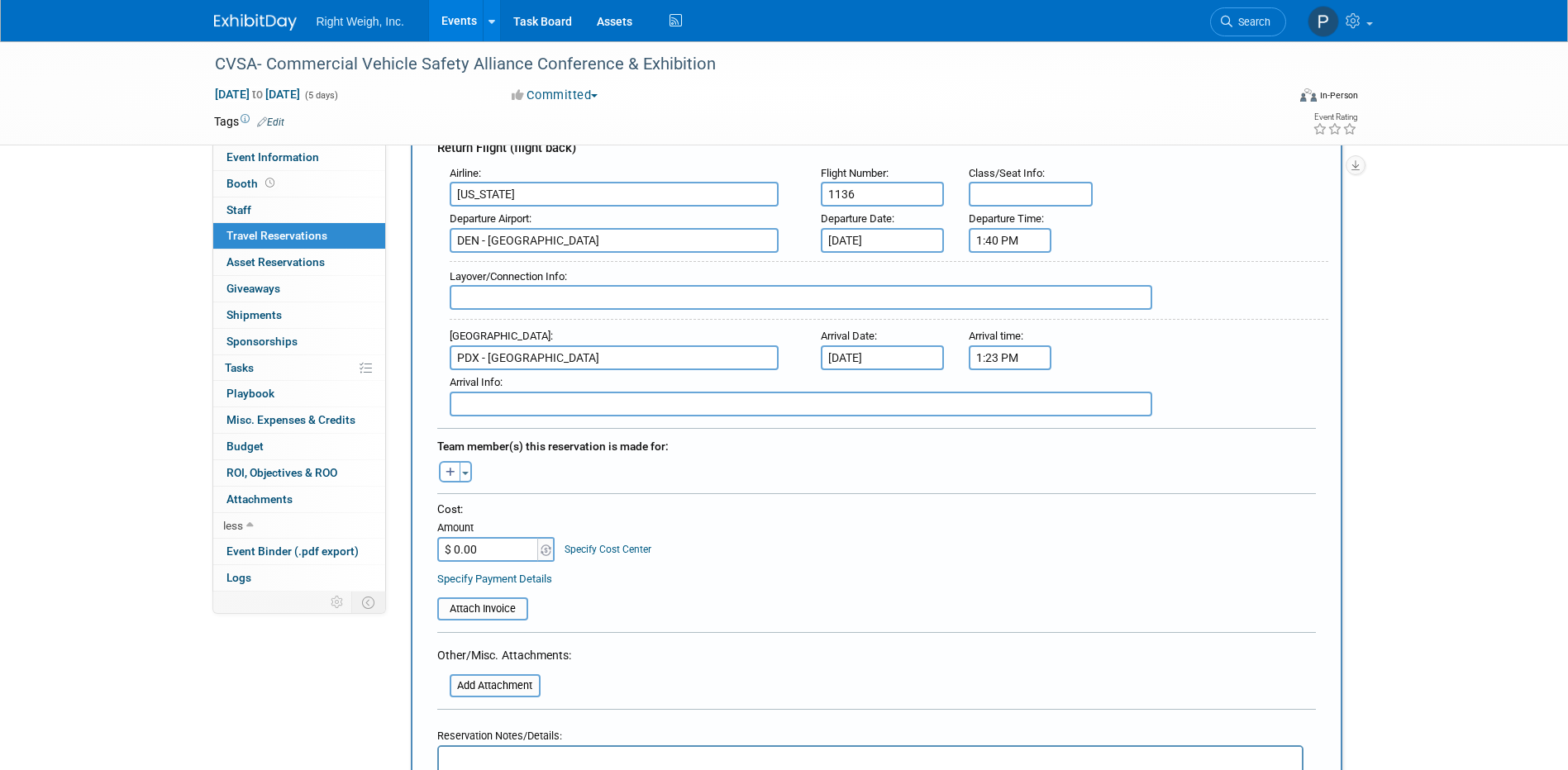
click at [496, 542] on input "$ 0.00" at bounding box center [489, 550] width 104 height 25
type input "$ 317.61"
click at [706, 547] on div "Cost: Amount $ 317.61 Specify Cost Center Cost Center -- Not Specified --" at bounding box center [877, 532] width 879 height 60
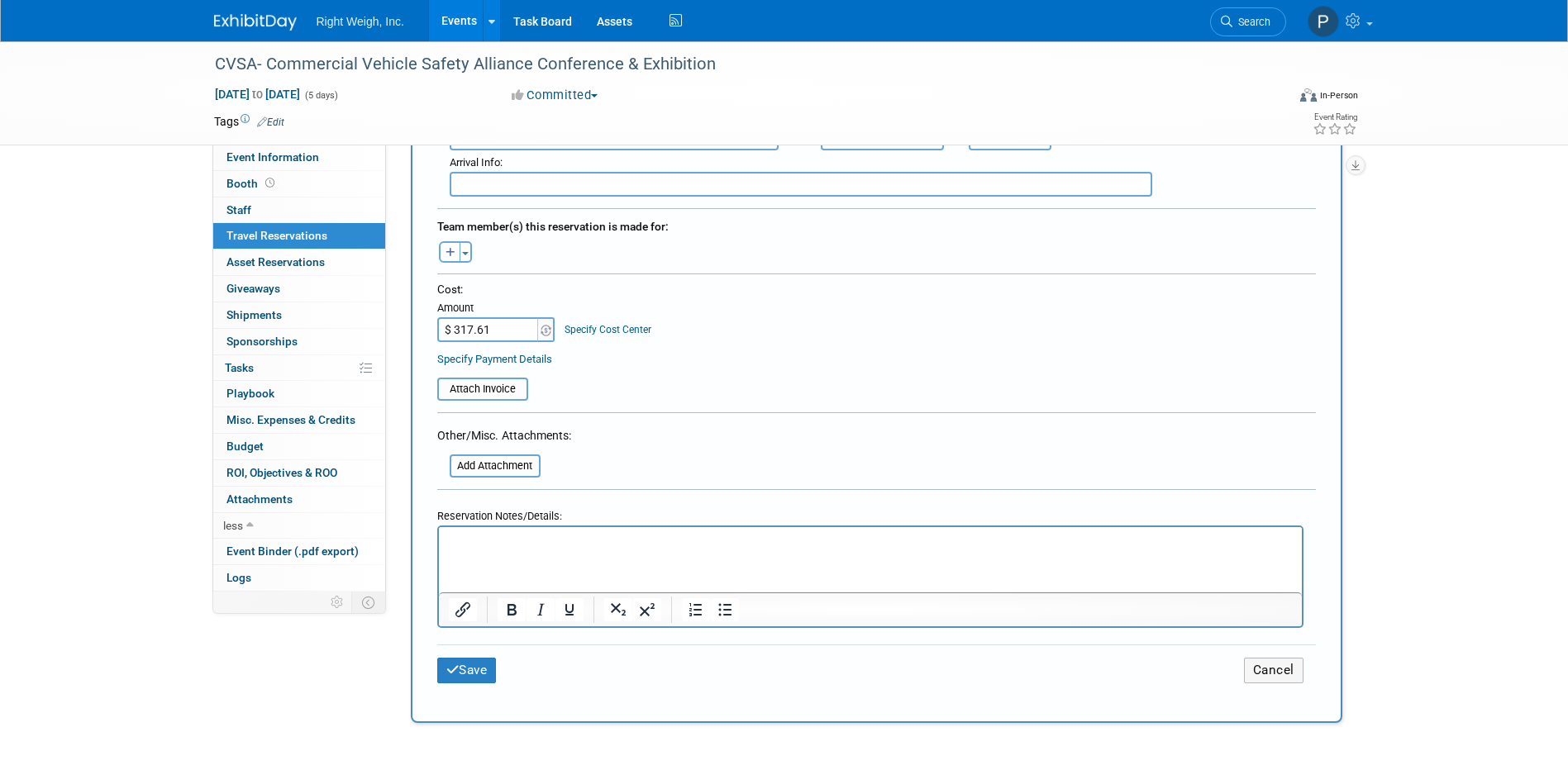
scroll to position [744, 0]
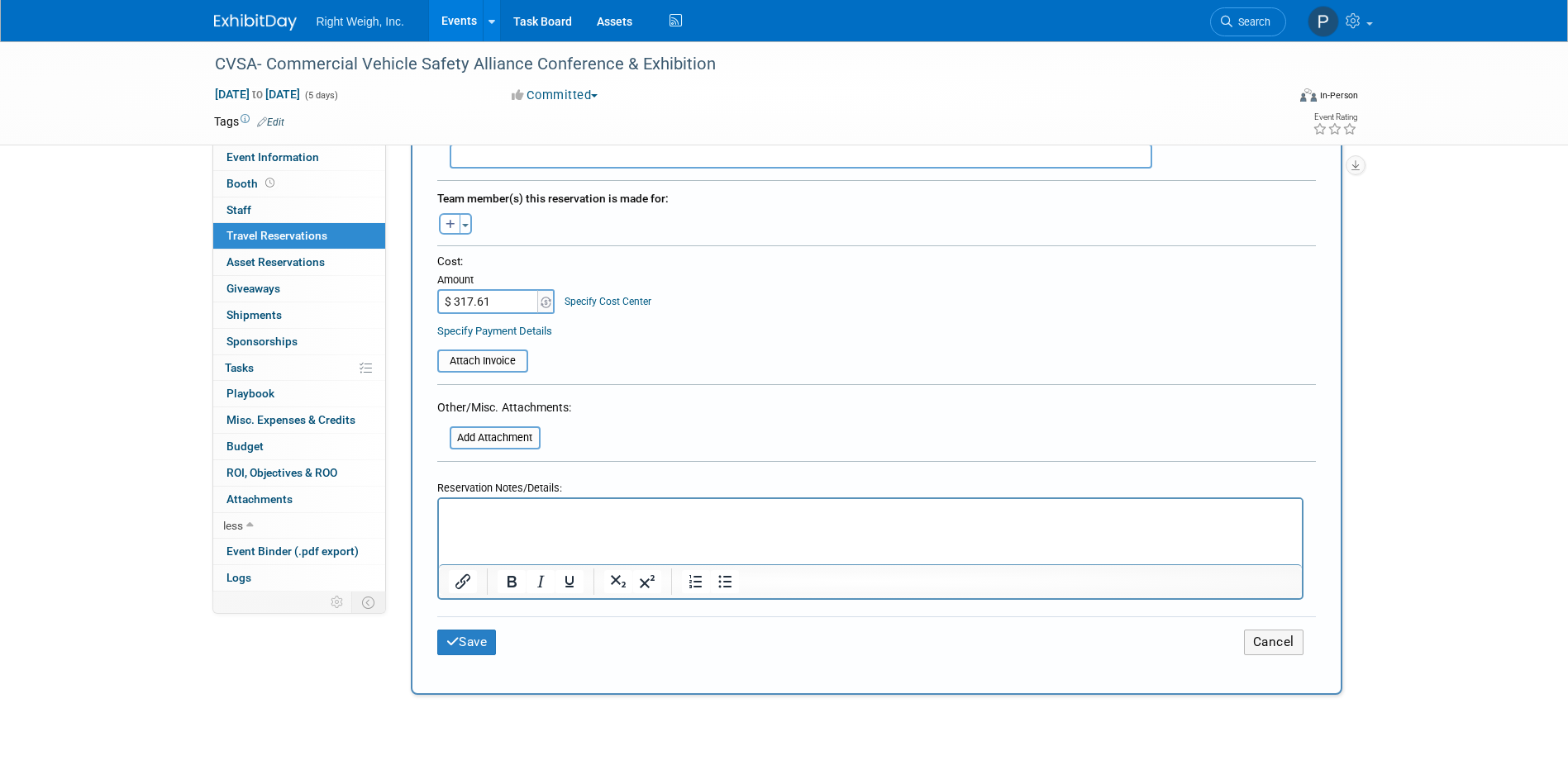
click at [613, 405] on form "<i class="fas fa-plane" style="padding: 6px 4px 6px 1px;"></i> Flight <i class=…" at bounding box center [877, 80] width 879 height 1191
click at [641, 522] on html at bounding box center [870, 511] width 863 height 24
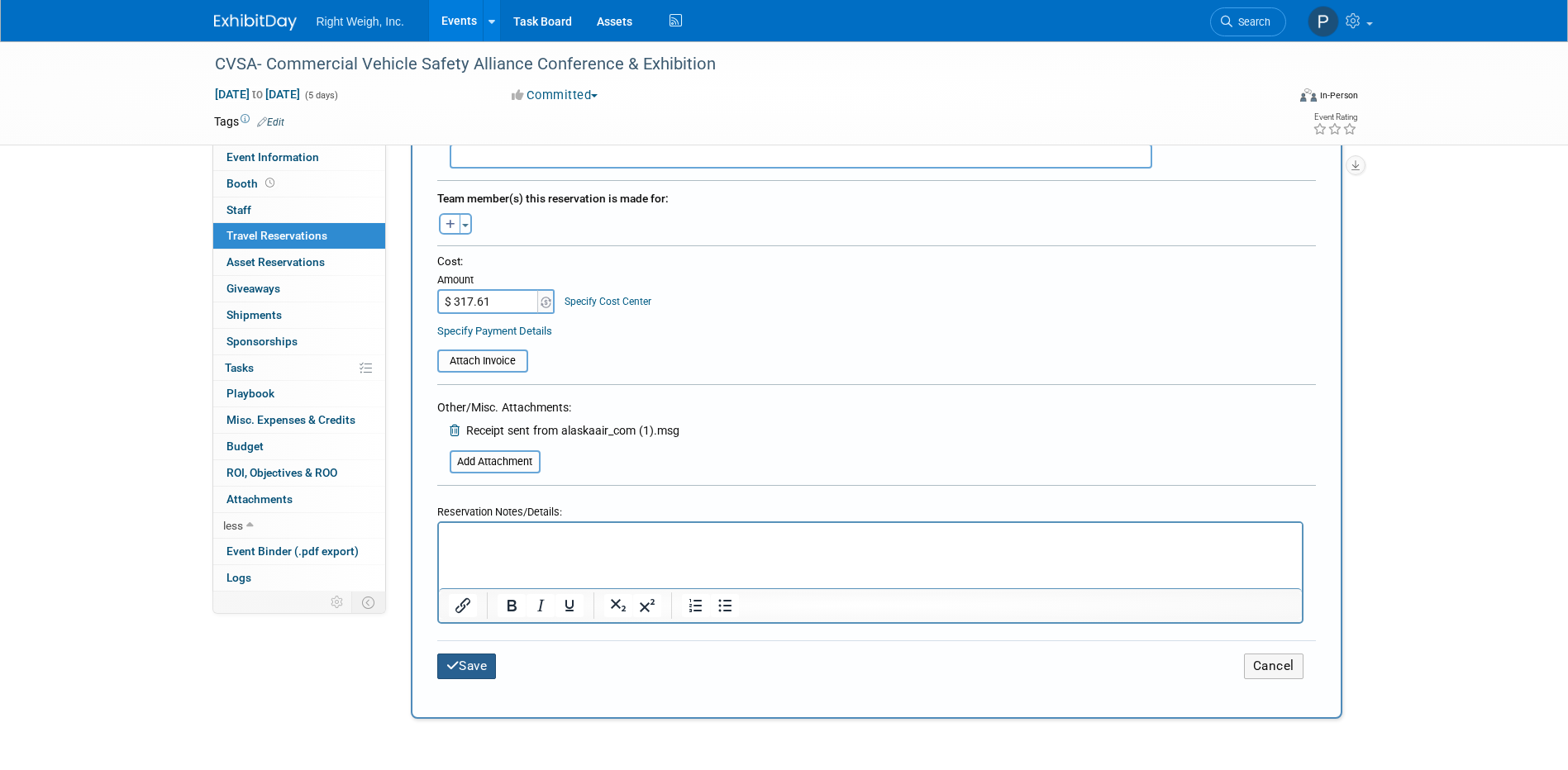
click at [471, 660] on button "Save" at bounding box center [467, 666] width 59 height 25
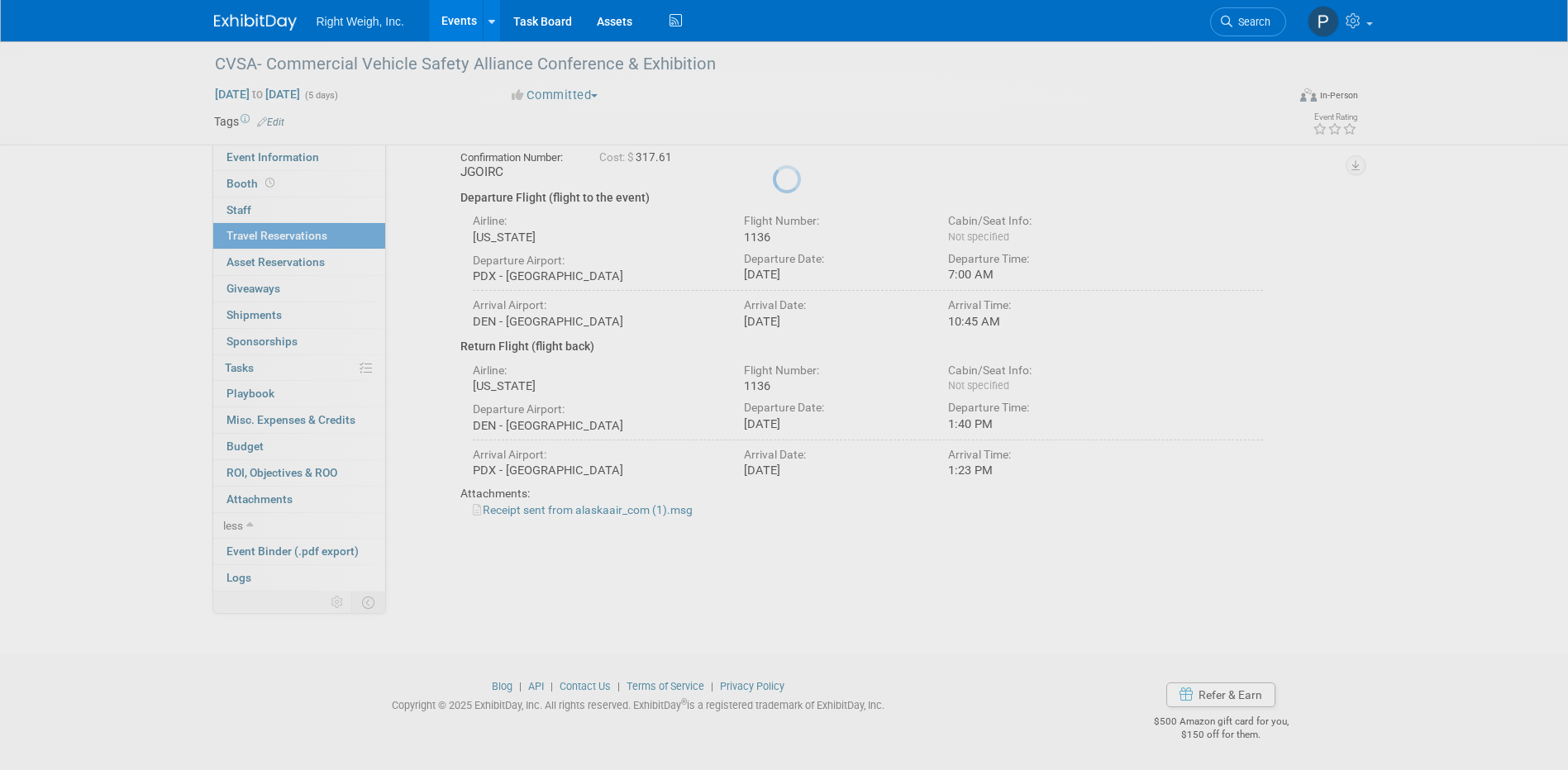
scroll to position [0, 0]
